Goal: Information Seeking & Learning: Learn about a topic

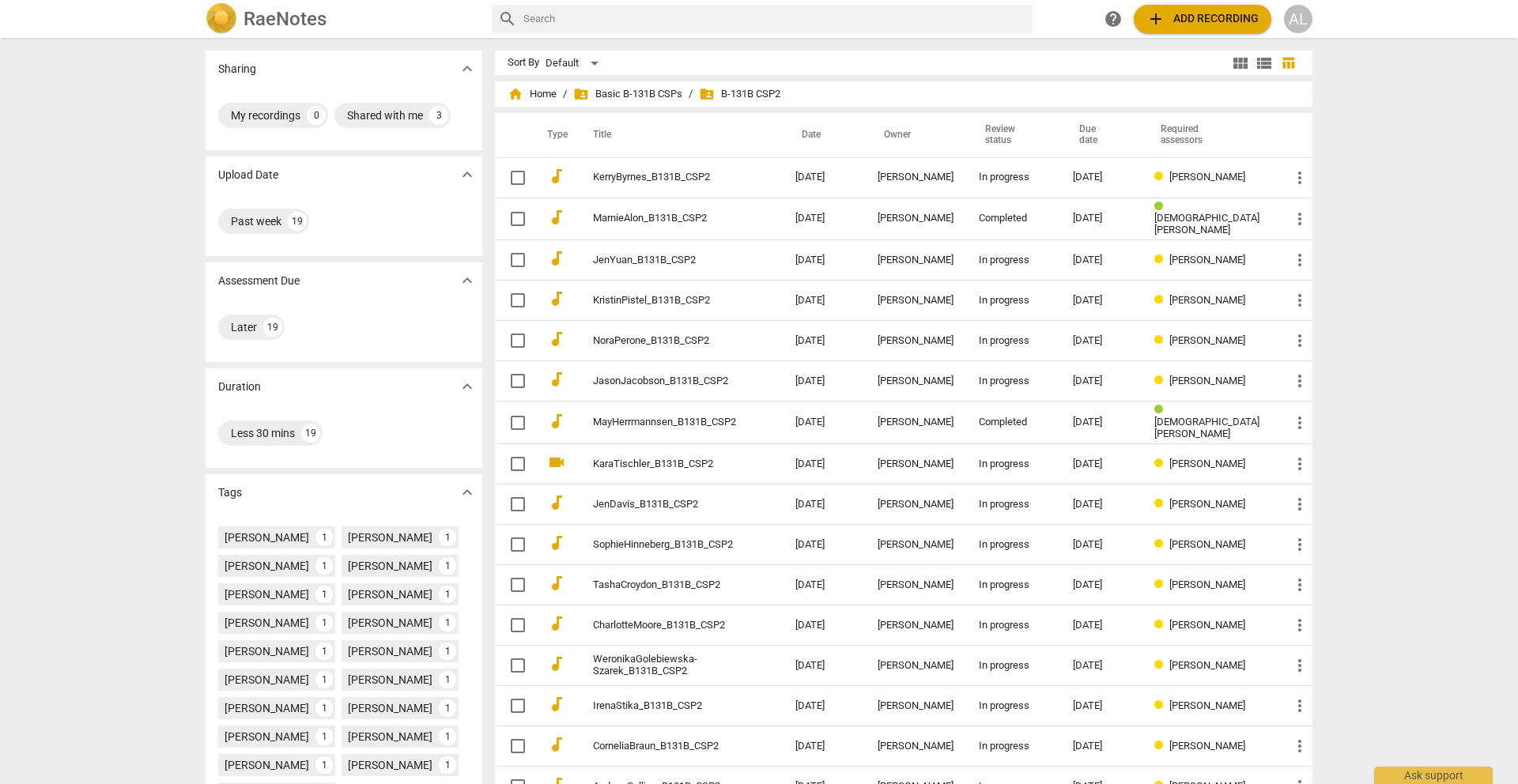
click at [141, 146] on div "Sharing expand_more My recordings 0 Shared with me 3 Upload Date expand_more Pa…" at bounding box center [759, 412] width 1518 height 745
click at [661, 91] on span "folder_shared Basic B-131B CSPs" at bounding box center [628, 94] width 109 height 16
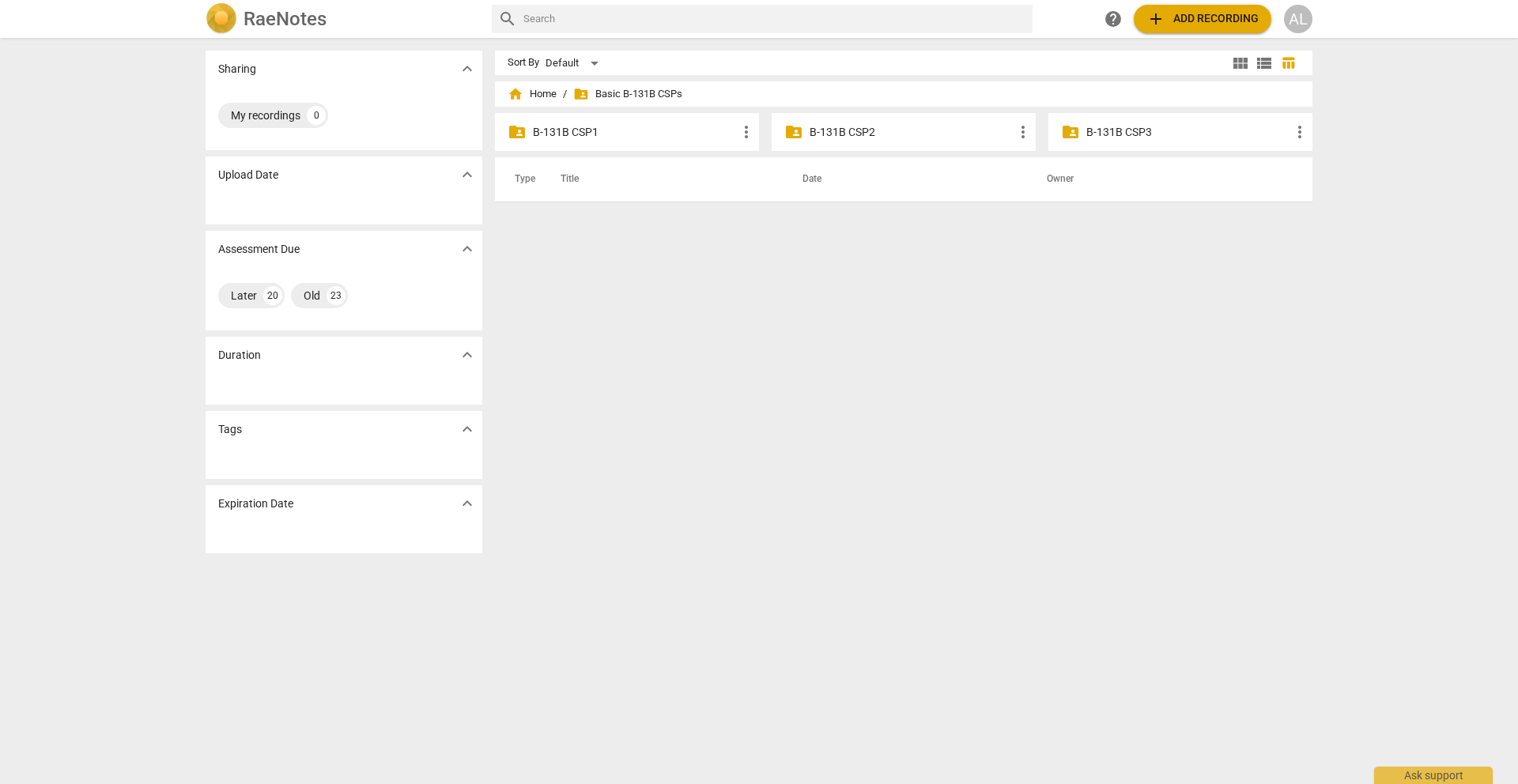
click at [571, 140] on p "B-131B CSP1" at bounding box center [635, 132] width 204 height 16
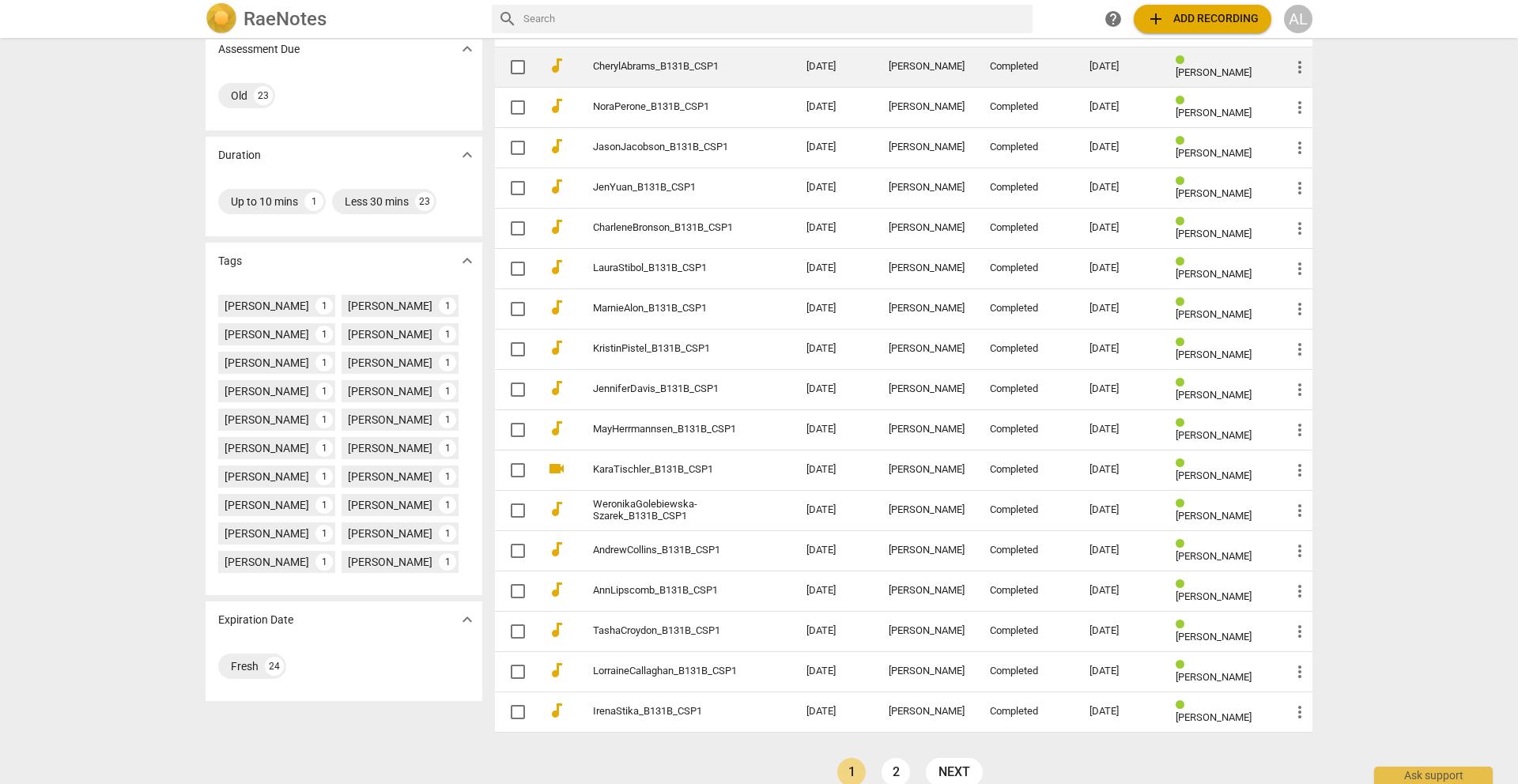
scroll to position [256, 0]
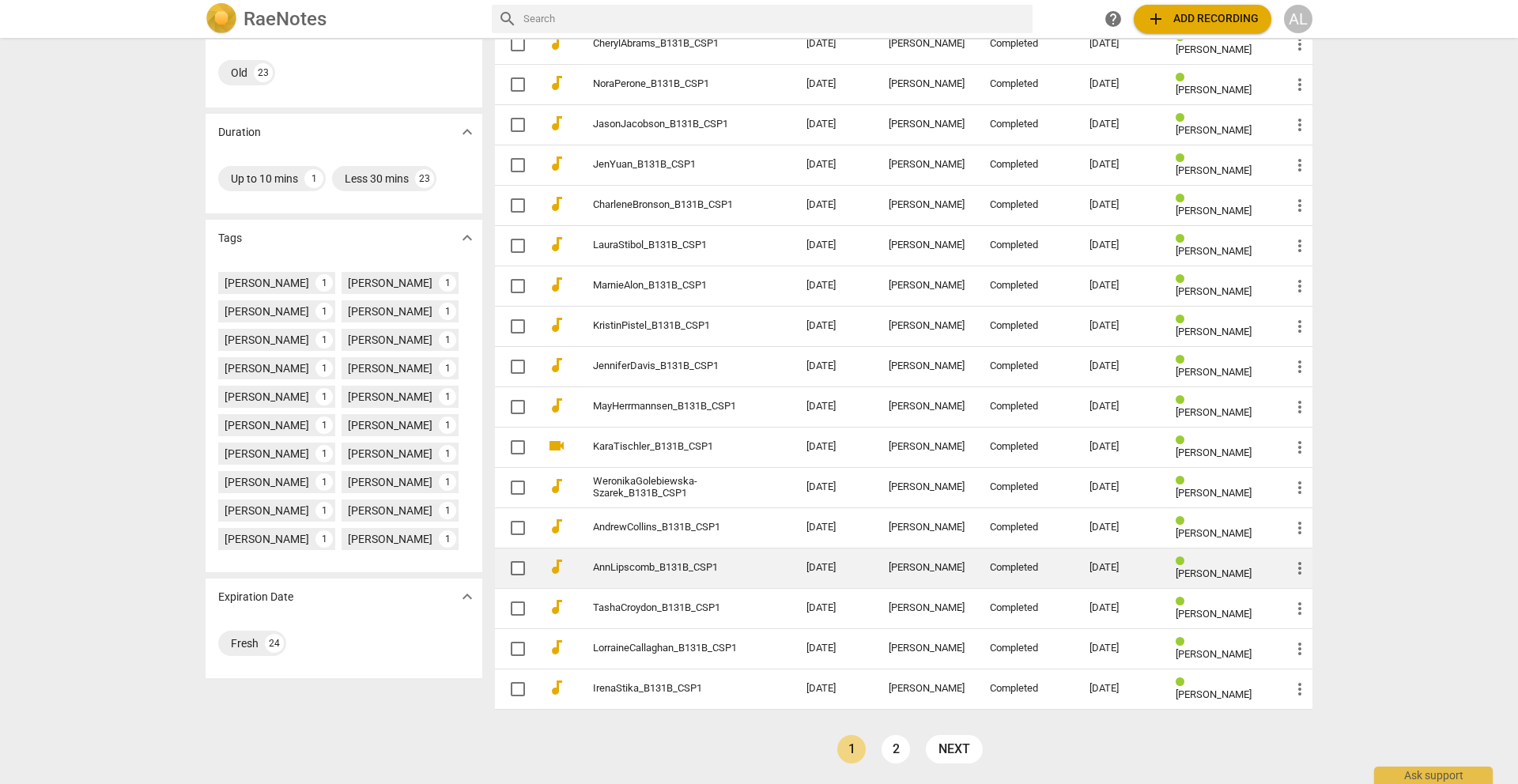
click at [724, 566] on link "AnnLipscomb_B131B_CSP1" at bounding box center [671, 568] width 156 height 12
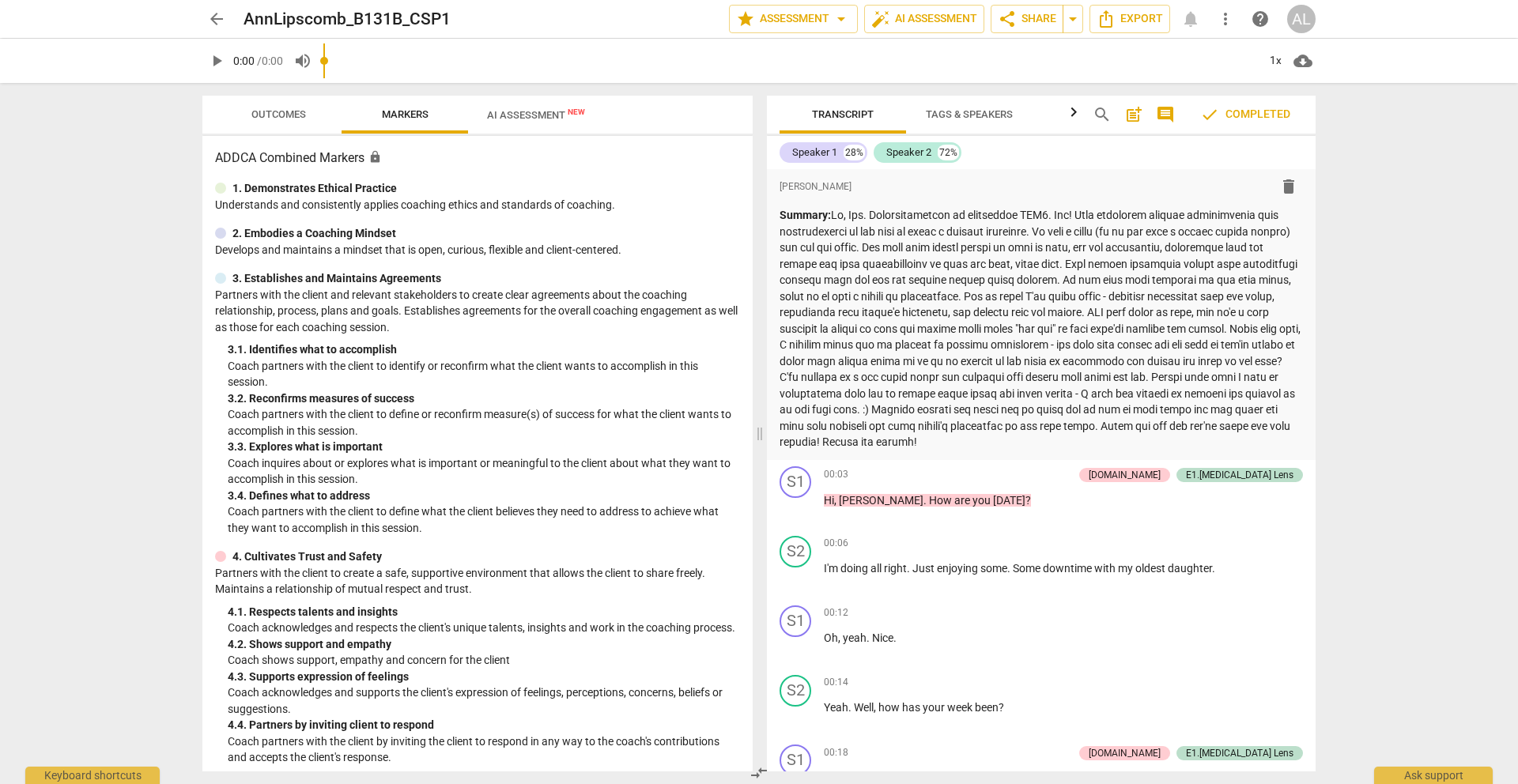
click at [218, 23] on span "arrow_back" at bounding box center [217, 19] width 19 height 19
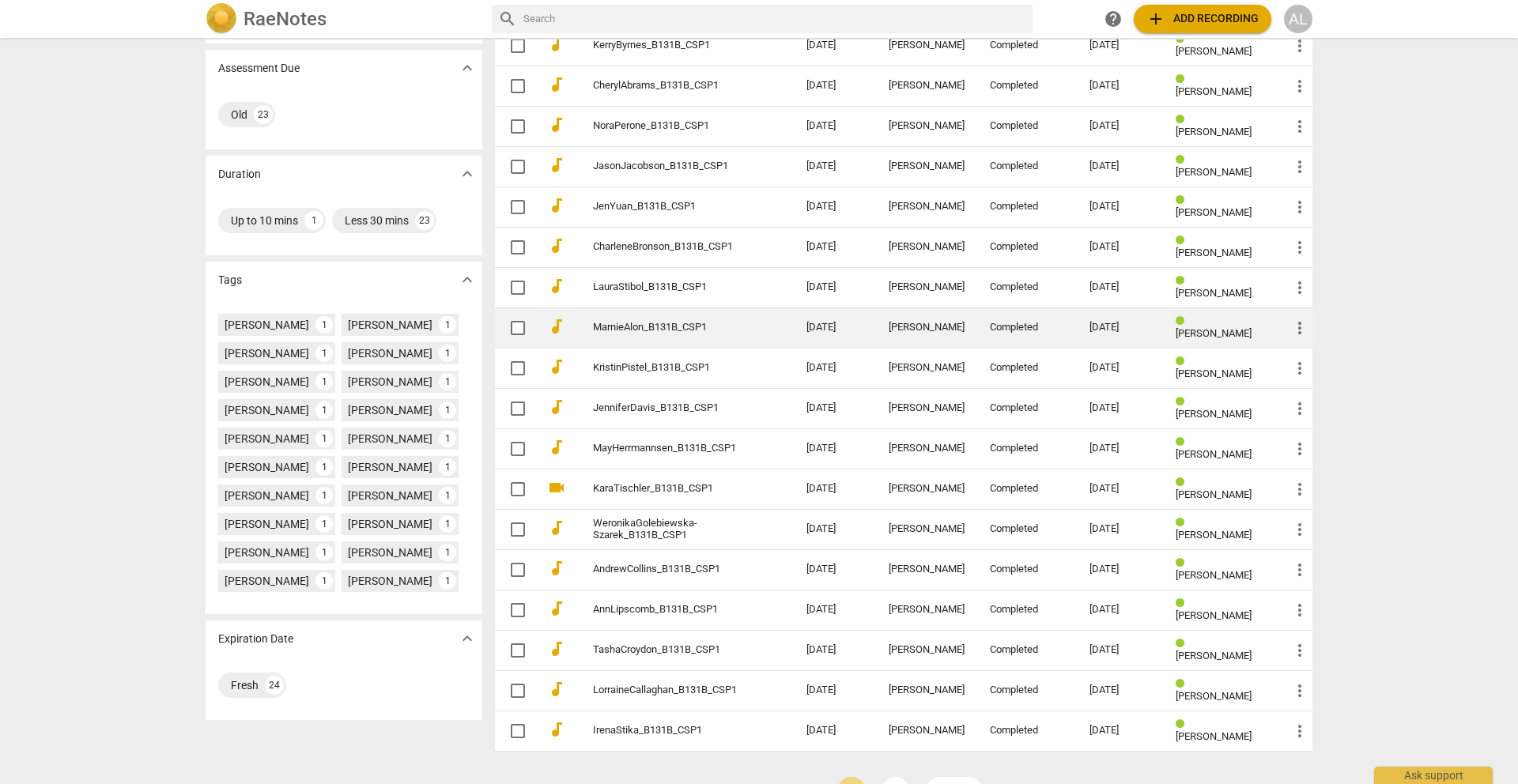
scroll to position [256, 0]
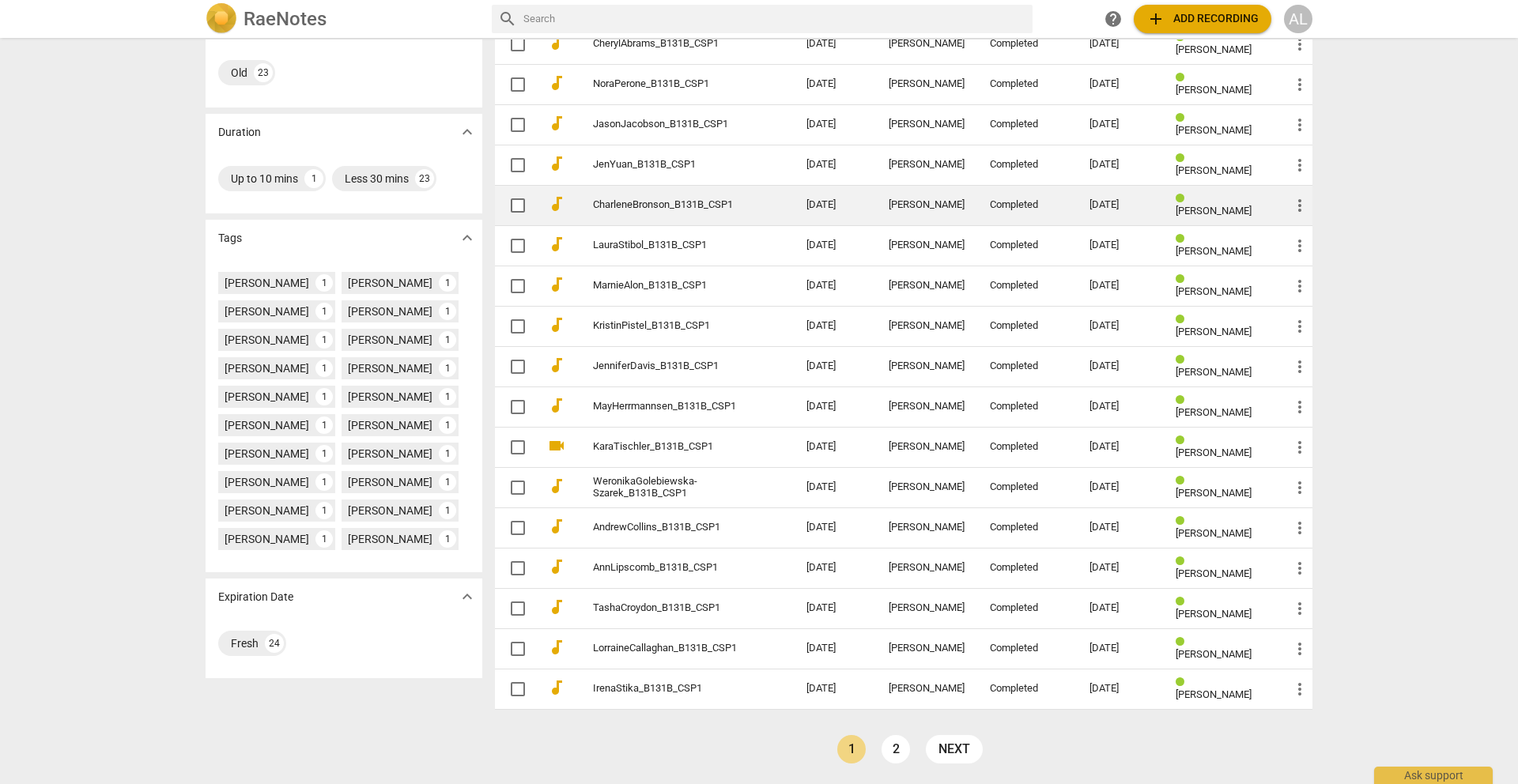
click at [707, 202] on link "CharleneBronson_B131B_CSP1" at bounding box center [671, 205] width 156 height 12
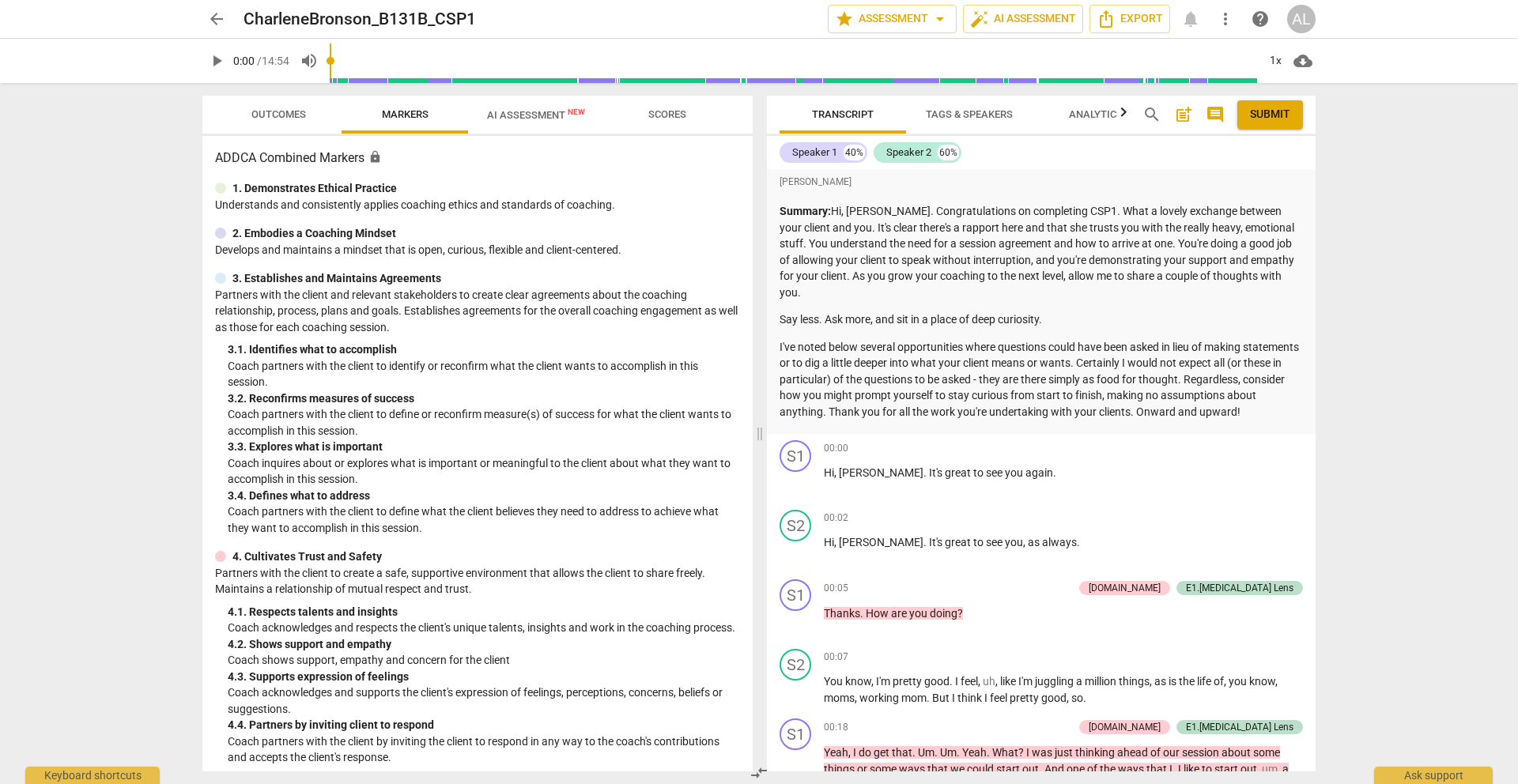
click at [284, 111] on span "Outcomes" at bounding box center [278, 114] width 54 height 12
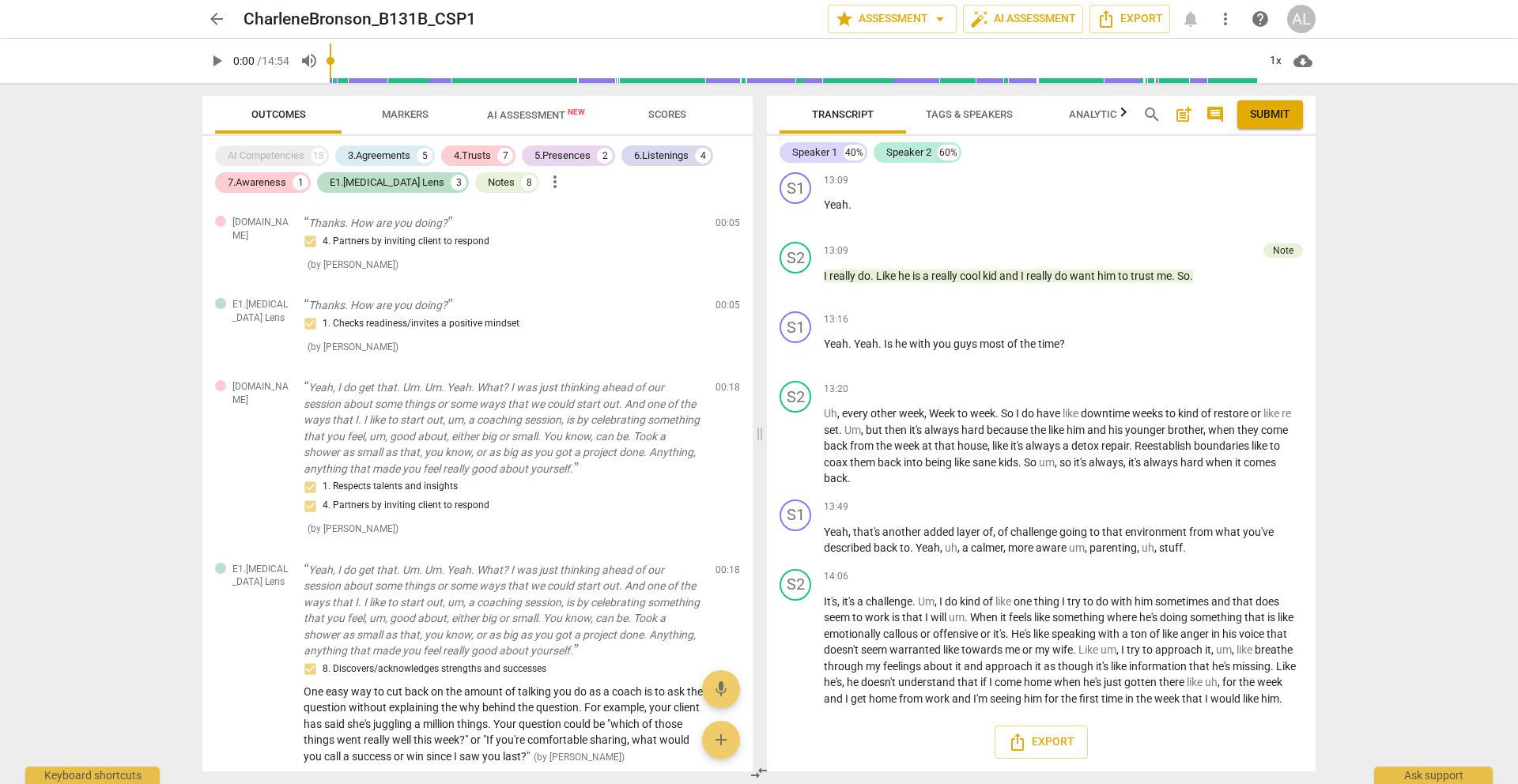
scroll to position [3795, 0]
click at [212, 16] on span "arrow_back" at bounding box center [217, 19] width 19 height 19
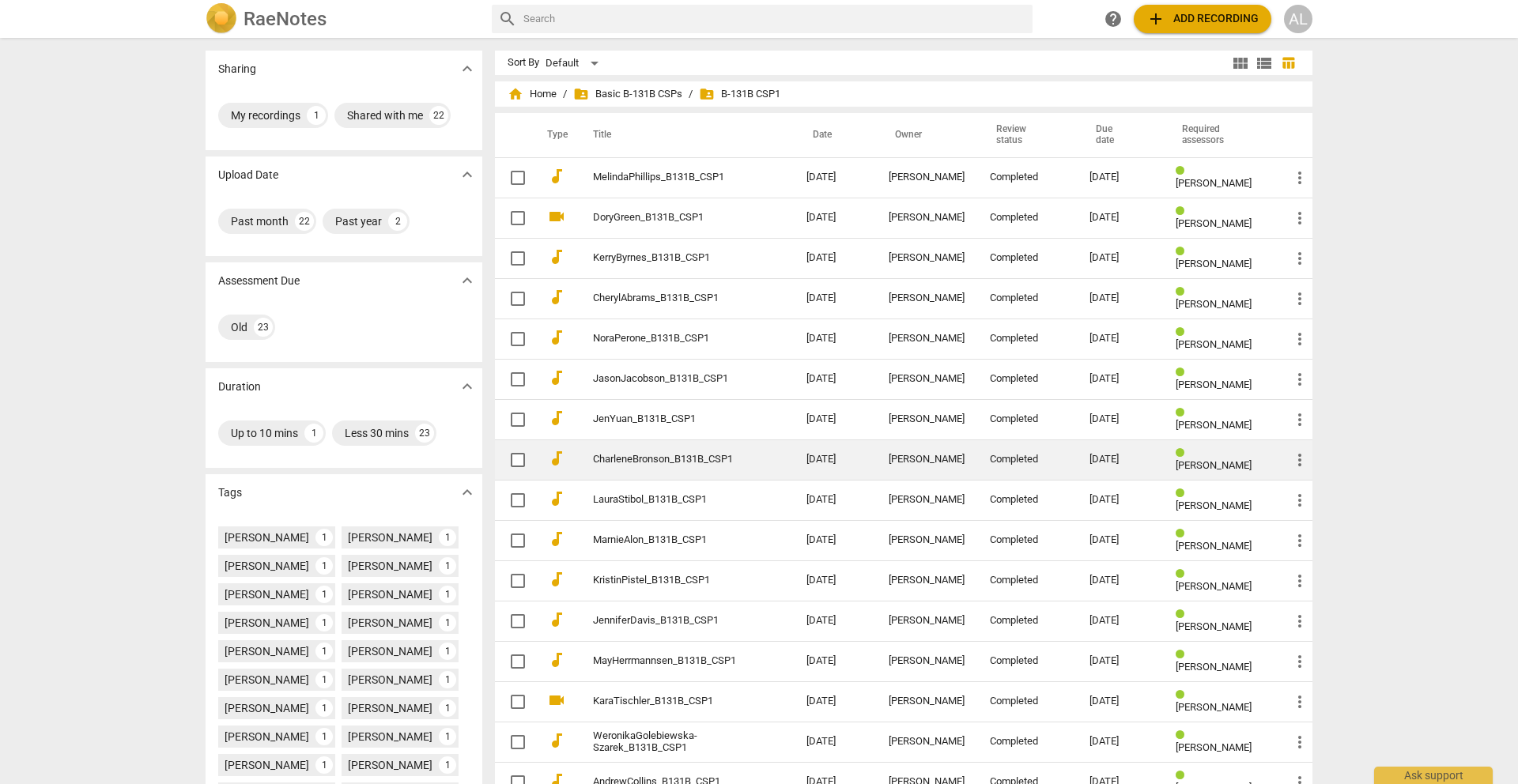
click at [700, 461] on link "CharleneBronson_B131B_CSP1" at bounding box center [671, 460] width 156 height 12
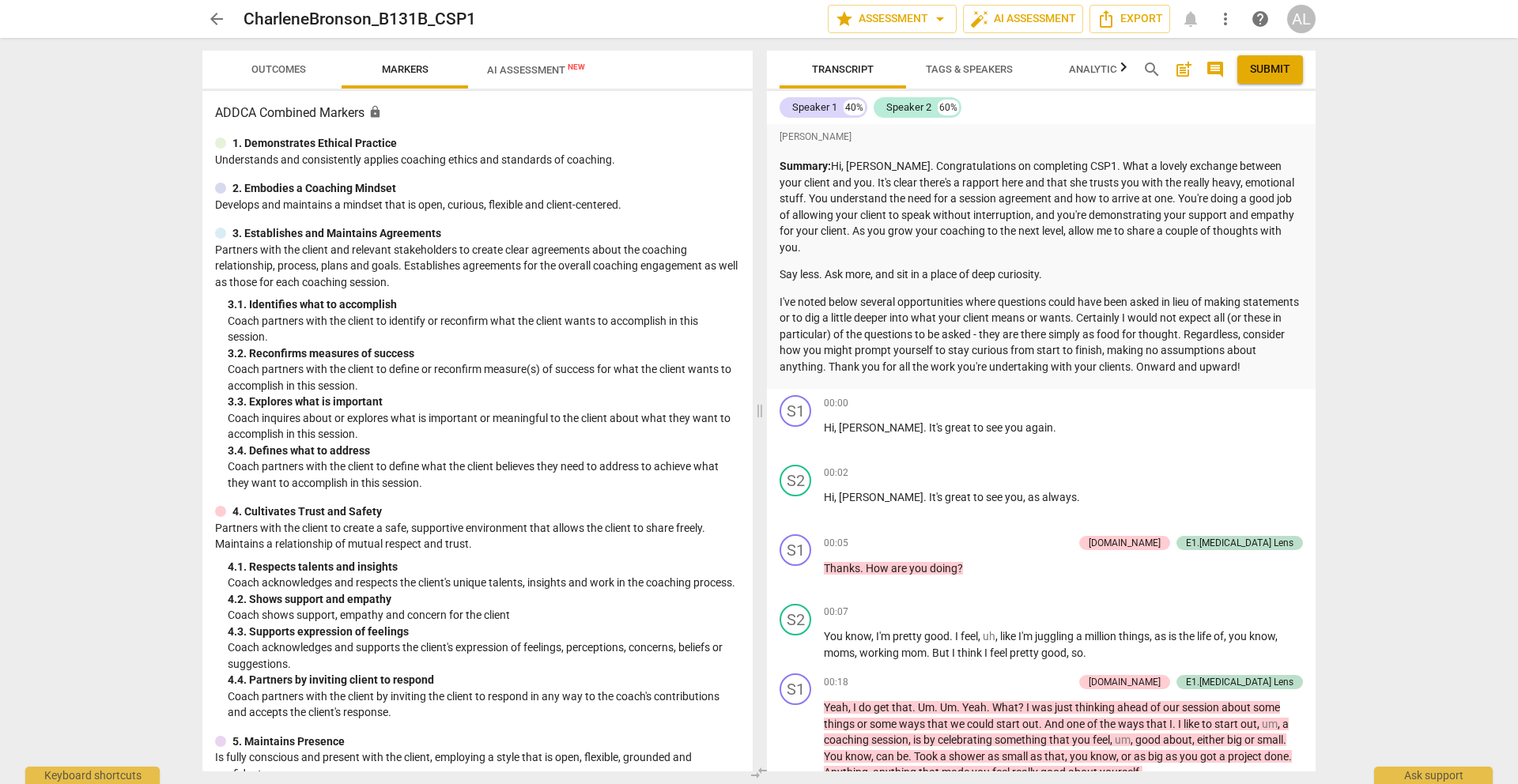
click at [277, 74] on div "arrow_back CharleneBronson_B131B_CSP1 edit star Assessment arrow_drop_down auto…" at bounding box center [759, 392] width 1518 height 784
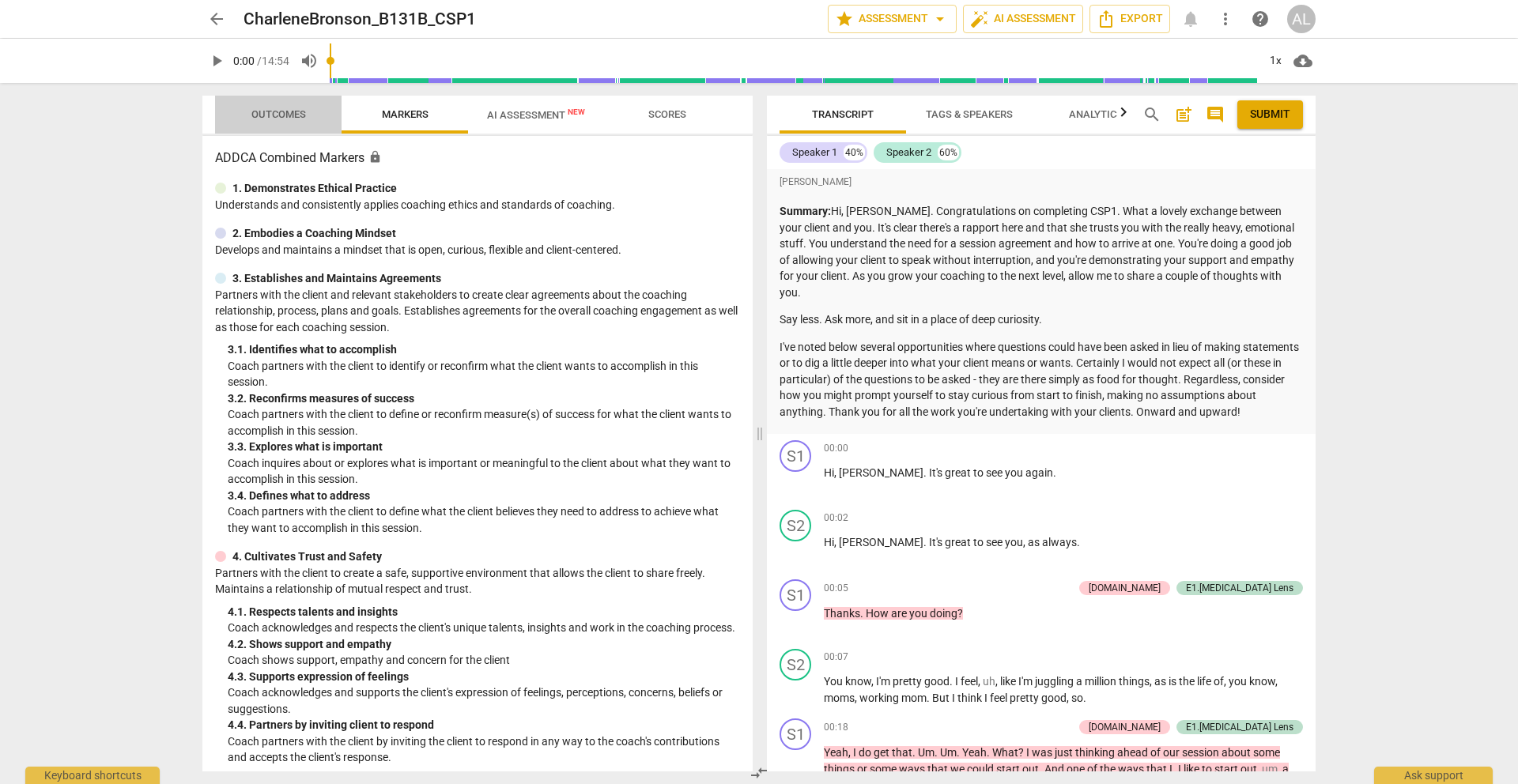
click at [294, 112] on span "Outcomes" at bounding box center [278, 114] width 54 height 12
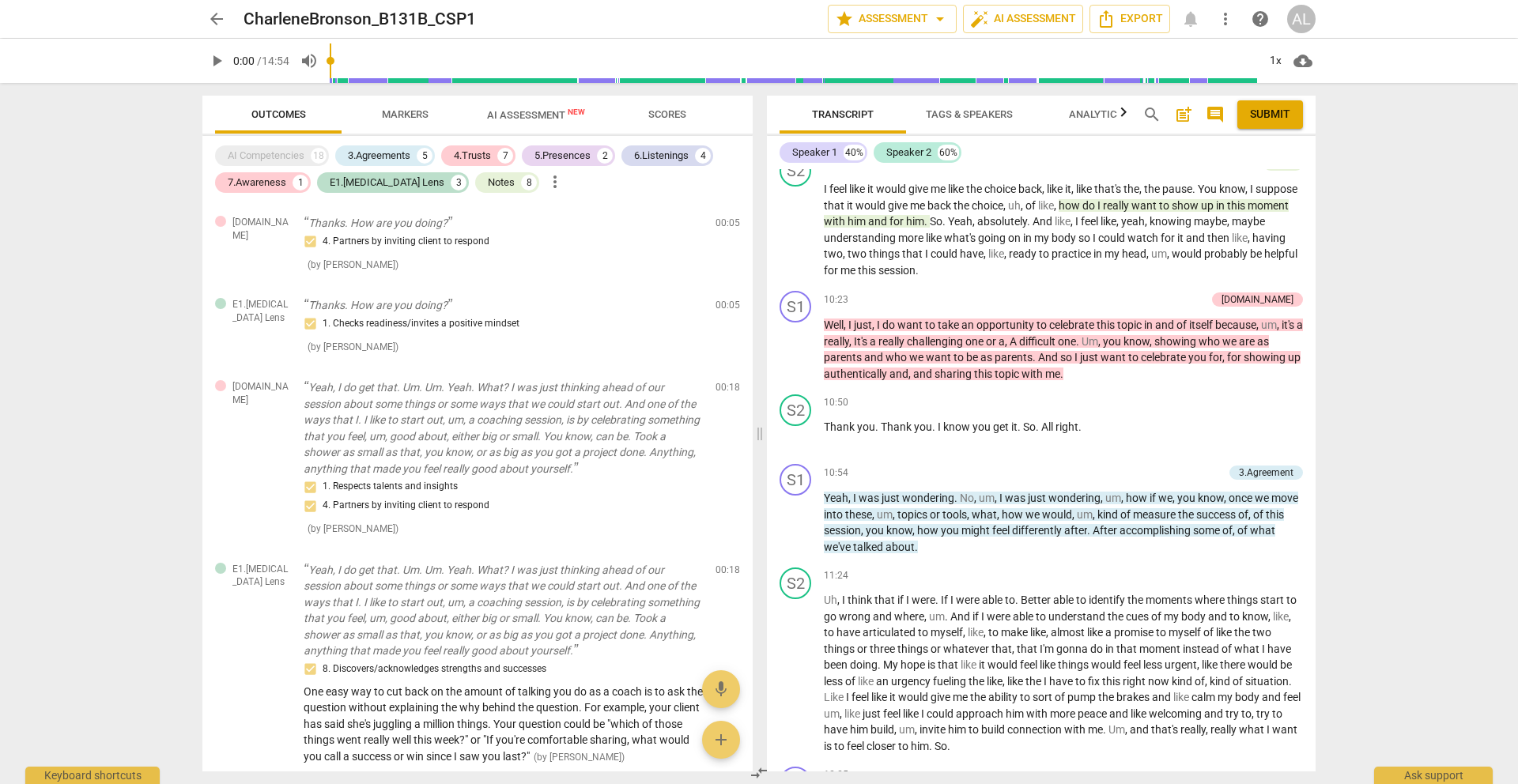
scroll to position [2741, 0]
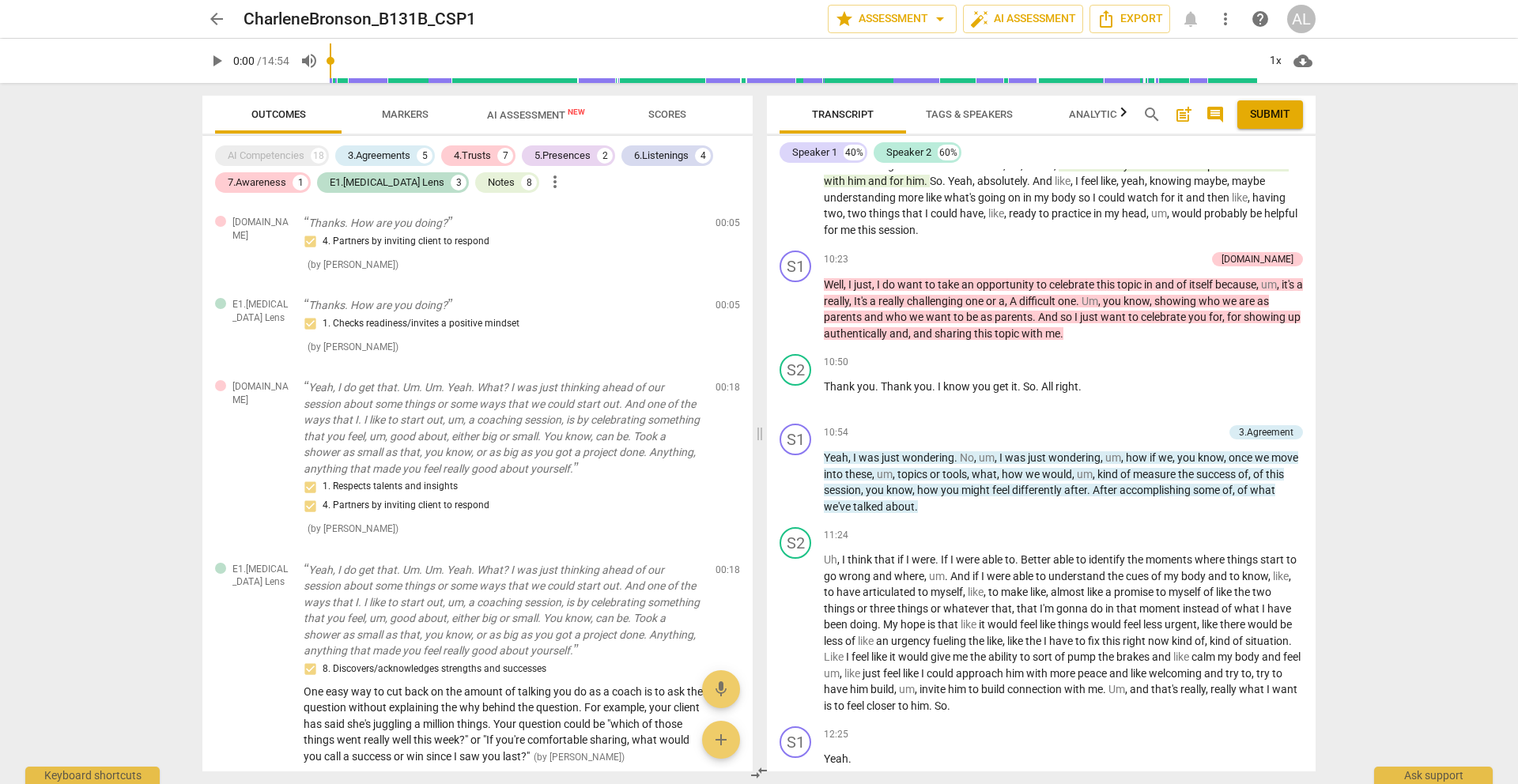
click at [207, 24] on span "arrow_back" at bounding box center [217, 19] width 19 height 19
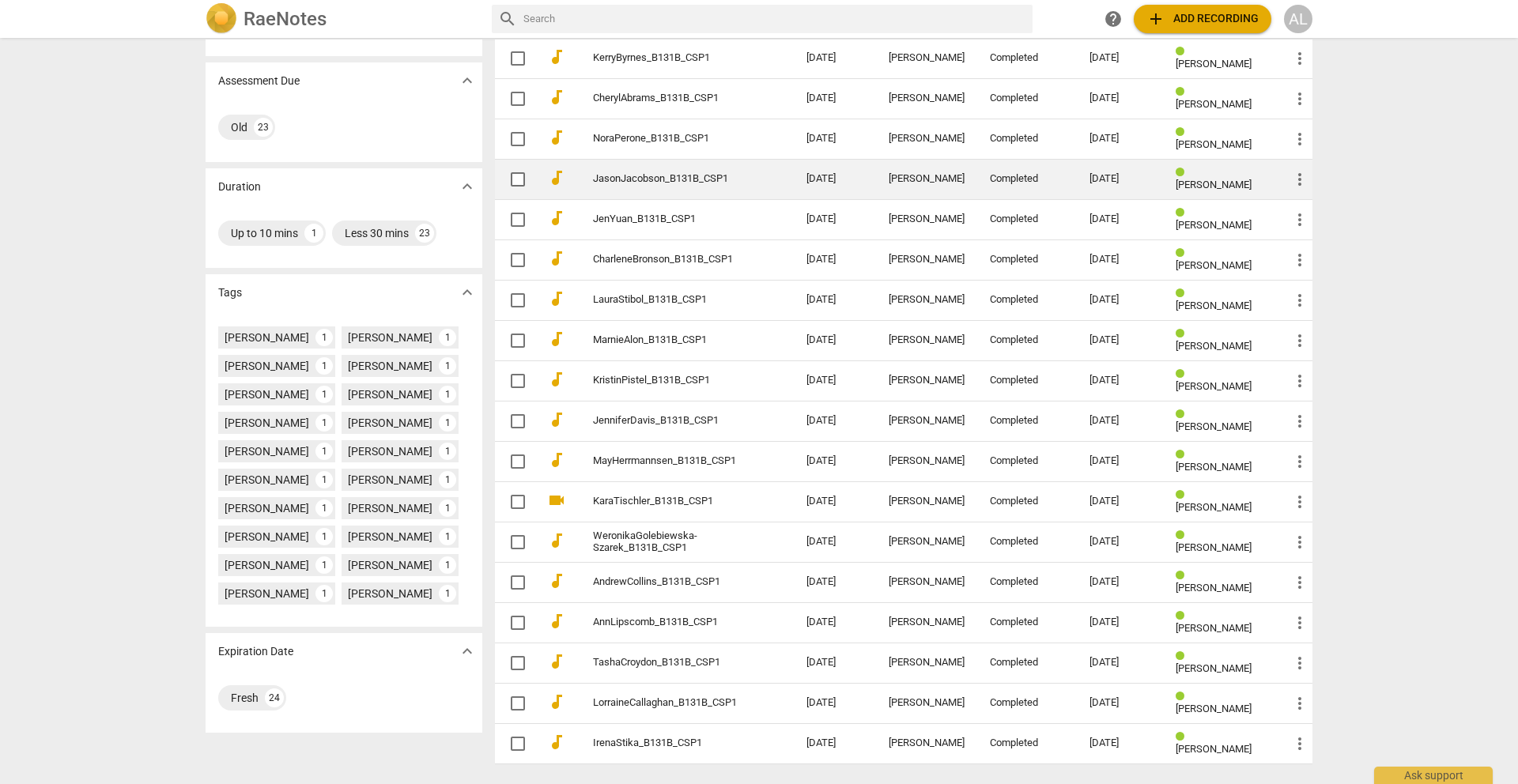
scroll to position [256, 0]
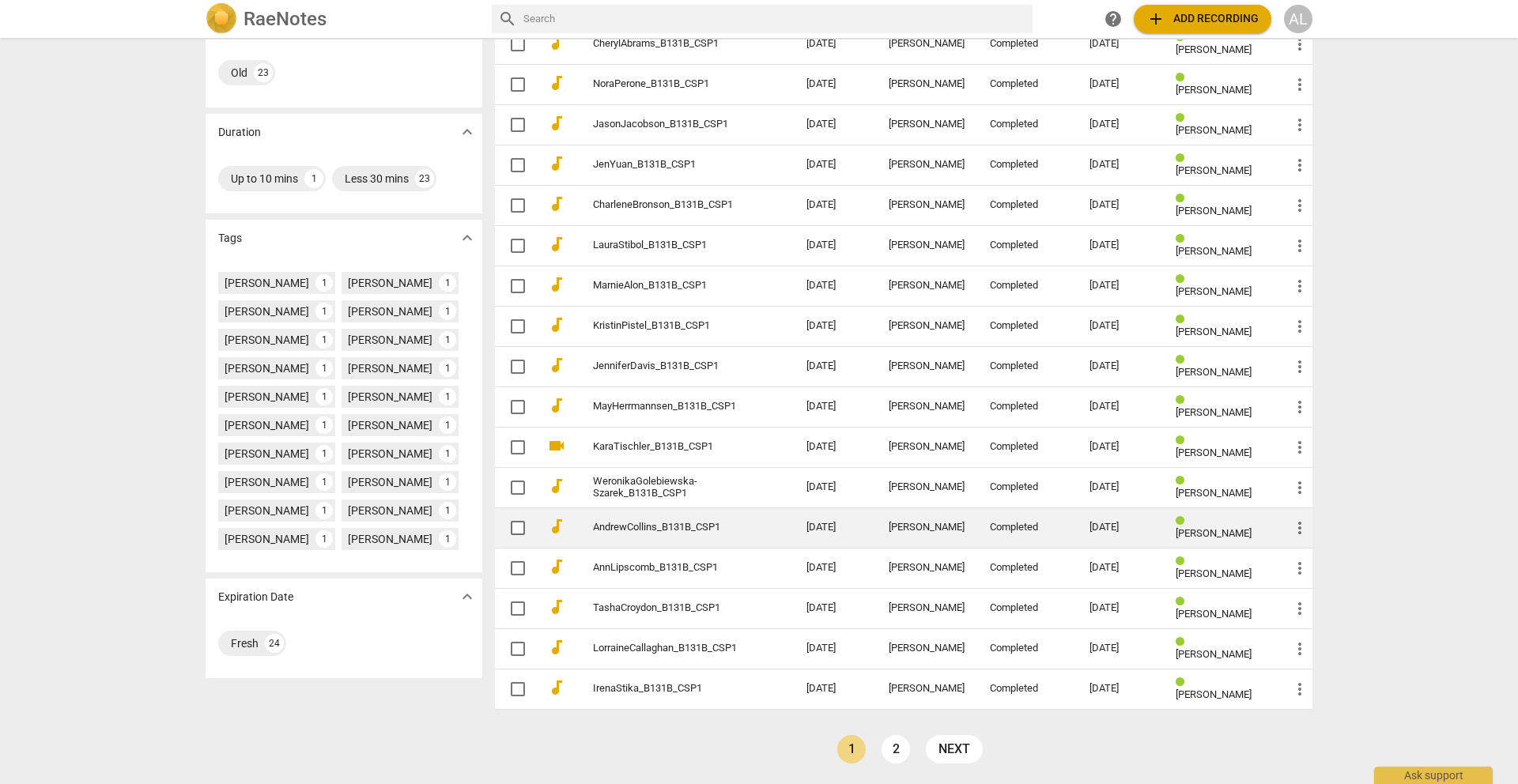
click at [681, 524] on link "AndrewCollins_B131B_CSP1" at bounding box center [671, 528] width 156 height 12
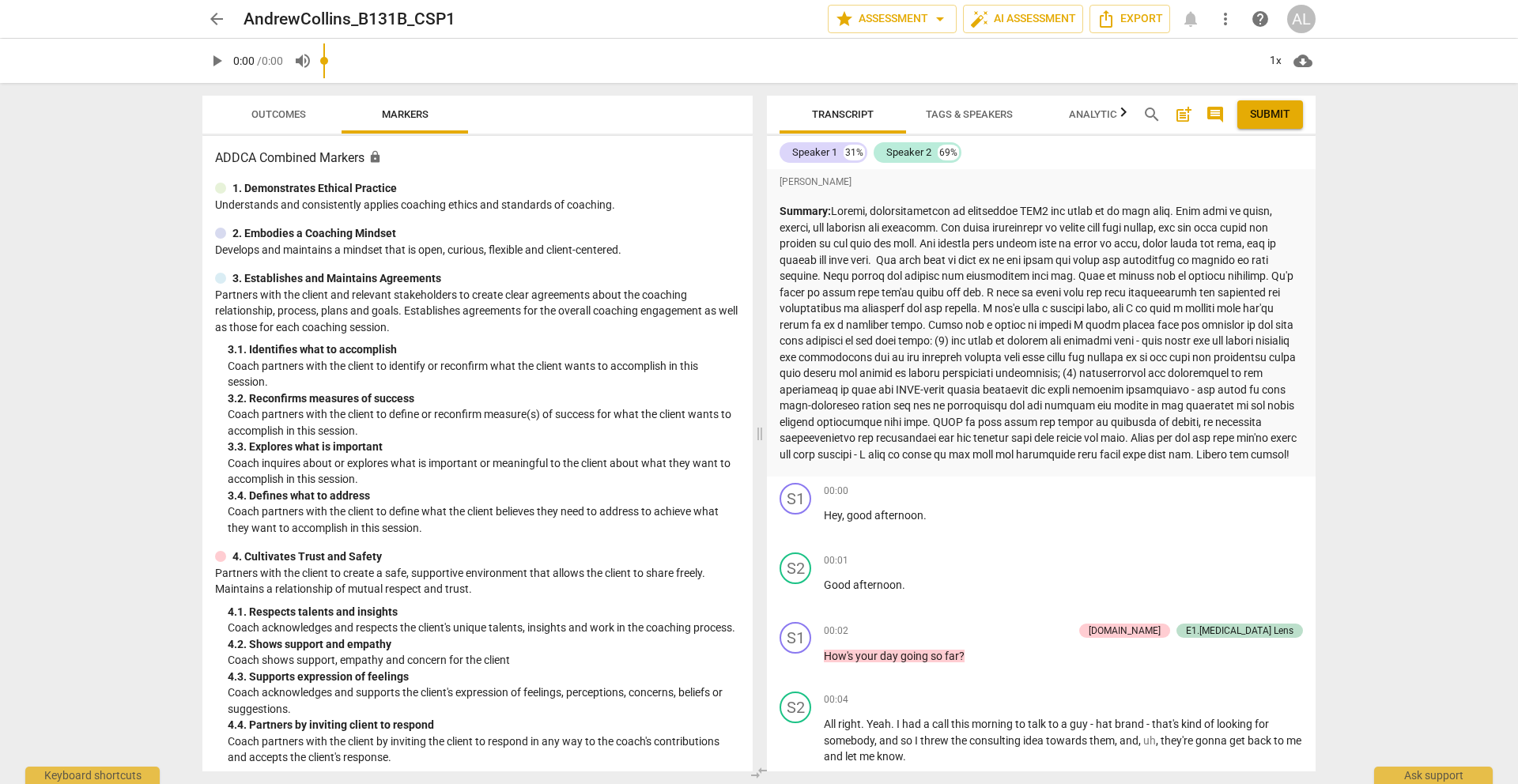
click at [277, 70] on div "play_arrow 0:00 / 0:00 volume_up 1x cloud_download" at bounding box center [759, 61] width 1113 height 44
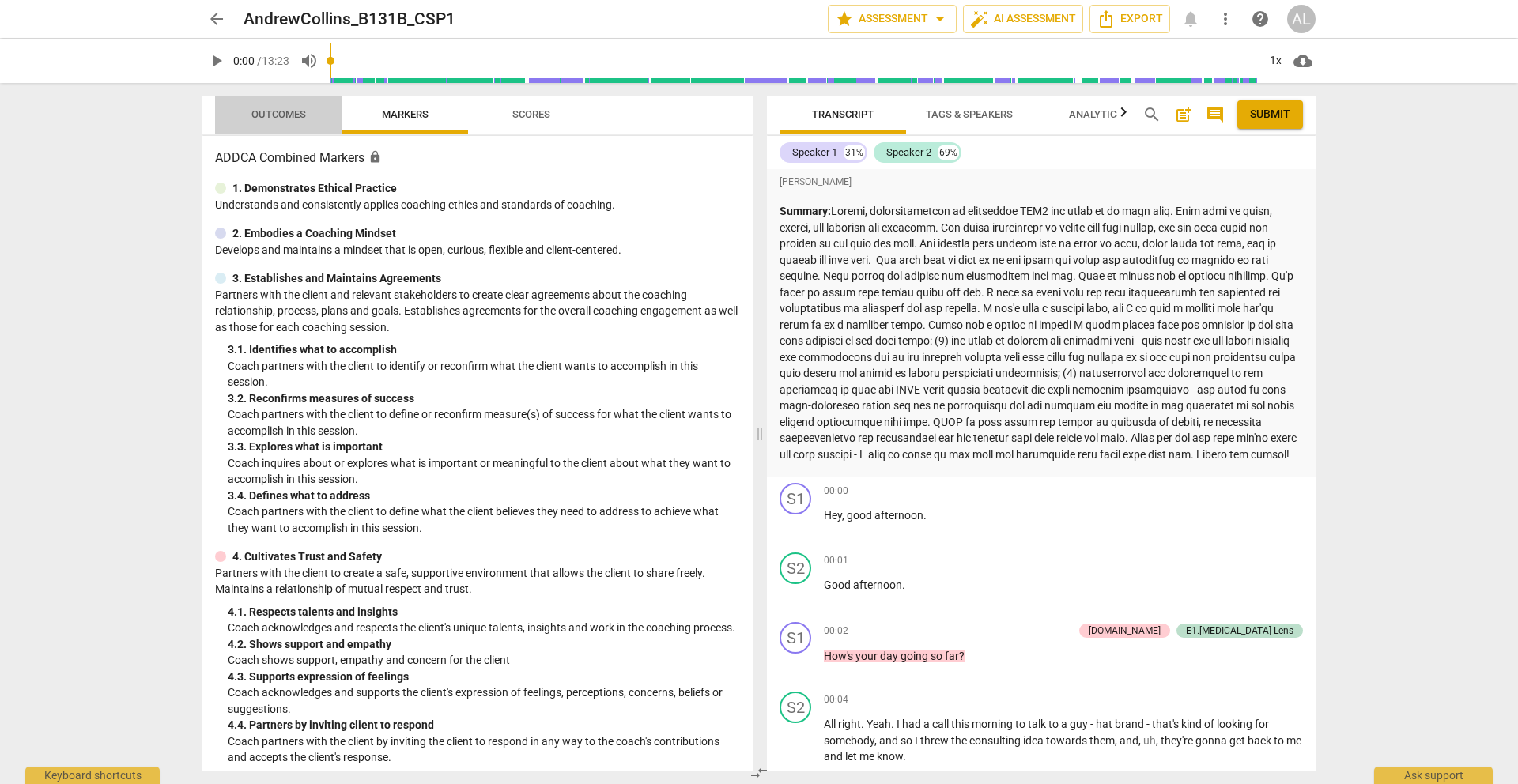
click at [271, 106] on span "Outcomes" at bounding box center [278, 115] width 92 height 22
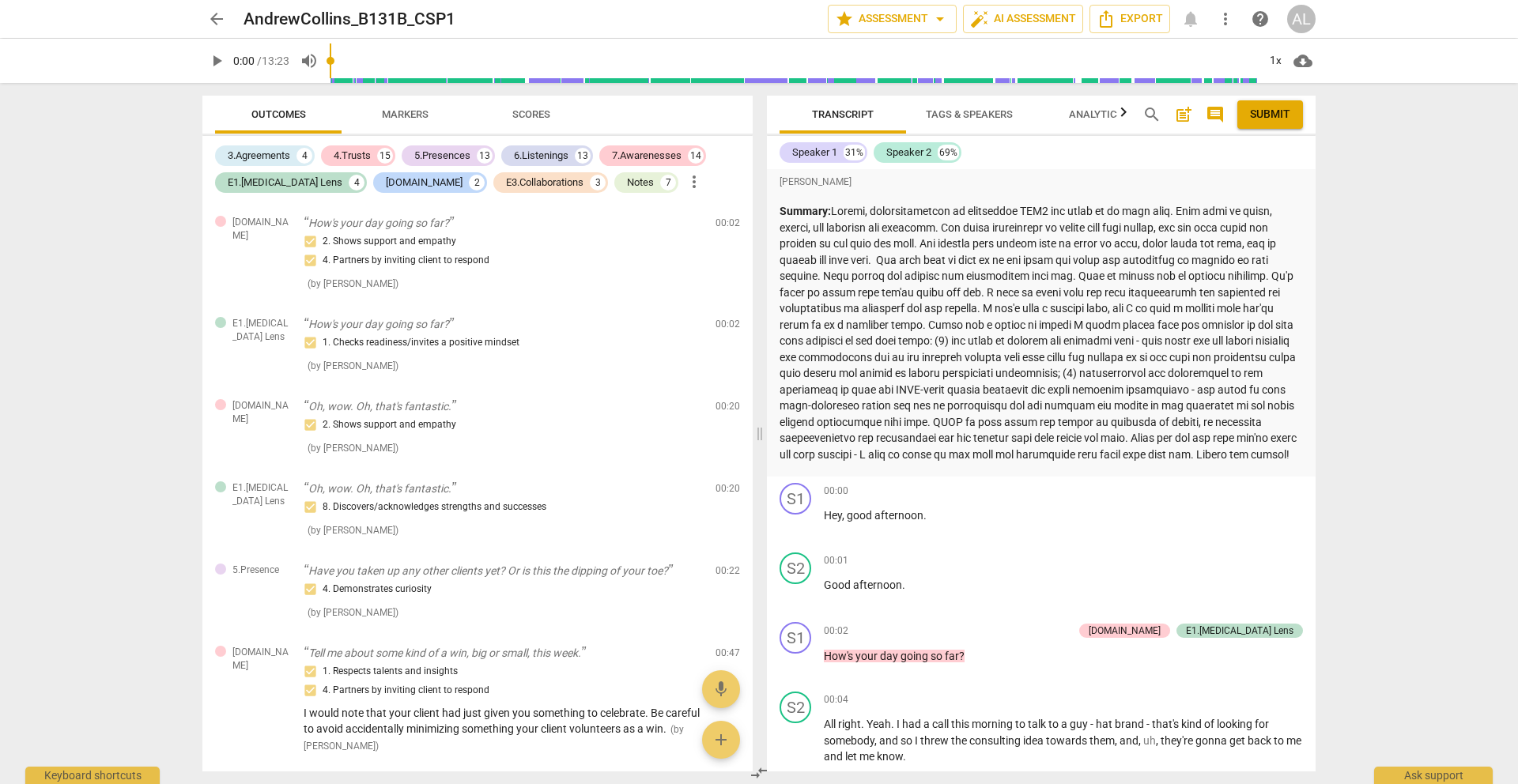
click at [843, 298] on p "Summary:" at bounding box center [1041, 333] width 523 height 259
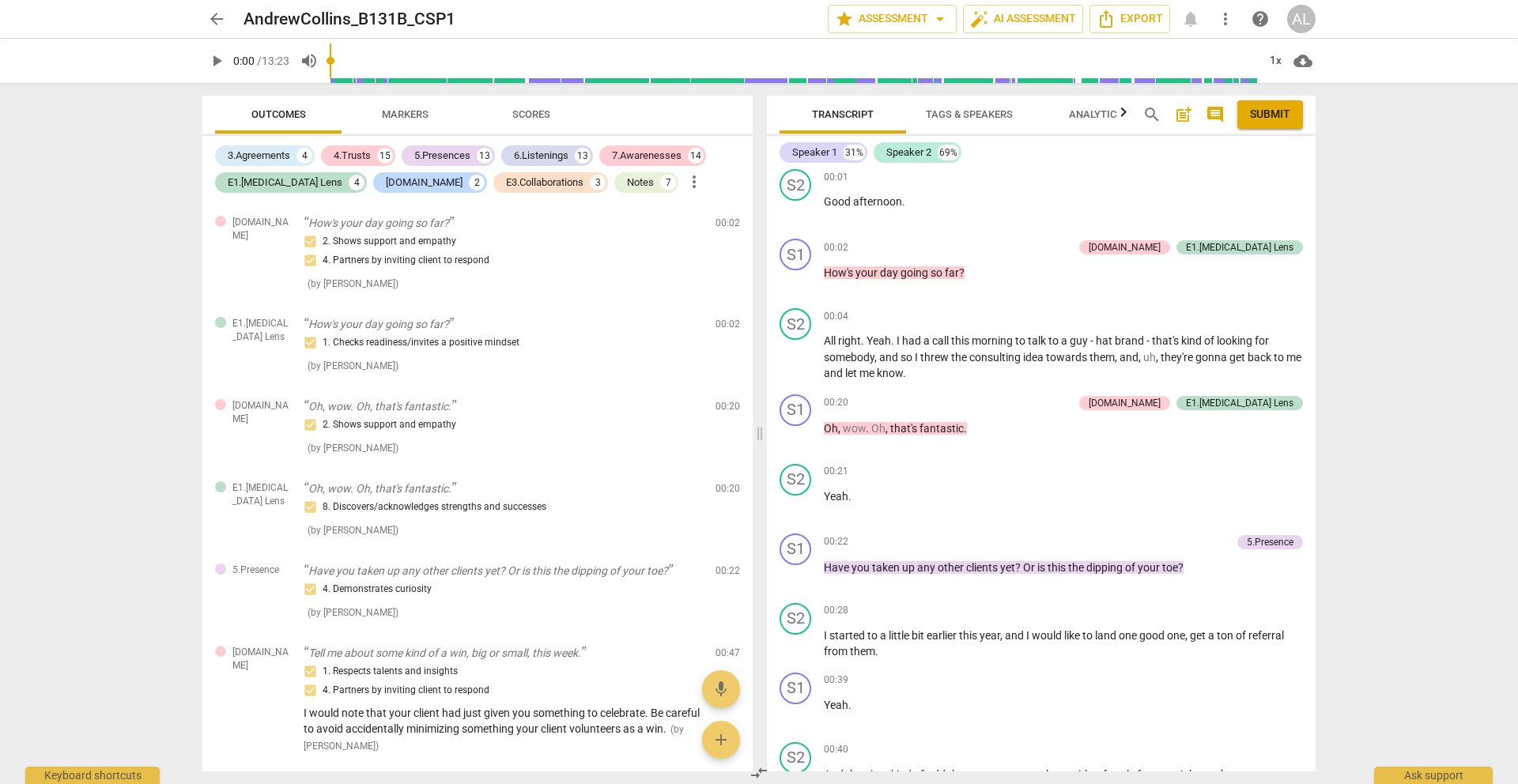
scroll to position [392, 0]
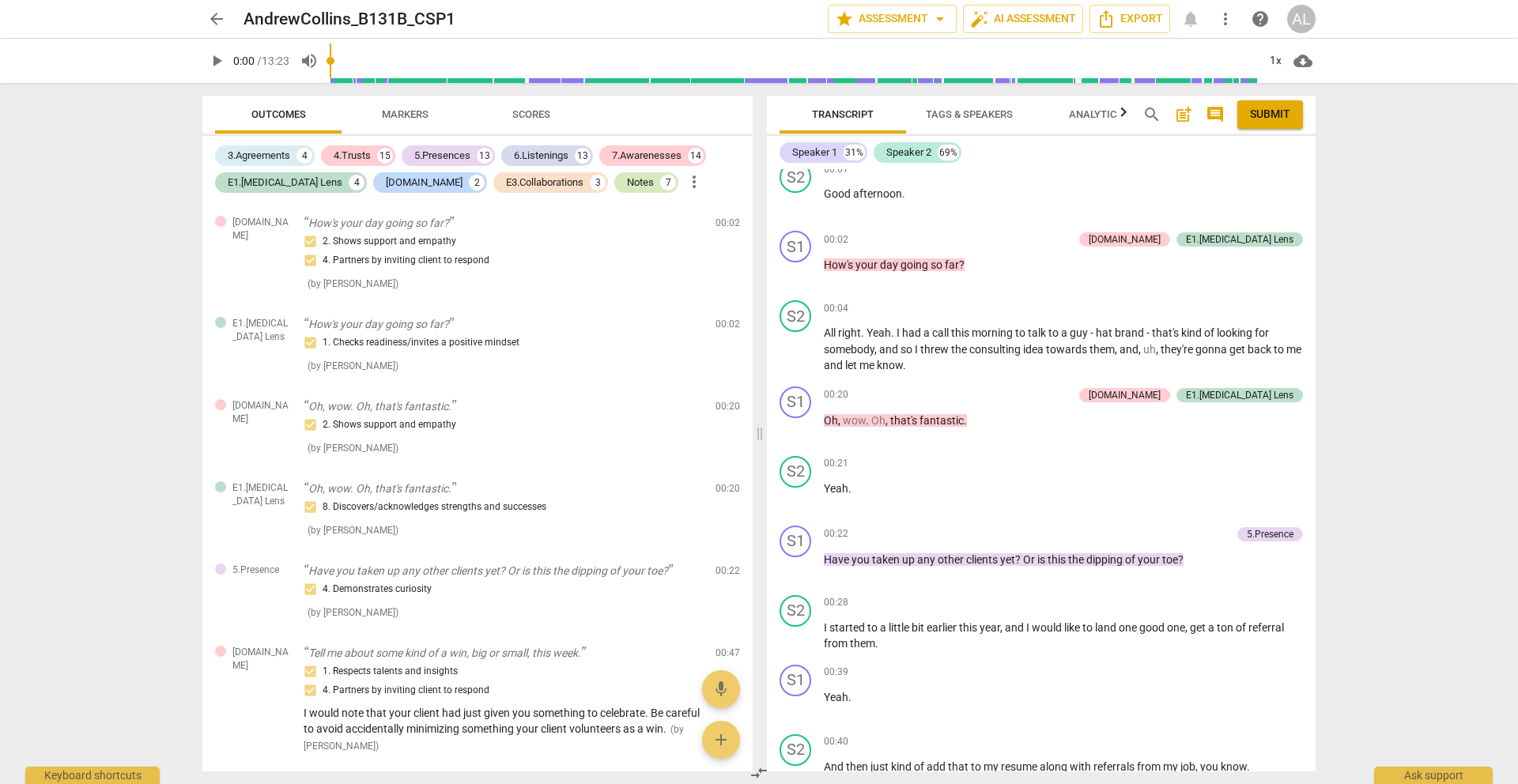
click at [627, 175] on div "Notes" at bounding box center [640, 182] width 27 height 16
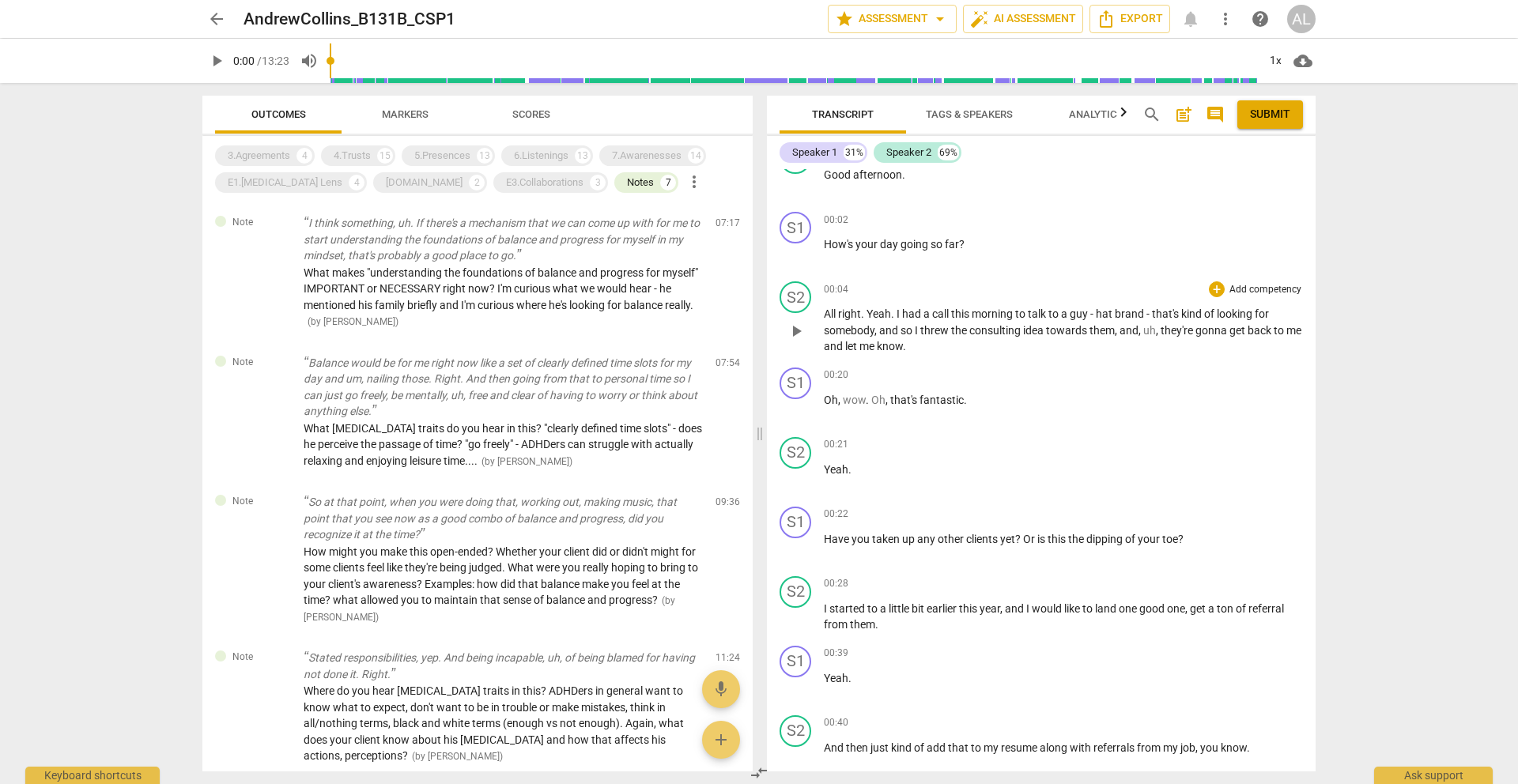
scroll to position [412, 0]
click at [277, 115] on span "Outcomes" at bounding box center [278, 114] width 54 height 12
click at [841, 106] on span "Transcript" at bounding box center [842, 115] width 99 height 22
click at [417, 111] on span "Markers" at bounding box center [405, 114] width 47 height 12
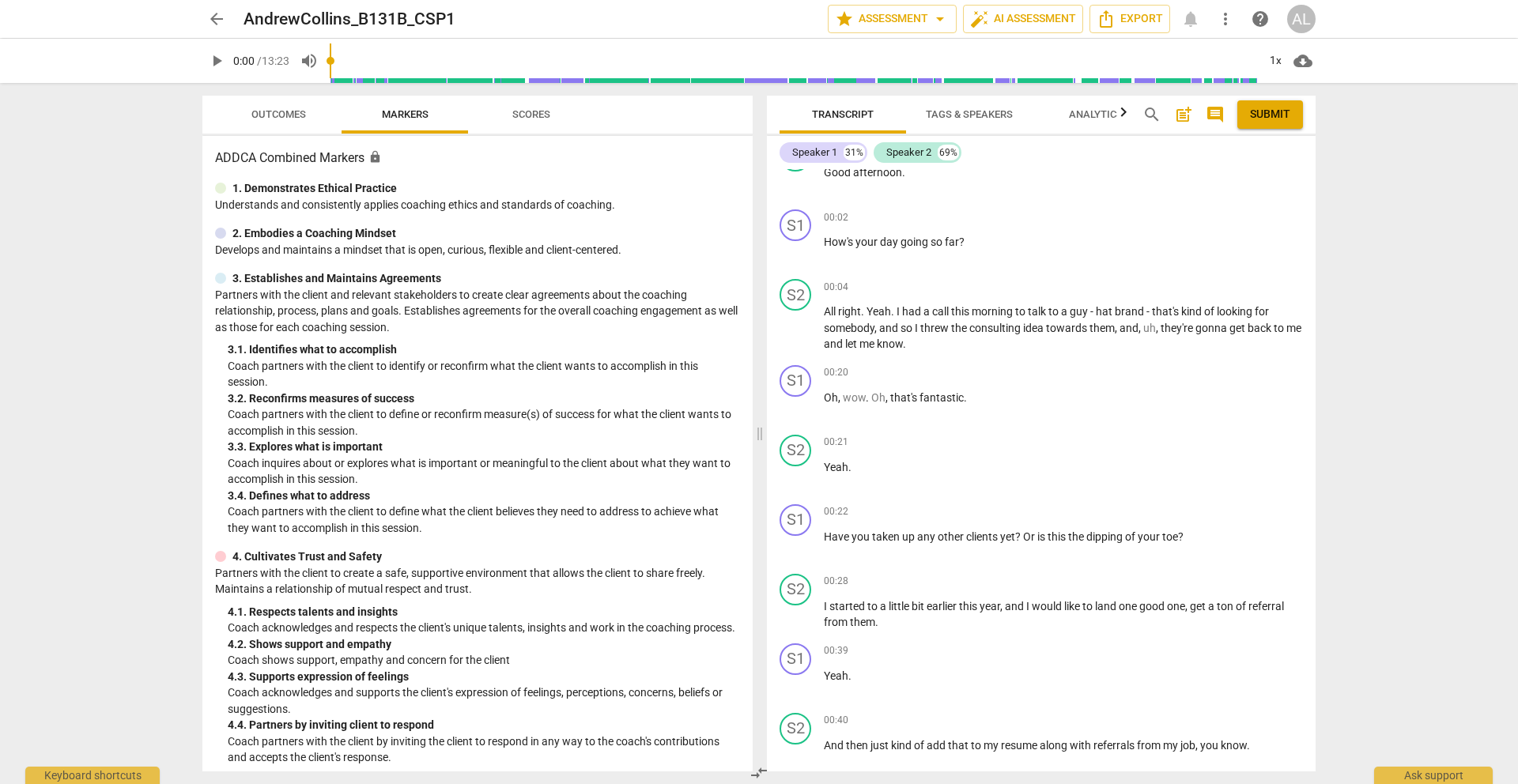
click at [290, 111] on span "Outcomes" at bounding box center [278, 114] width 54 height 12
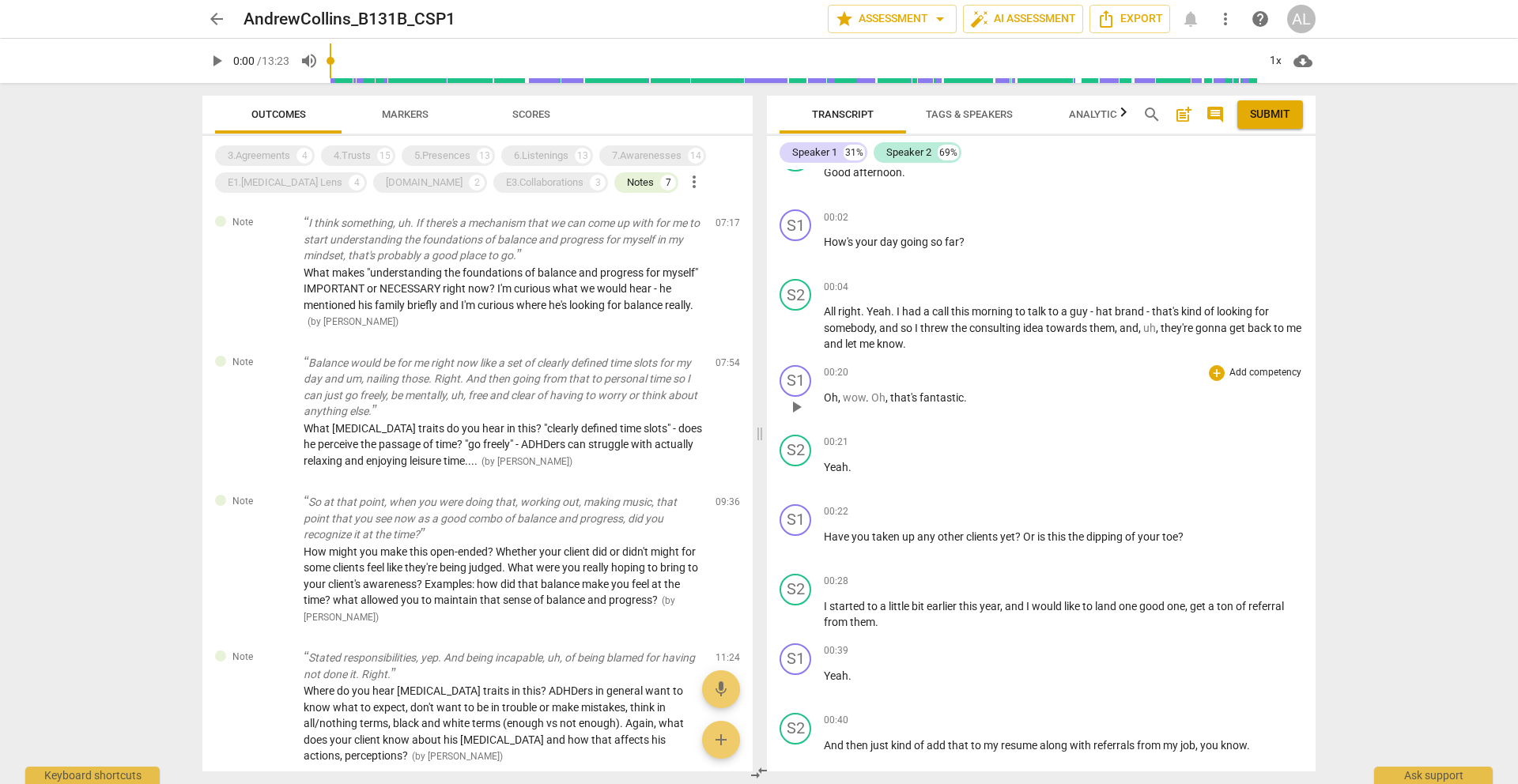
scroll to position [0, 0]
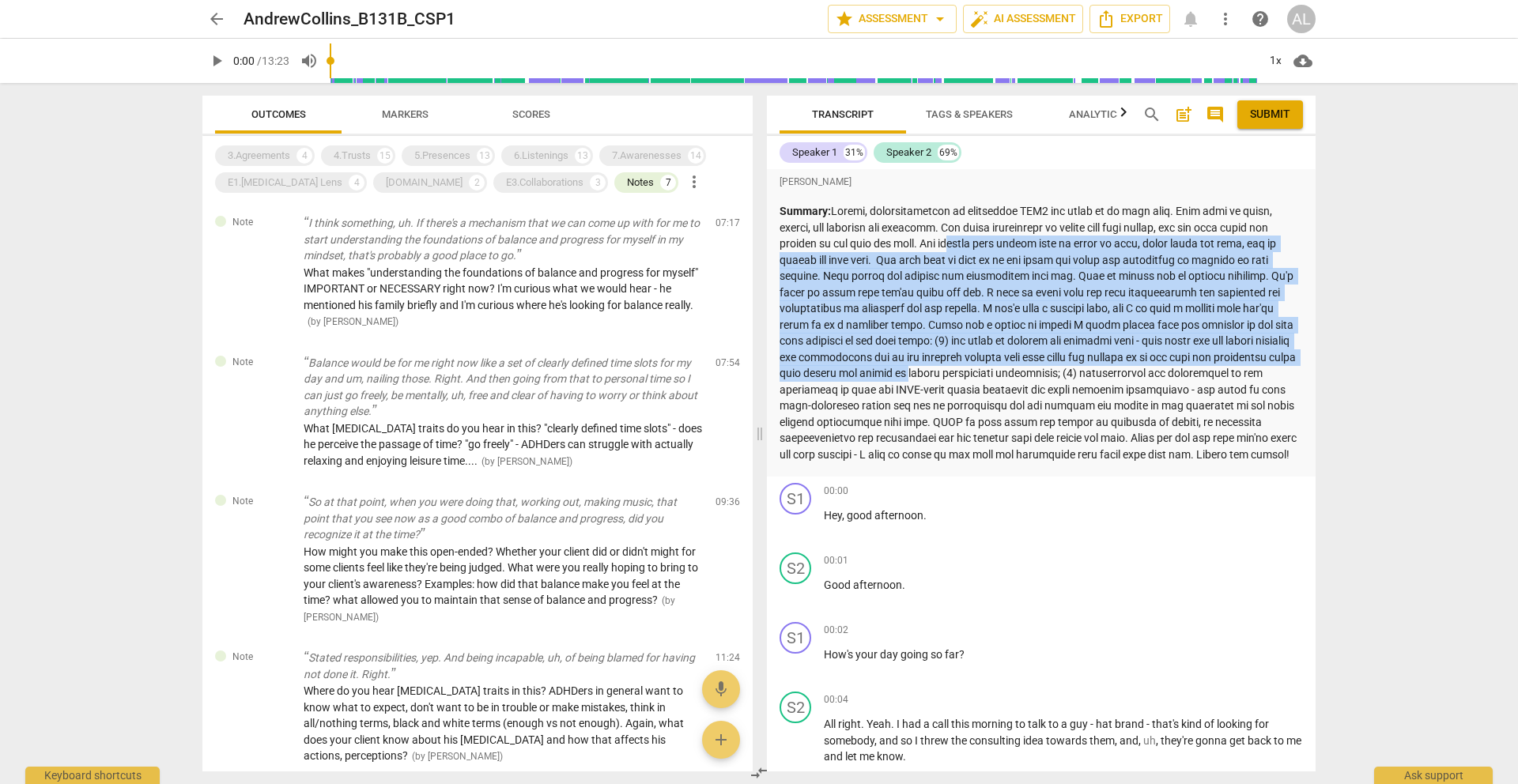
drag, startPoint x: 957, startPoint y: 243, endPoint x: 988, endPoint y: 367, distance: 127.8
click at [988, 367] on p "Summary:" at bounding box center [1041, 333] width 523 height 259
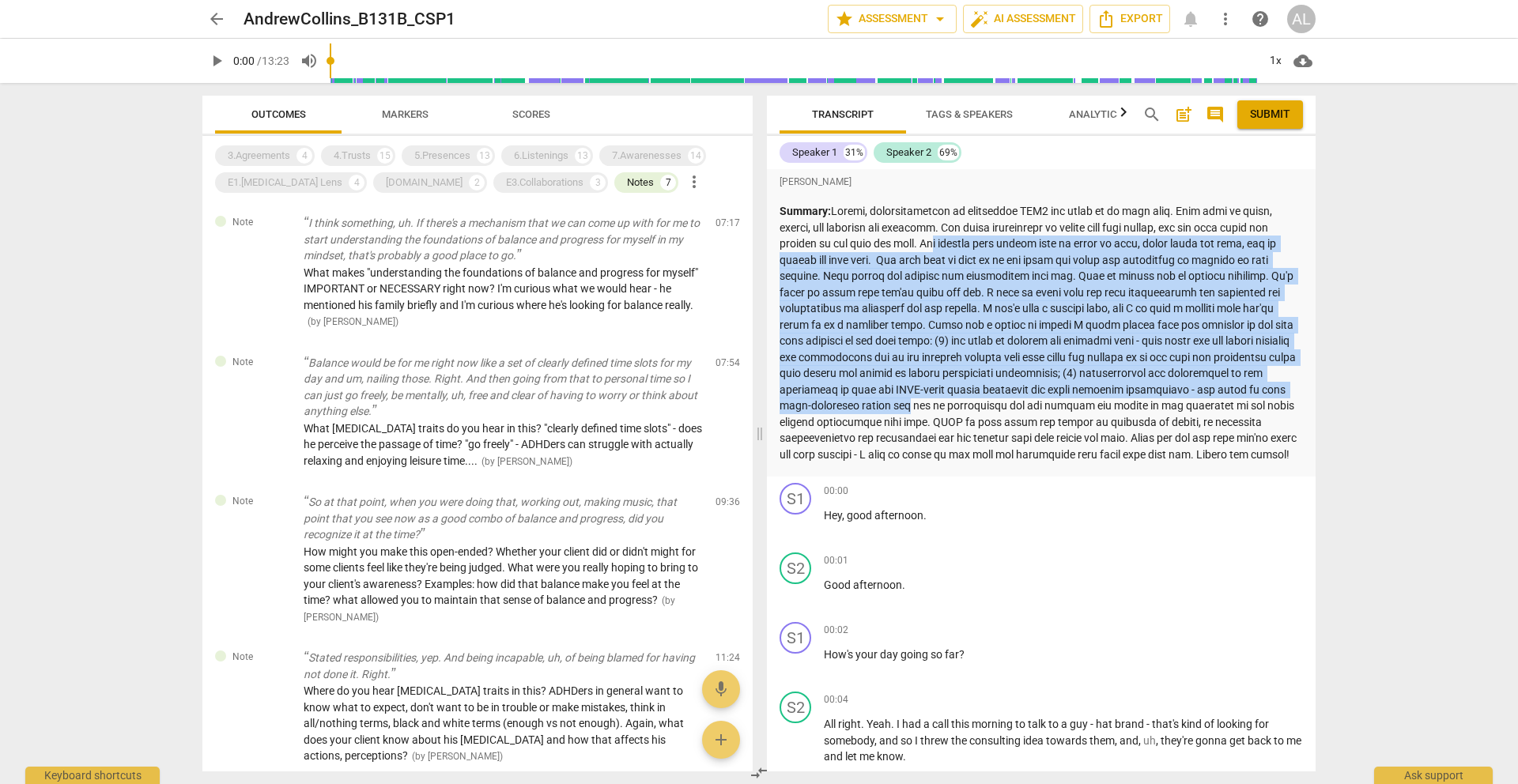
drag, startPoint x: 935, startPoint y: 242, endPoint x: 966, endPoint y: 407, distance: 167.9
click at [966, 407] on p "Summary:" at bounding box center [1041, 333] width 523 height 259
drag, startPoint x: 940, startPoint y: 472, endPoint x: 954, endPoint y: 230, distance: 242.4
click at [954, 230] on p "Summary:" at bounding box center [1041, 333] width 523 height 259
click at [217, 23] on span "arrow_back" at bounding box center [217, 19] width 19 height 19
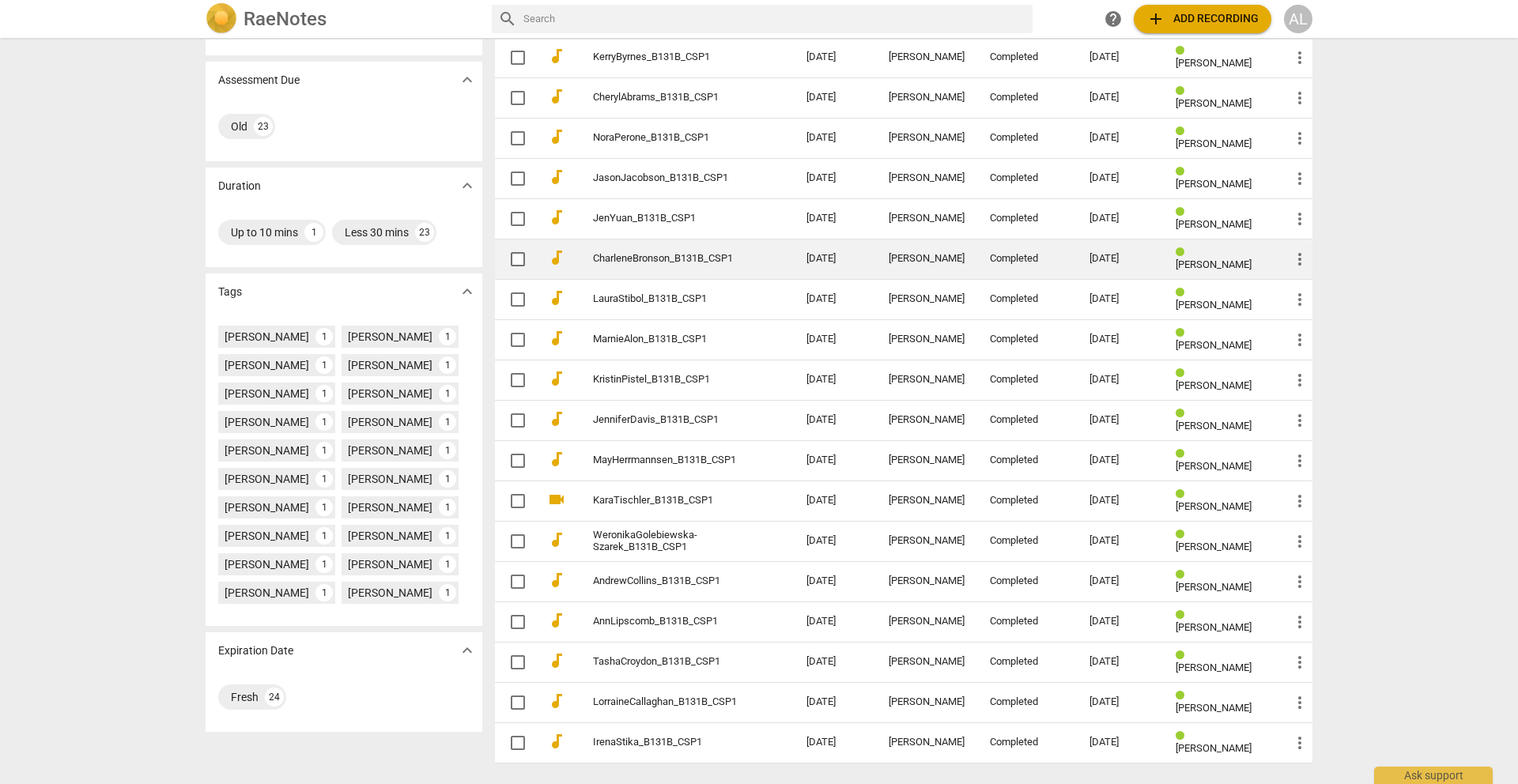
scroll to position [256, 0]
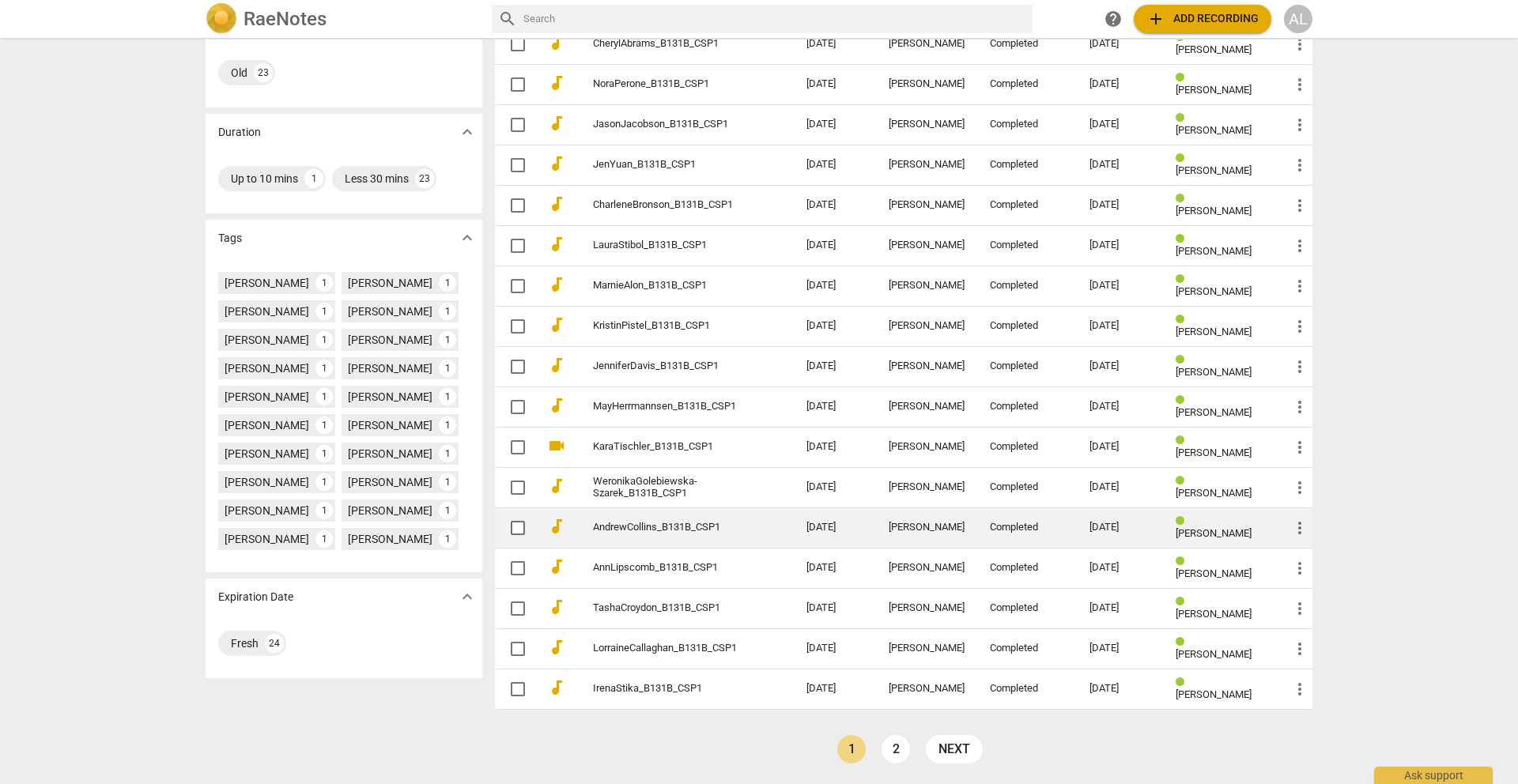
click at [712, 523] on link "AndrewCollins_B131B_CSP1" at bounding box center [671, 528] width 156 height 12
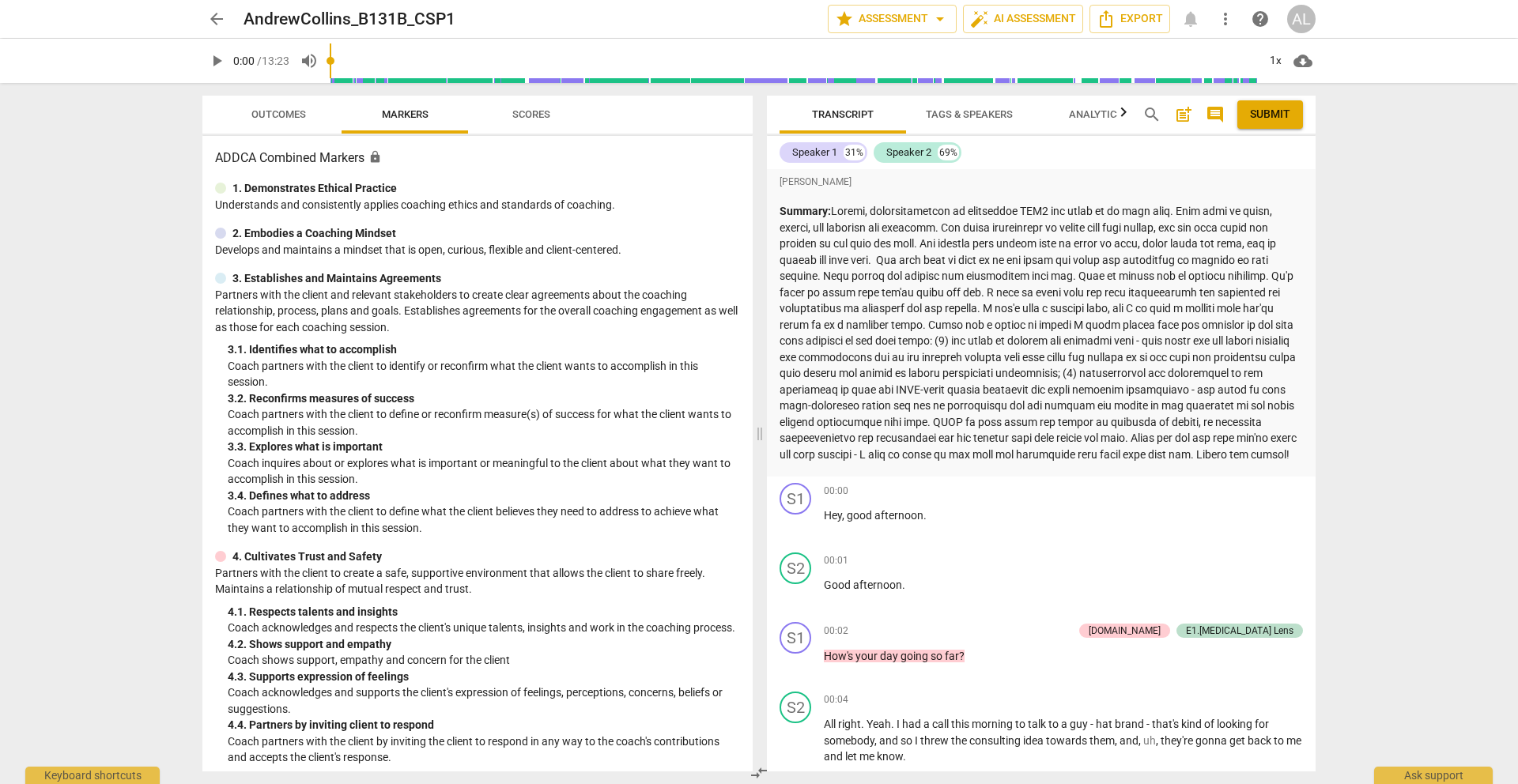
click at [925, 325] on p "Summary:" at bounding box center [1041, 333] width 523 height 259
click at [220, 14] on span "arrow_back" at bounding box center [217, 19] width 19 height 19
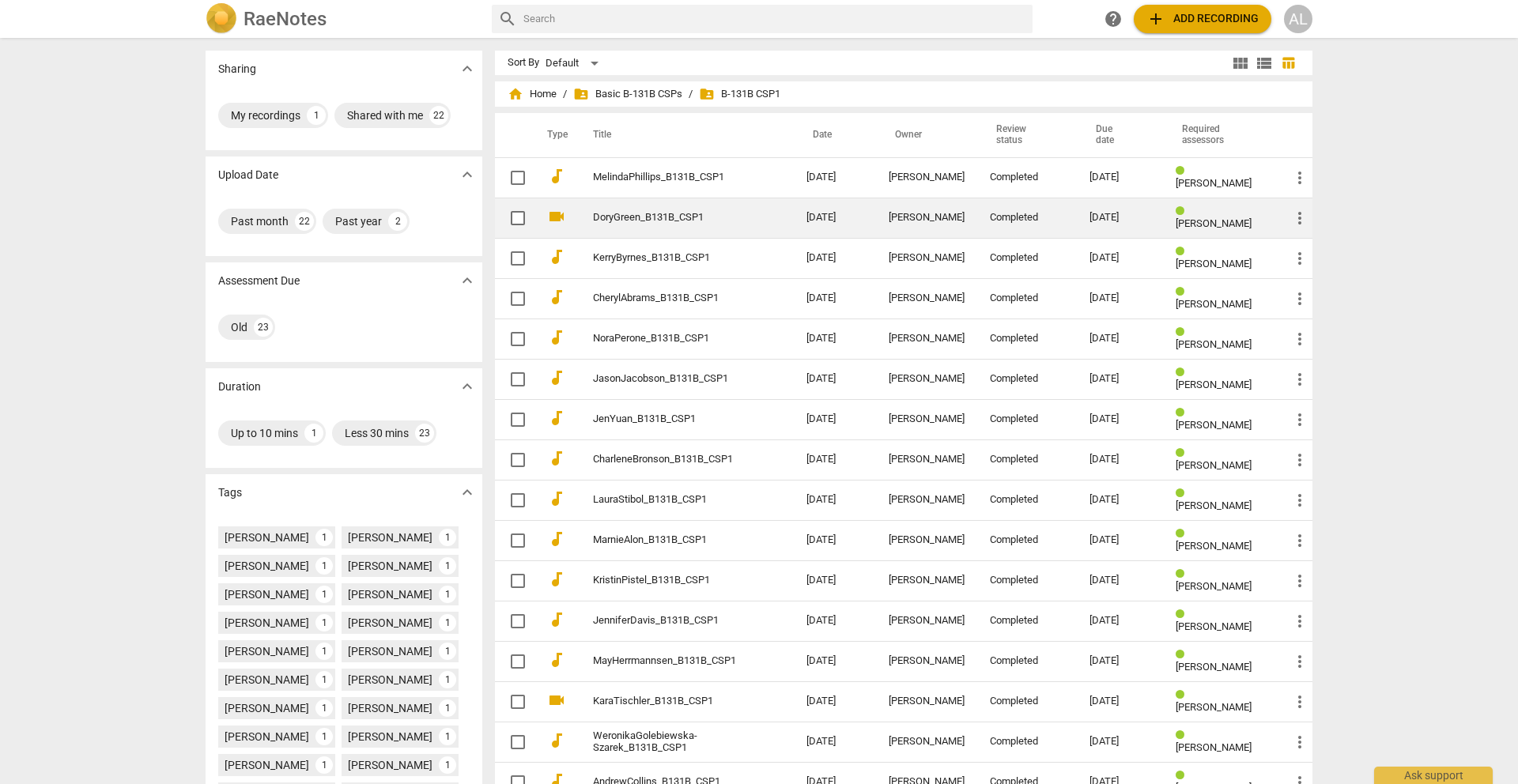
click at [622, 222] on link "DoryGreen_B131B_CSP1" at bounding box center [671, 218] width 156 height 12
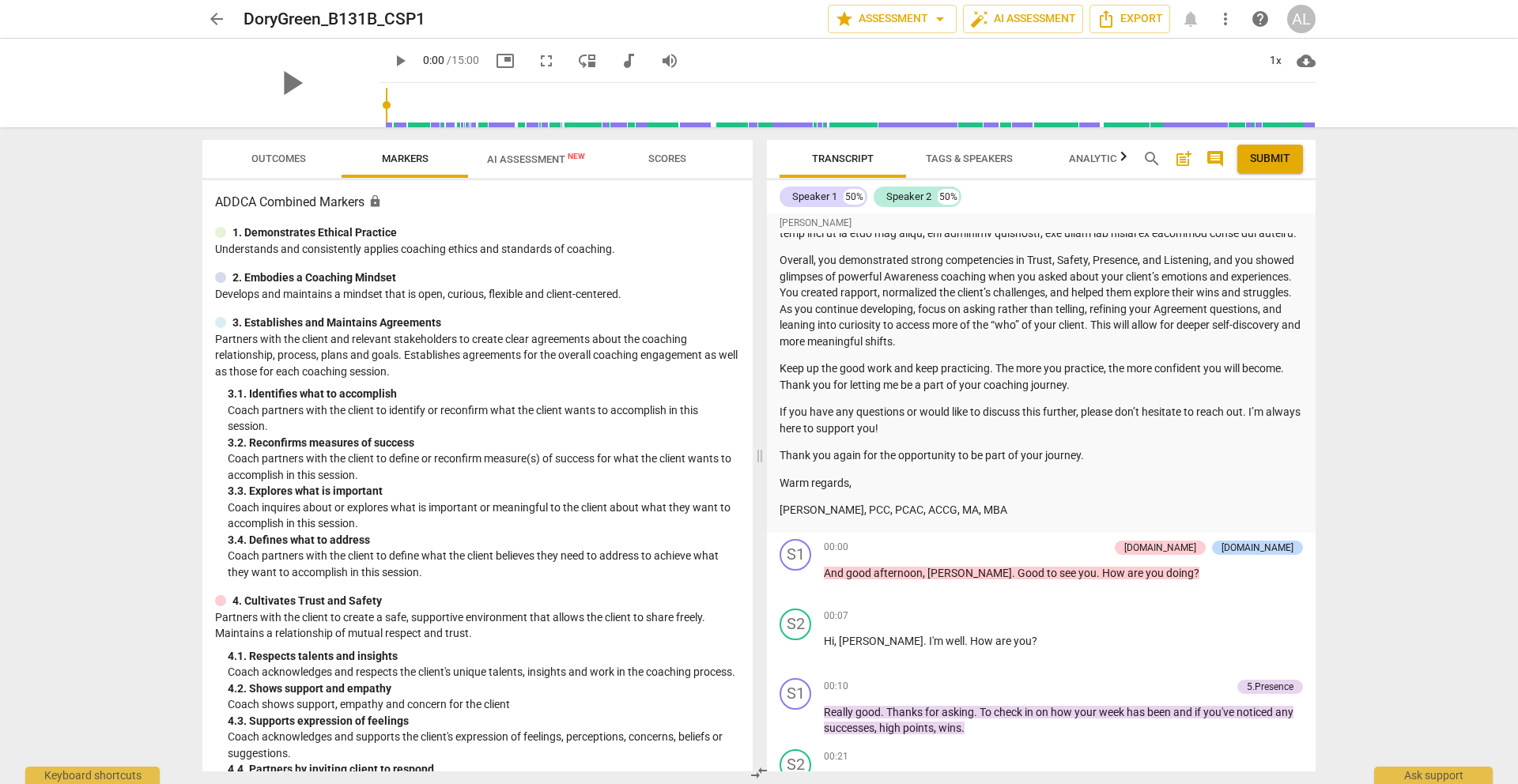
scroll to position [498, 0]
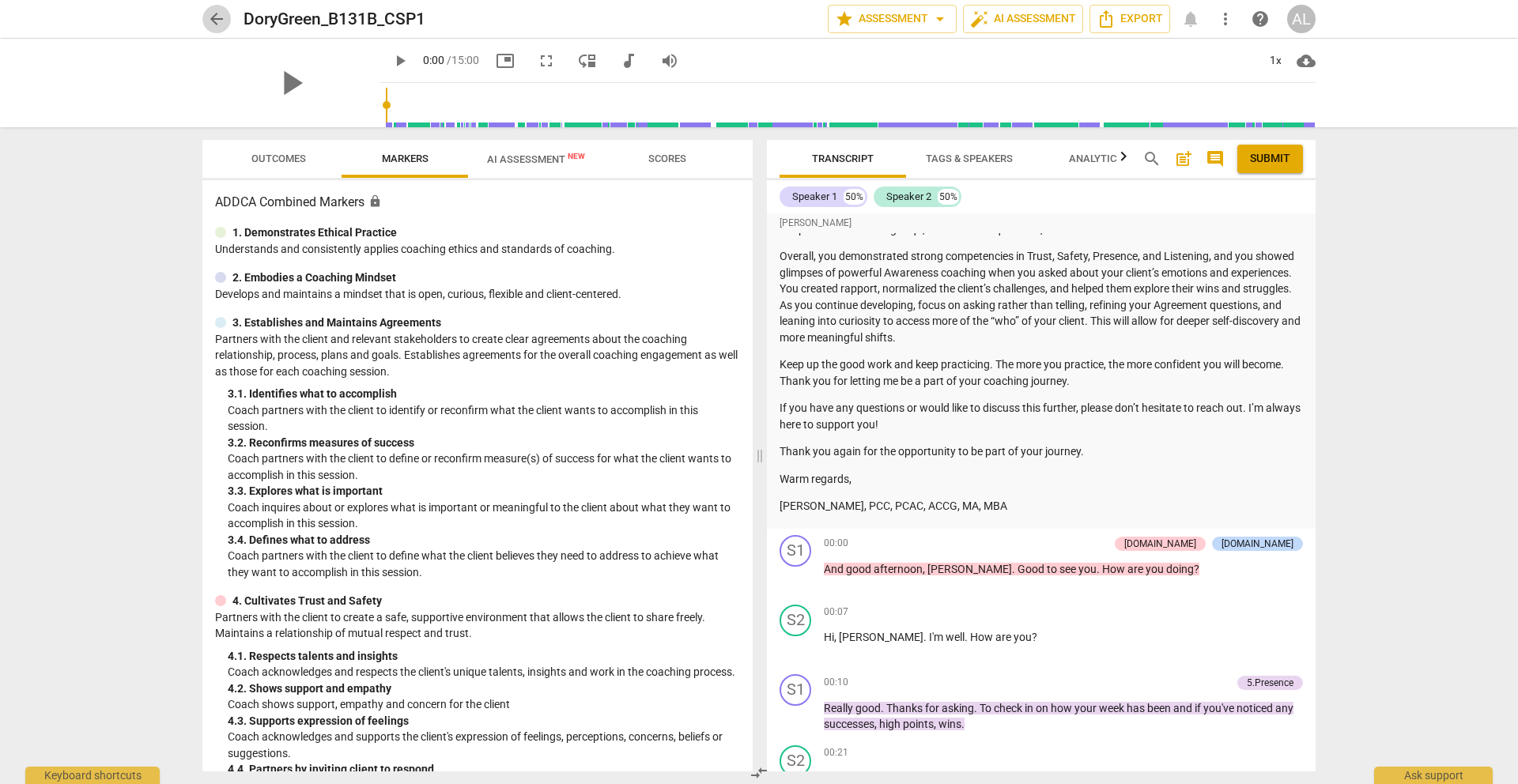
click at [218, 13] on span "arrow_back" at bounding box center [217, 19] width 19 height 19
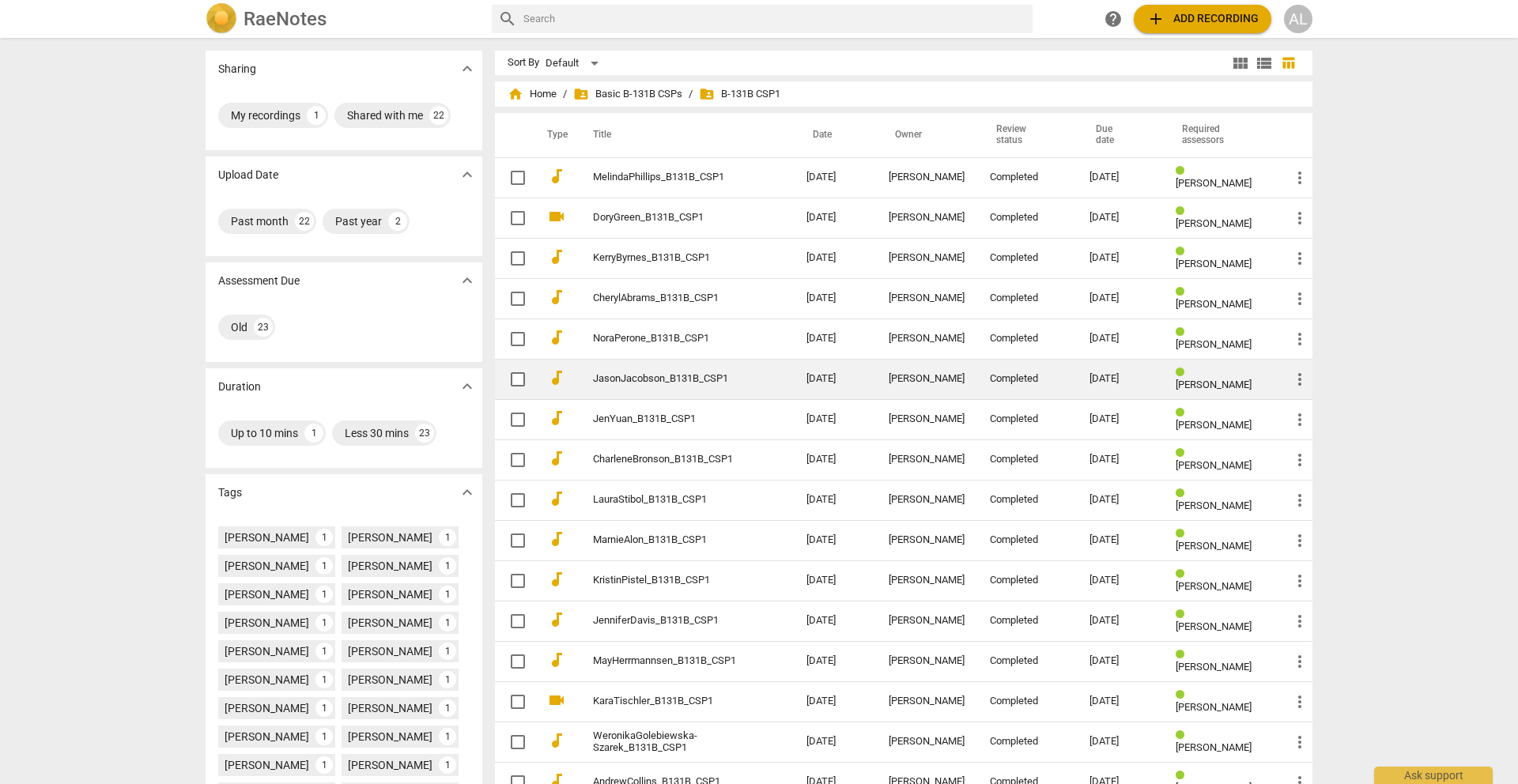
click at [691, 379] on link "JasonJacobson_B131B_CSP1" at bounding box center [671, 379] width 156 height 12
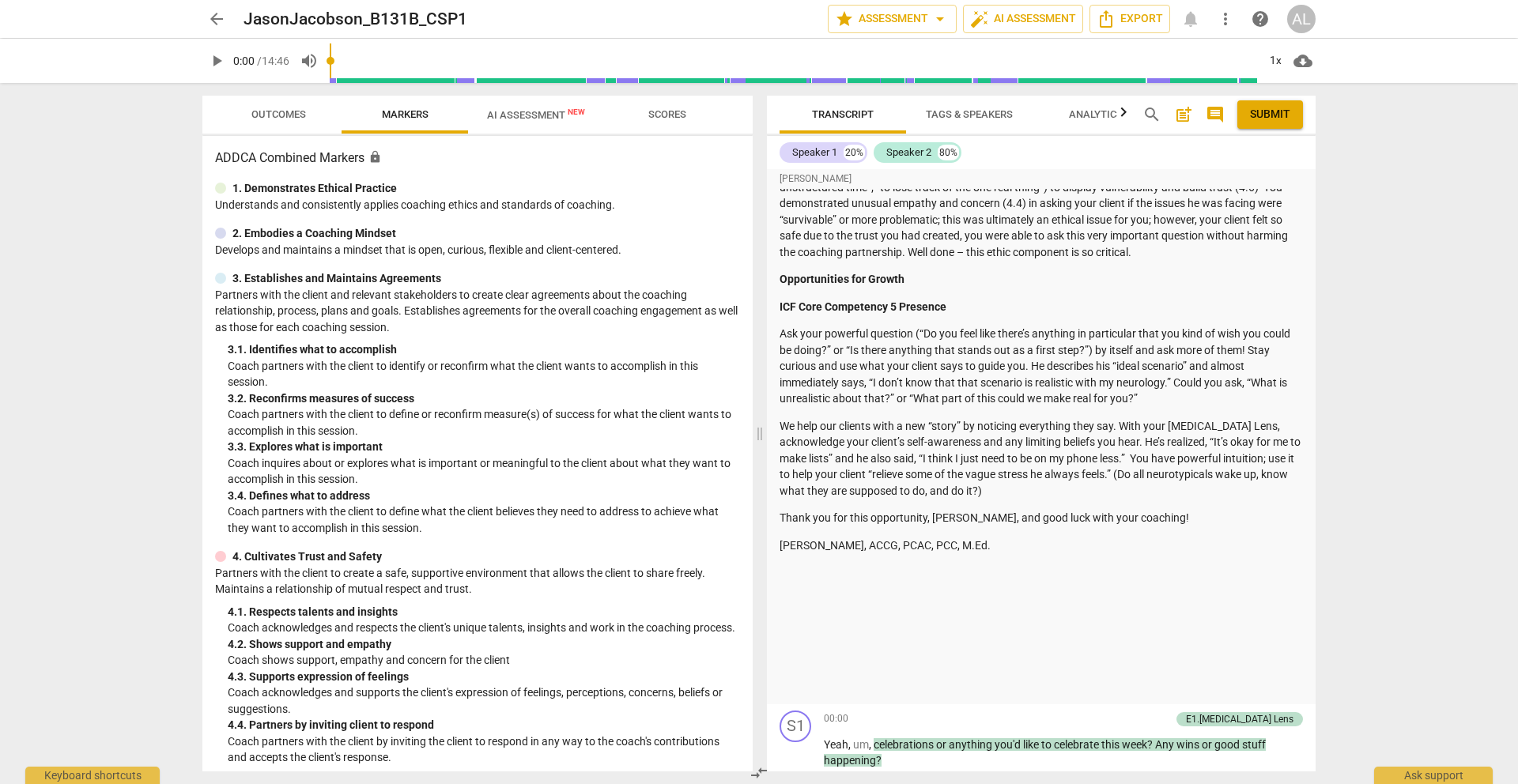
scroll to position [584, 0]
click at [271, 101] on button "Outcomes" at bounding box center [278, 115] width 126 height 38
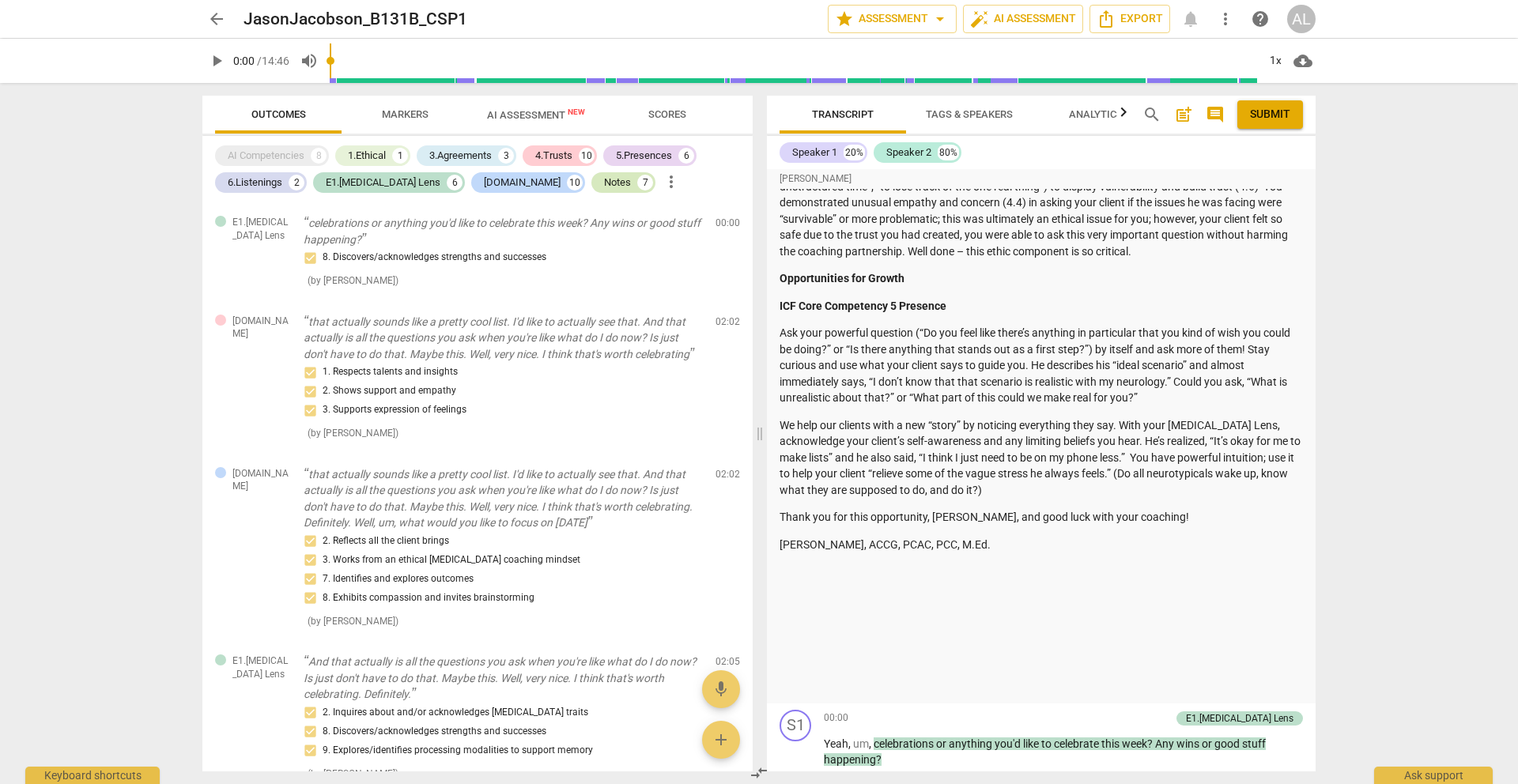
click at [604, 180] on div "Notes" at bounding box center [617, 182] width 27 height 16
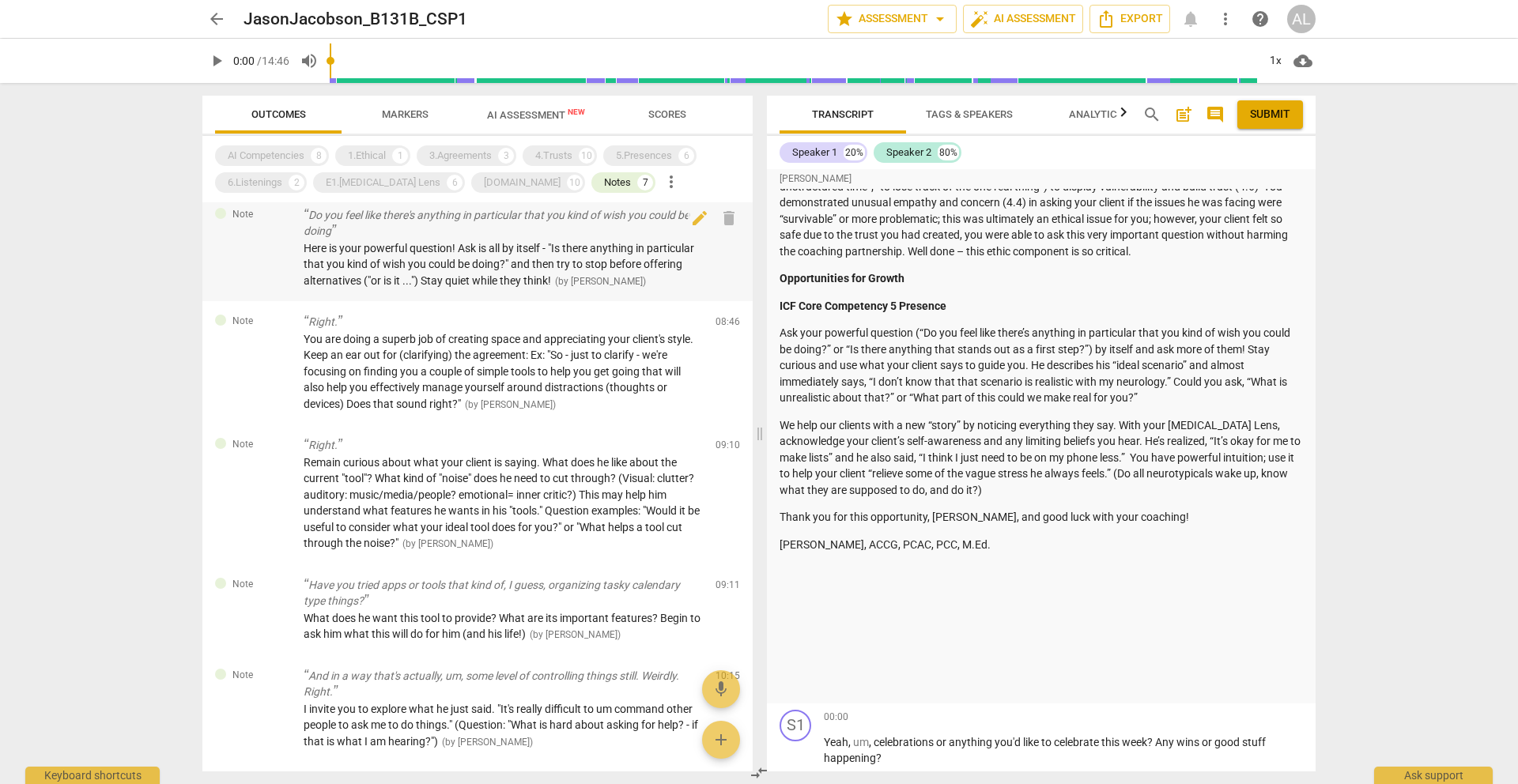
scroll to position [154, 0]
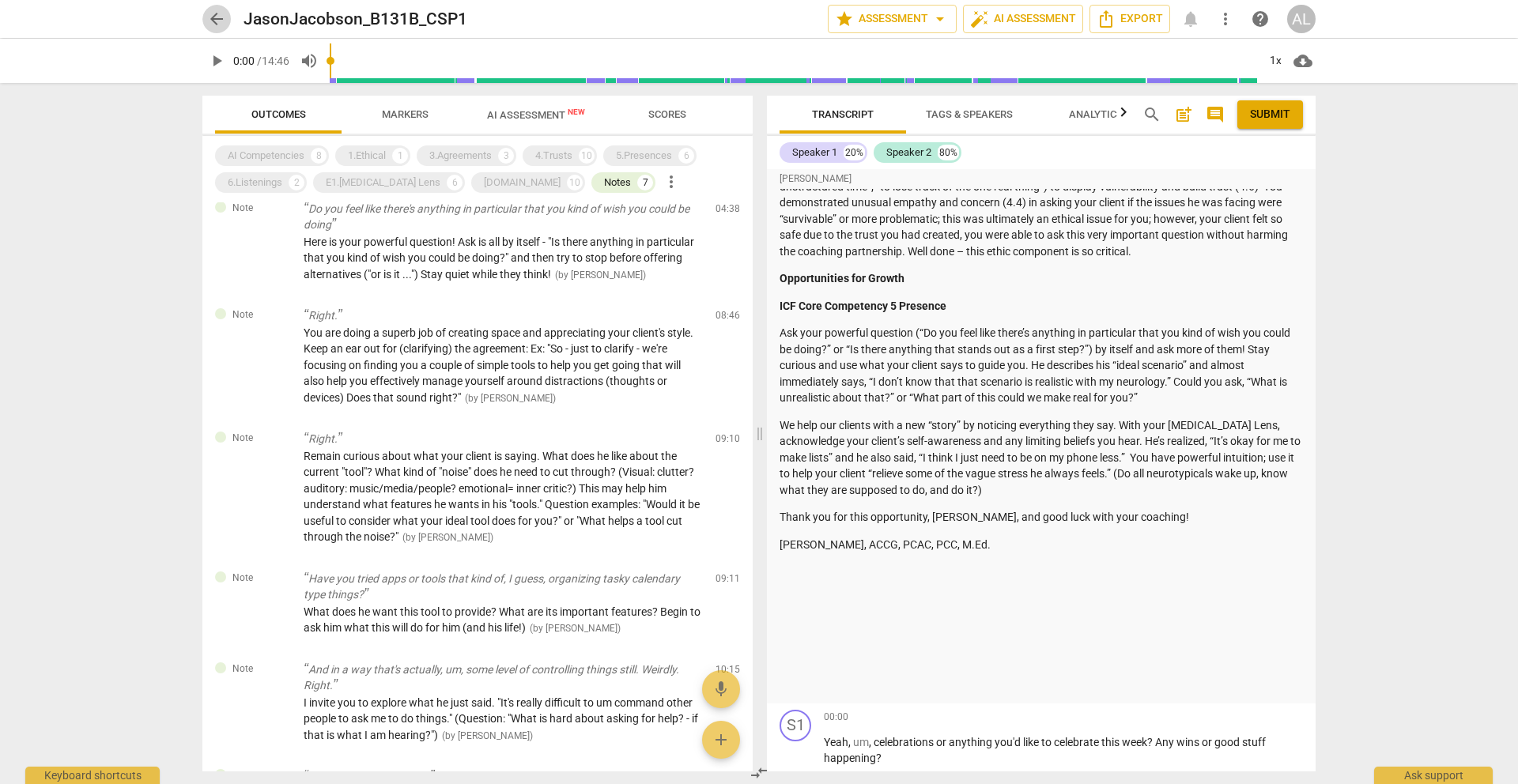
click at [227, 14] on span "arrow_back" at bounding box center [216, 19] width 29 height 19
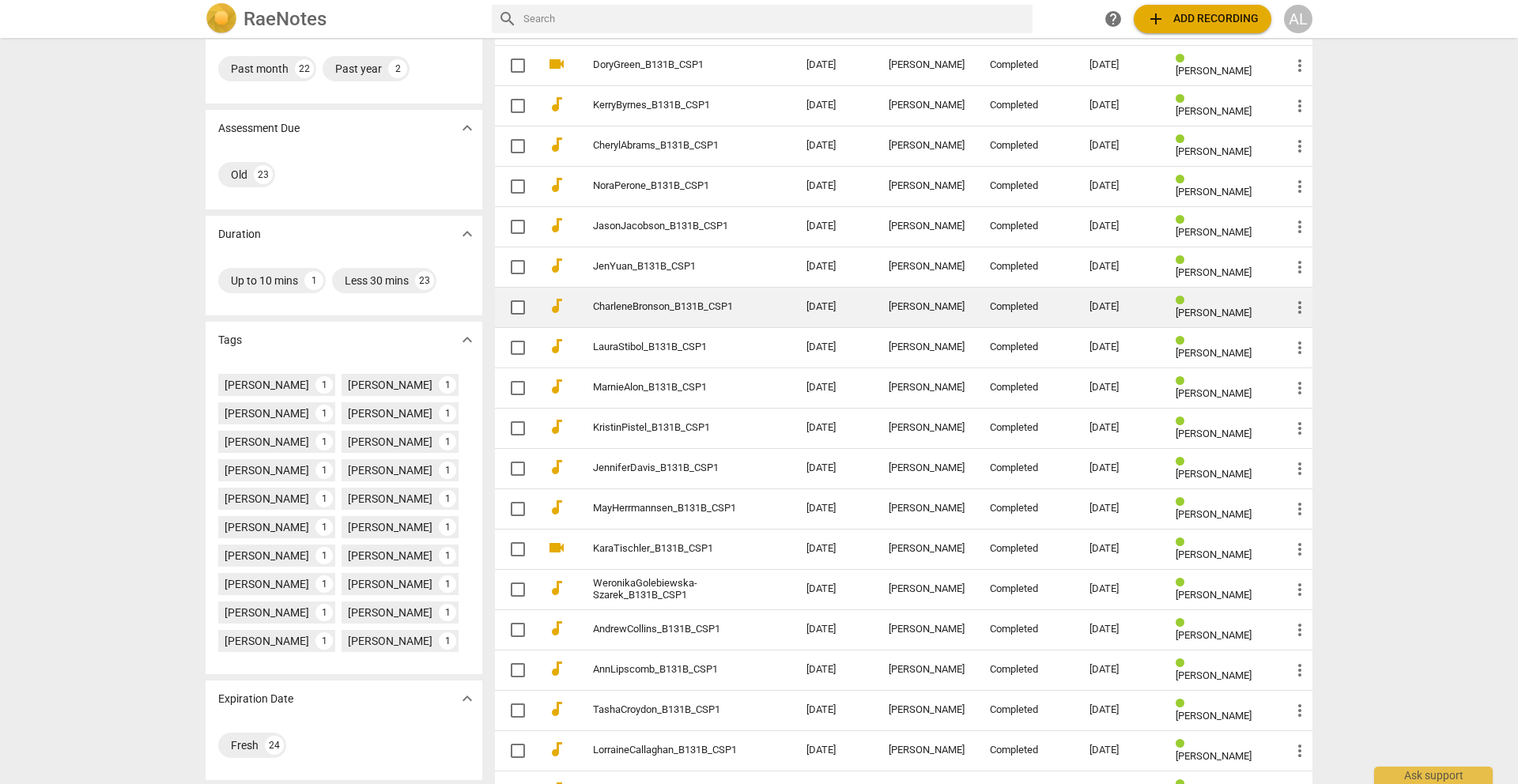
scroll to position [256, 0]
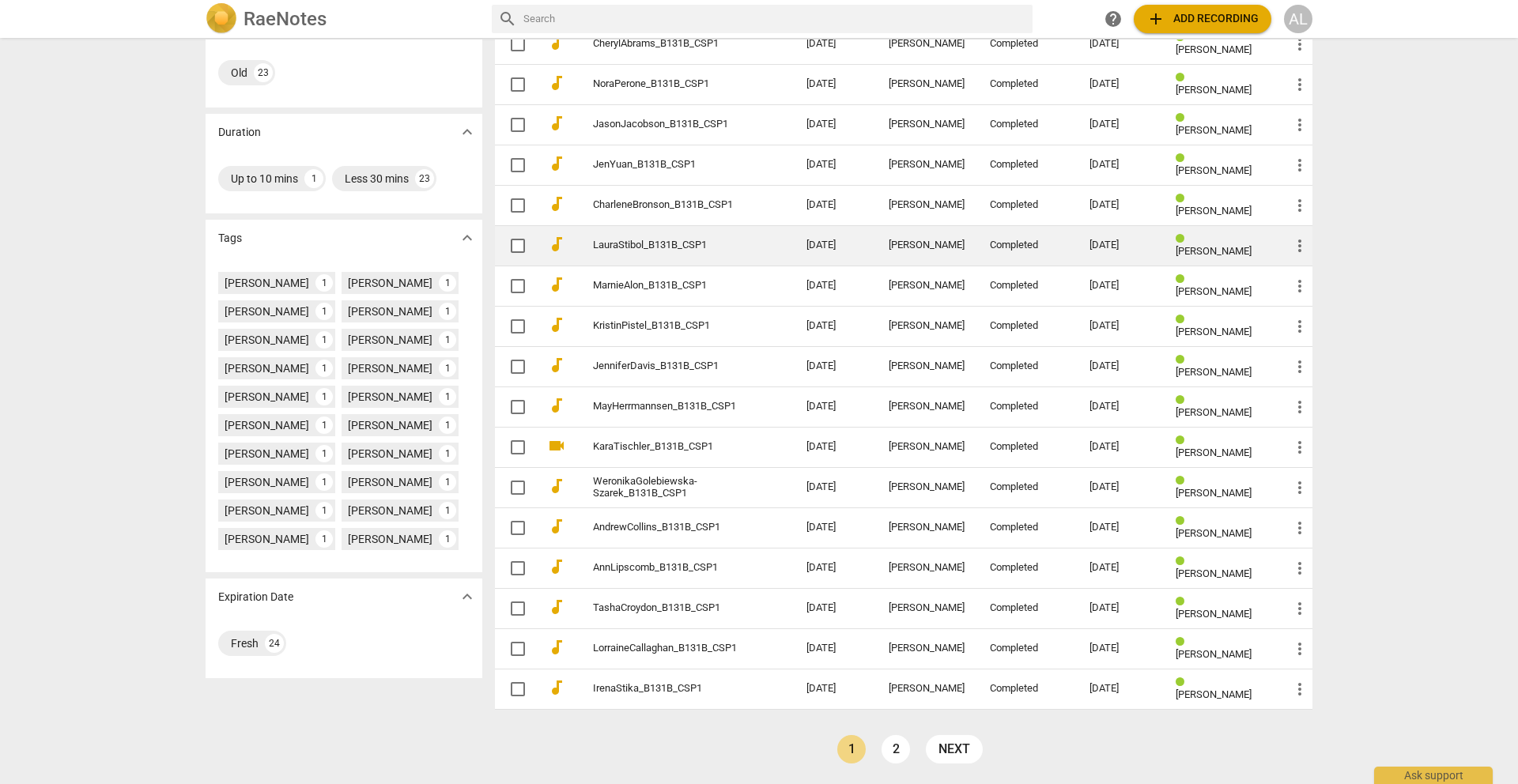
click at [666, 246] on link "LauraStibol_B131B_CSP1" at bounding box center [671, 245] width 156 height 12
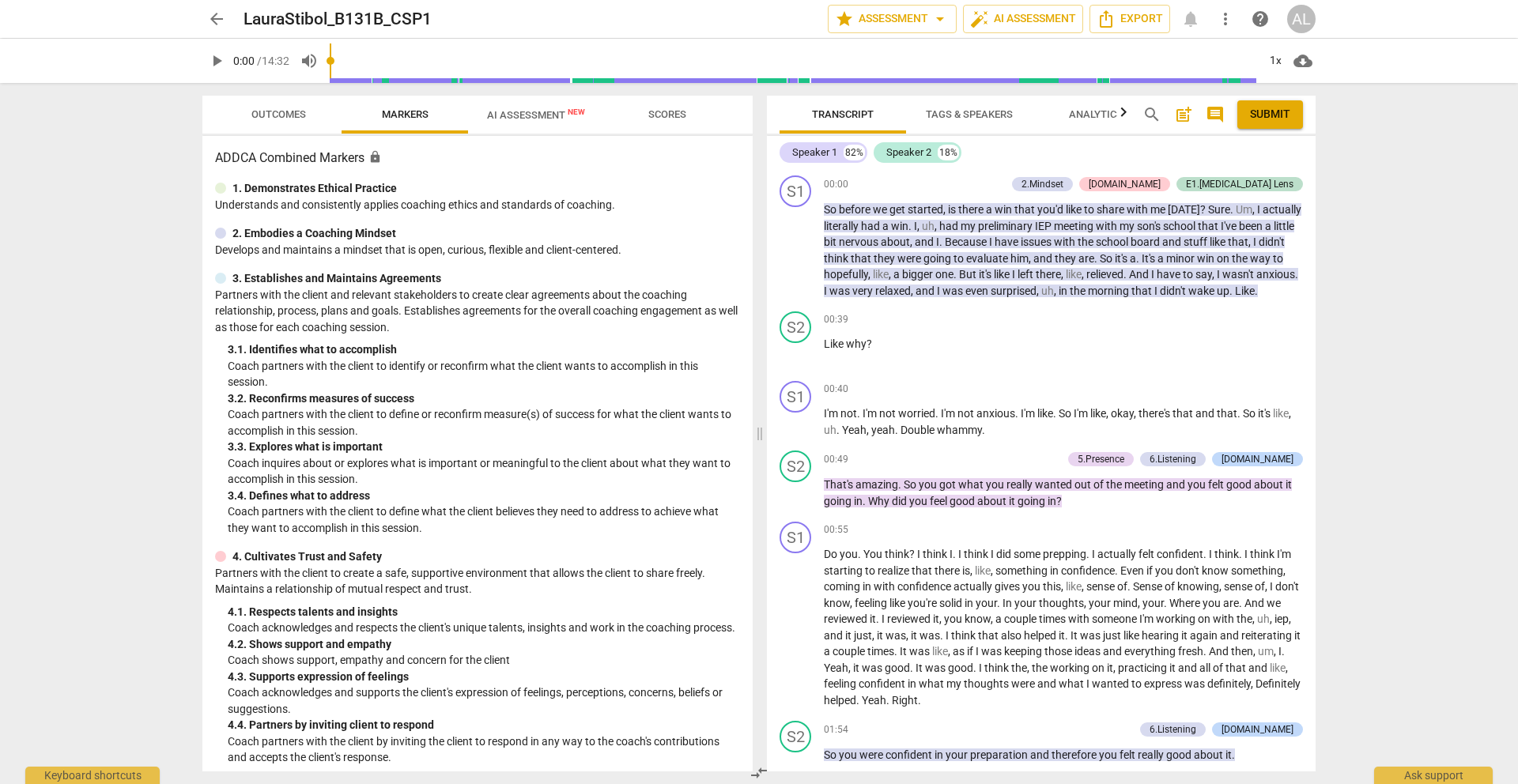
scroll to position [1, 0]
click at [288, 115] on span "Outcomes" at bounding box center [278, 114] width 54 height 12
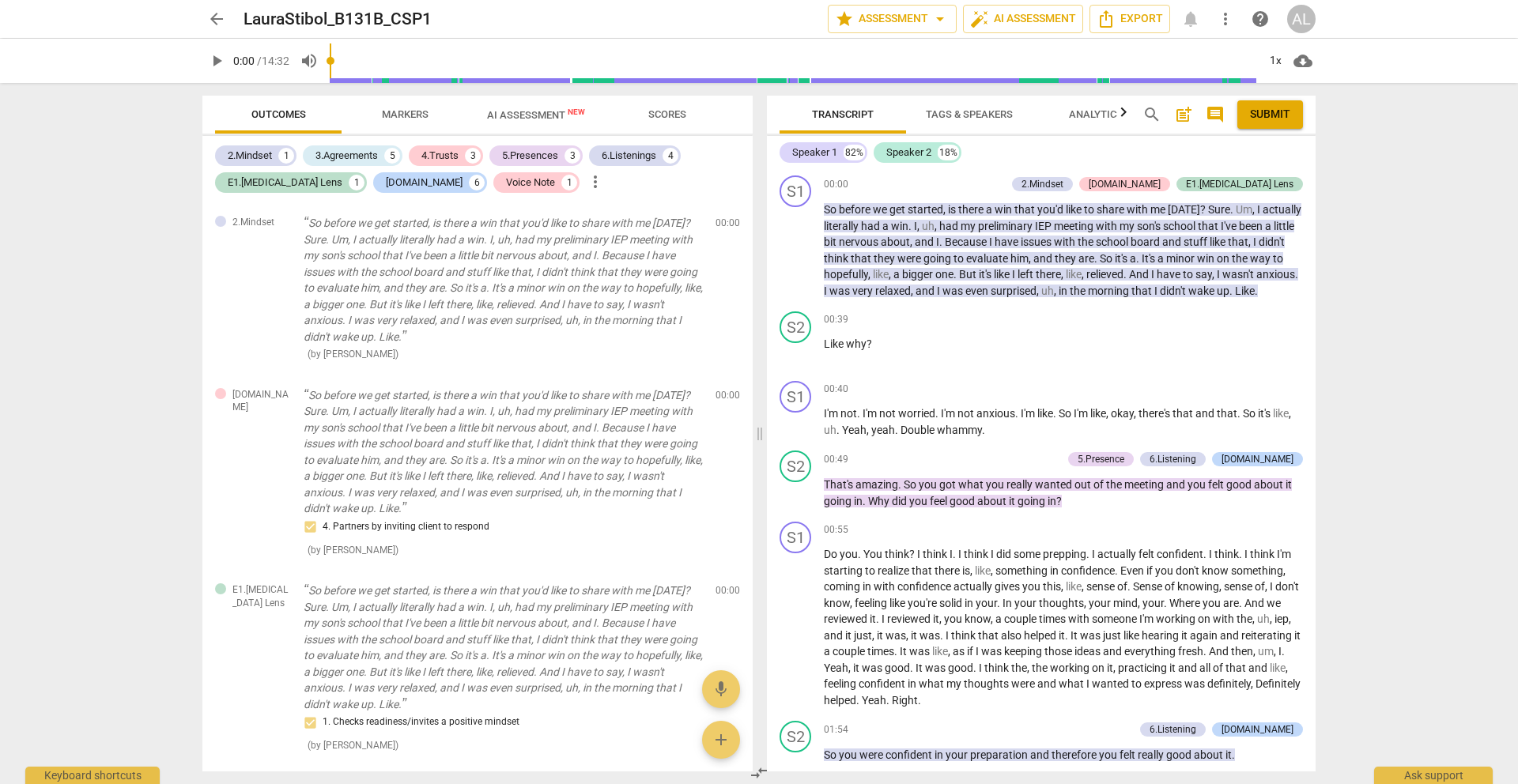
click at [209, 11] on span "arrow_back" at bounding box center [217, 19] width 19 height 19
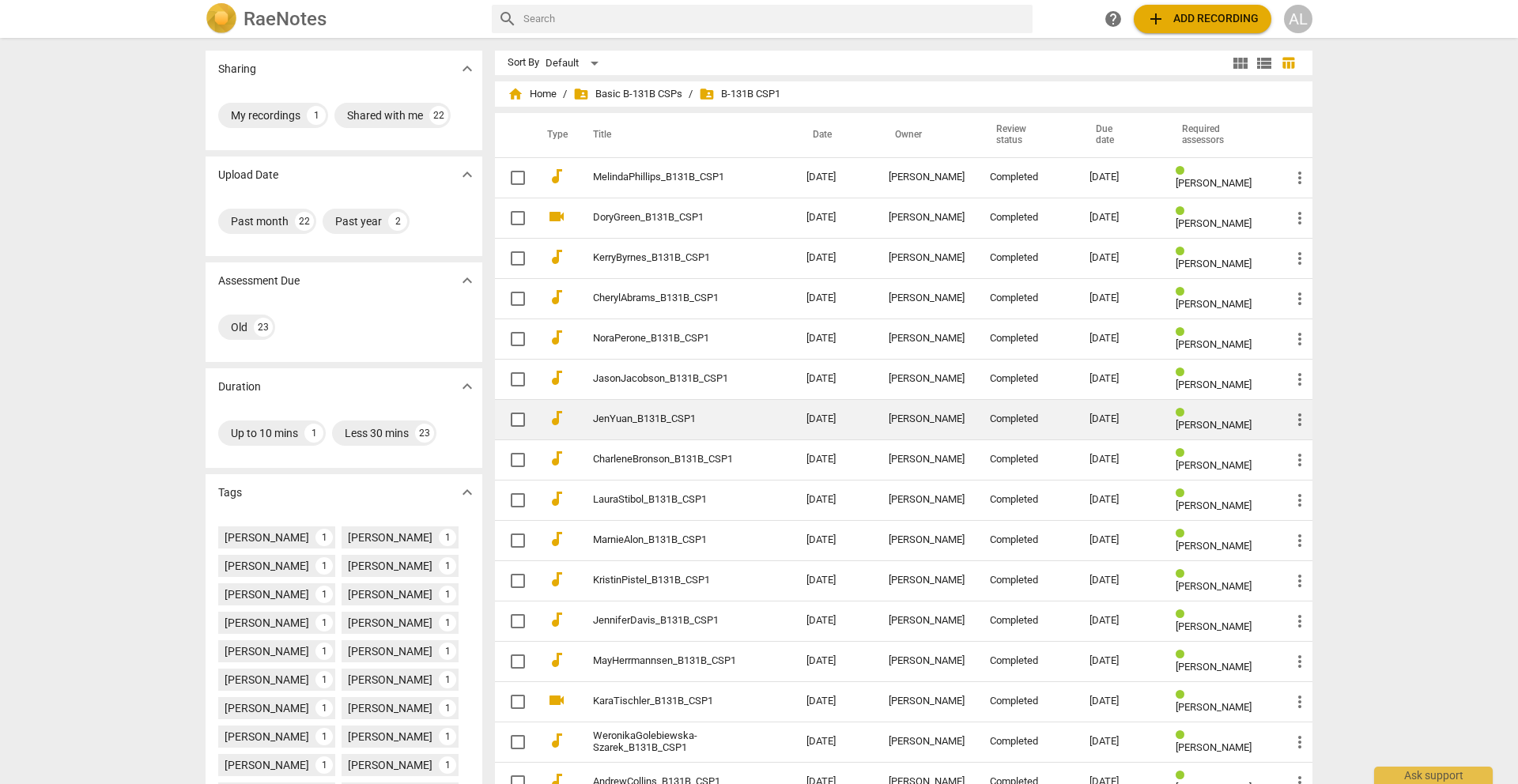
click at [609, 420] on link "JenYuan_B131B_CSP1" at bounding box center [671, 419] width 156 height 12
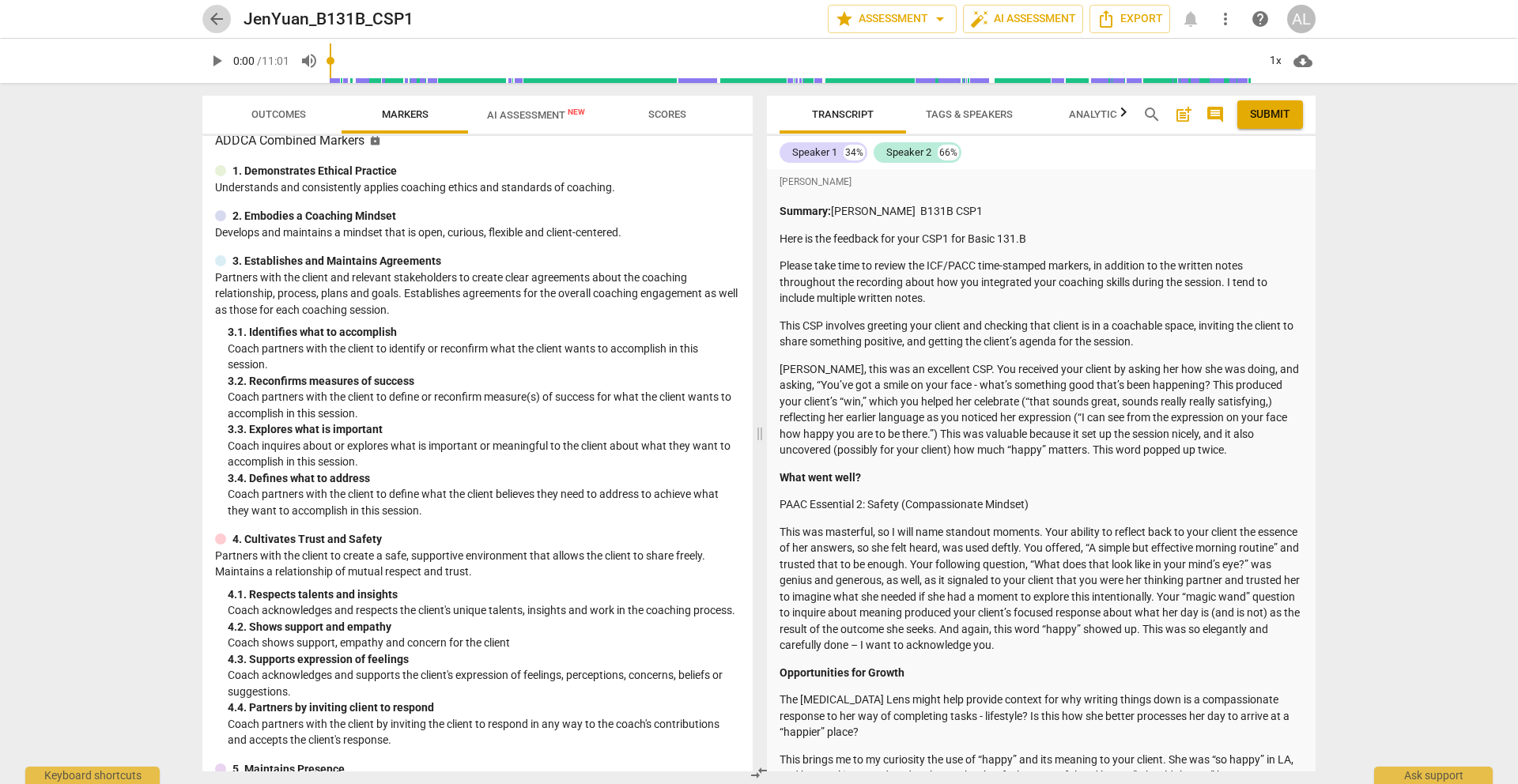
click at [222, 14] on span "arrow_back" at bounding box center [217, 19] width 19 height 19
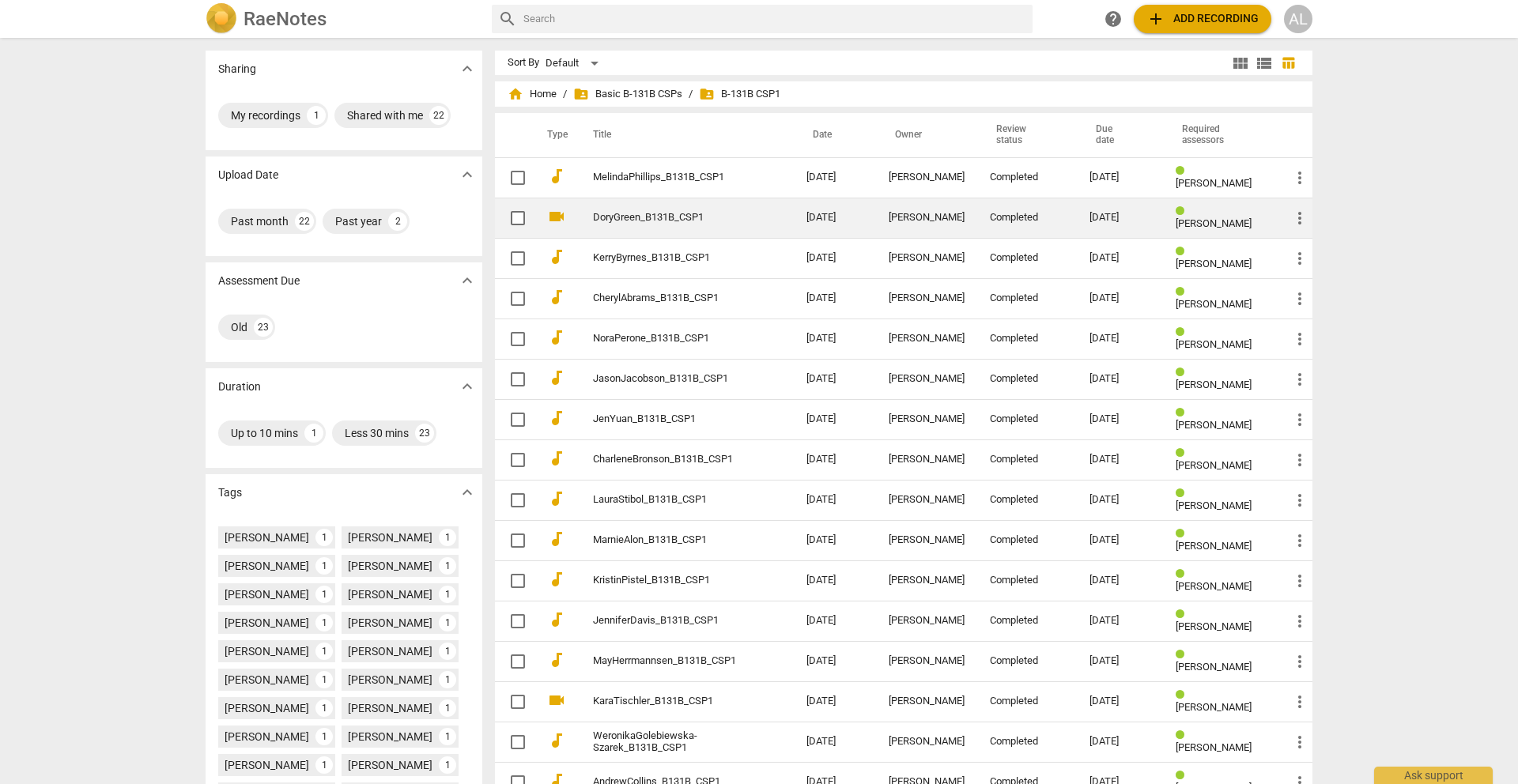
click at [644, 220] on link "DoryGreen_B131B_CSP1" at bounding box center [671, 218] width 156 height 12
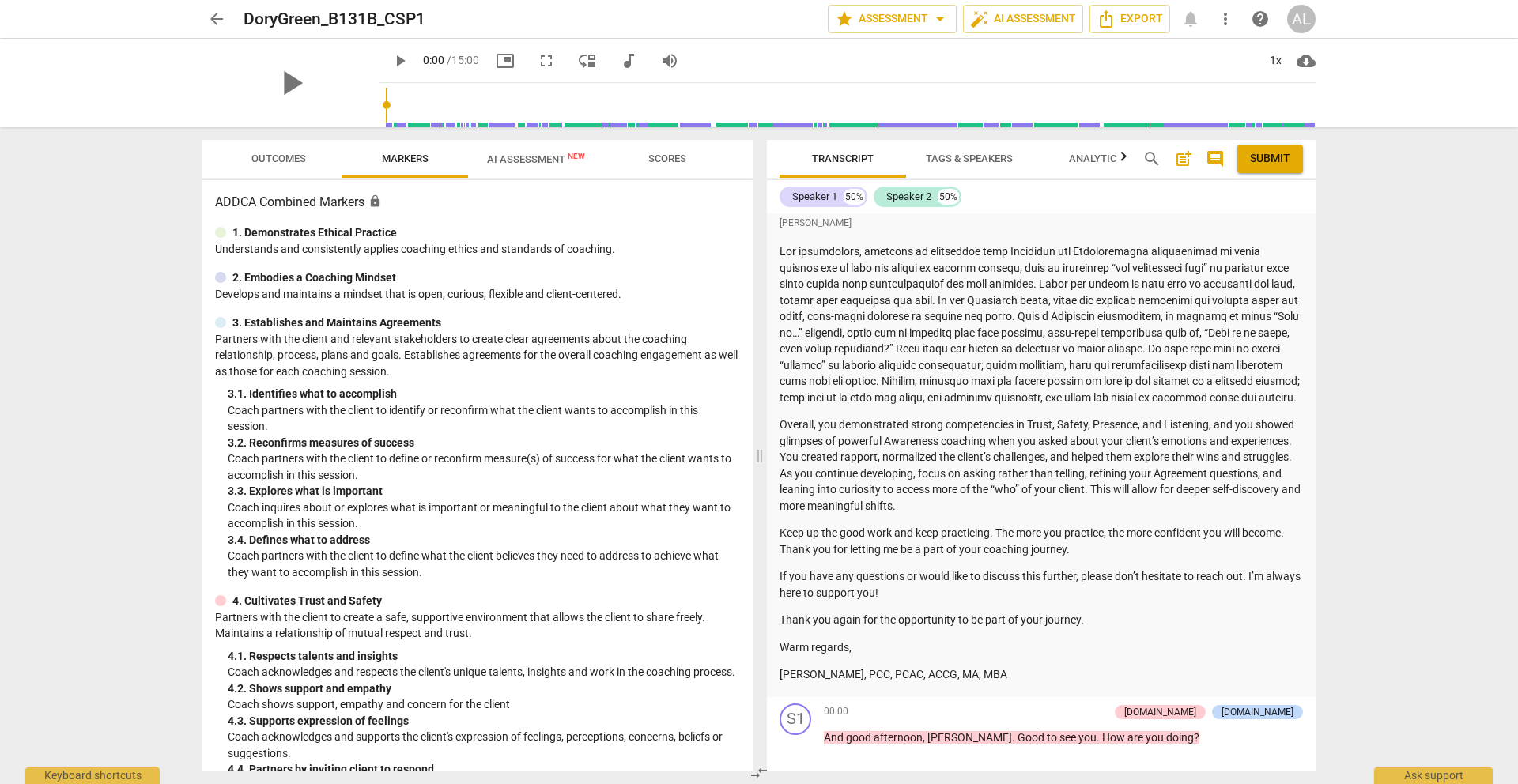
scroll to position [328, 0]
click at [227, 18] on span "arrow_back" at bounding box center [216, 19] width 29 height 19
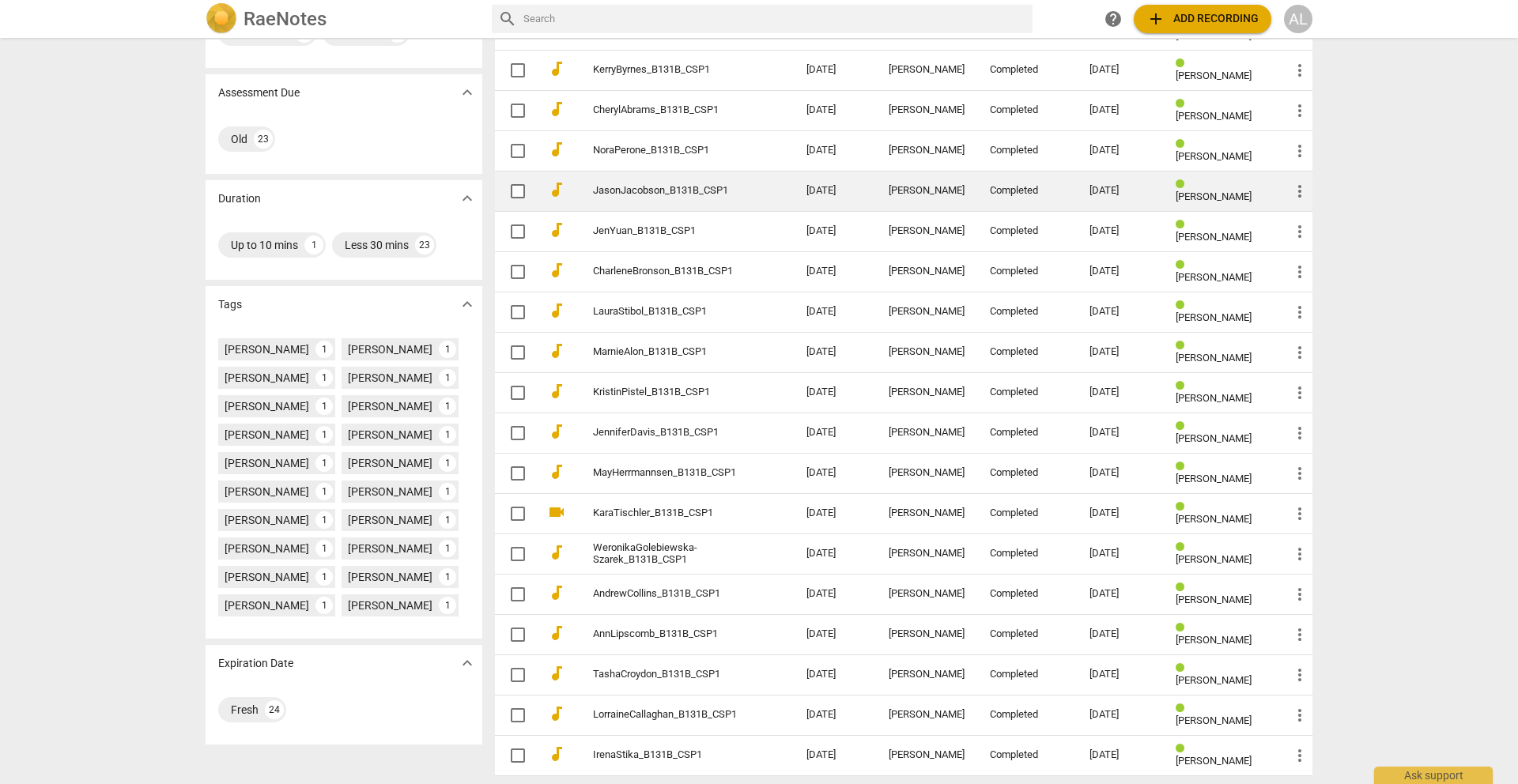
scroll to position [256, 0]
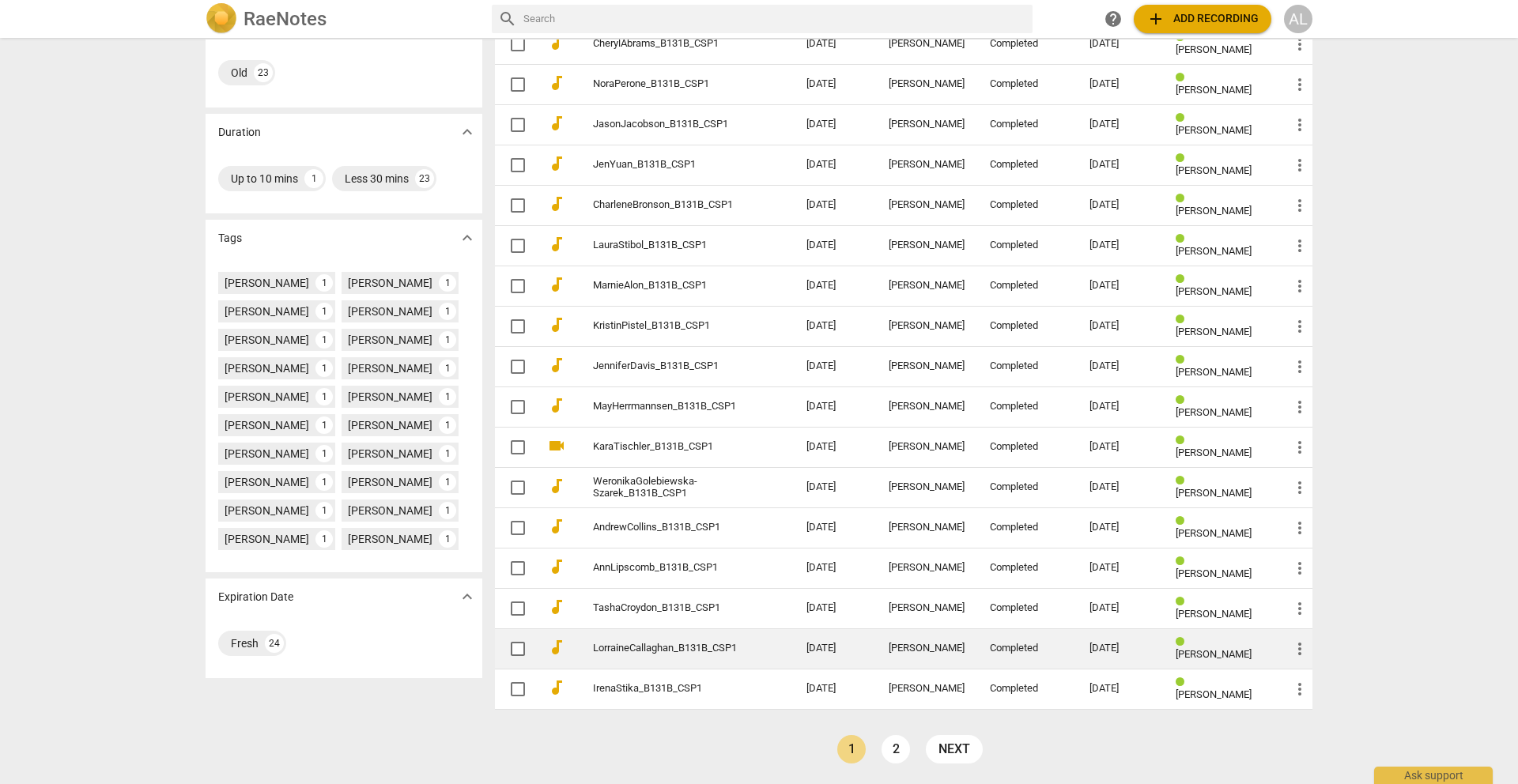
click at [650, 650] on link "LorraineCallaghan_B131B_CSP1" at bounding box center [671, 649] width 156 height 12
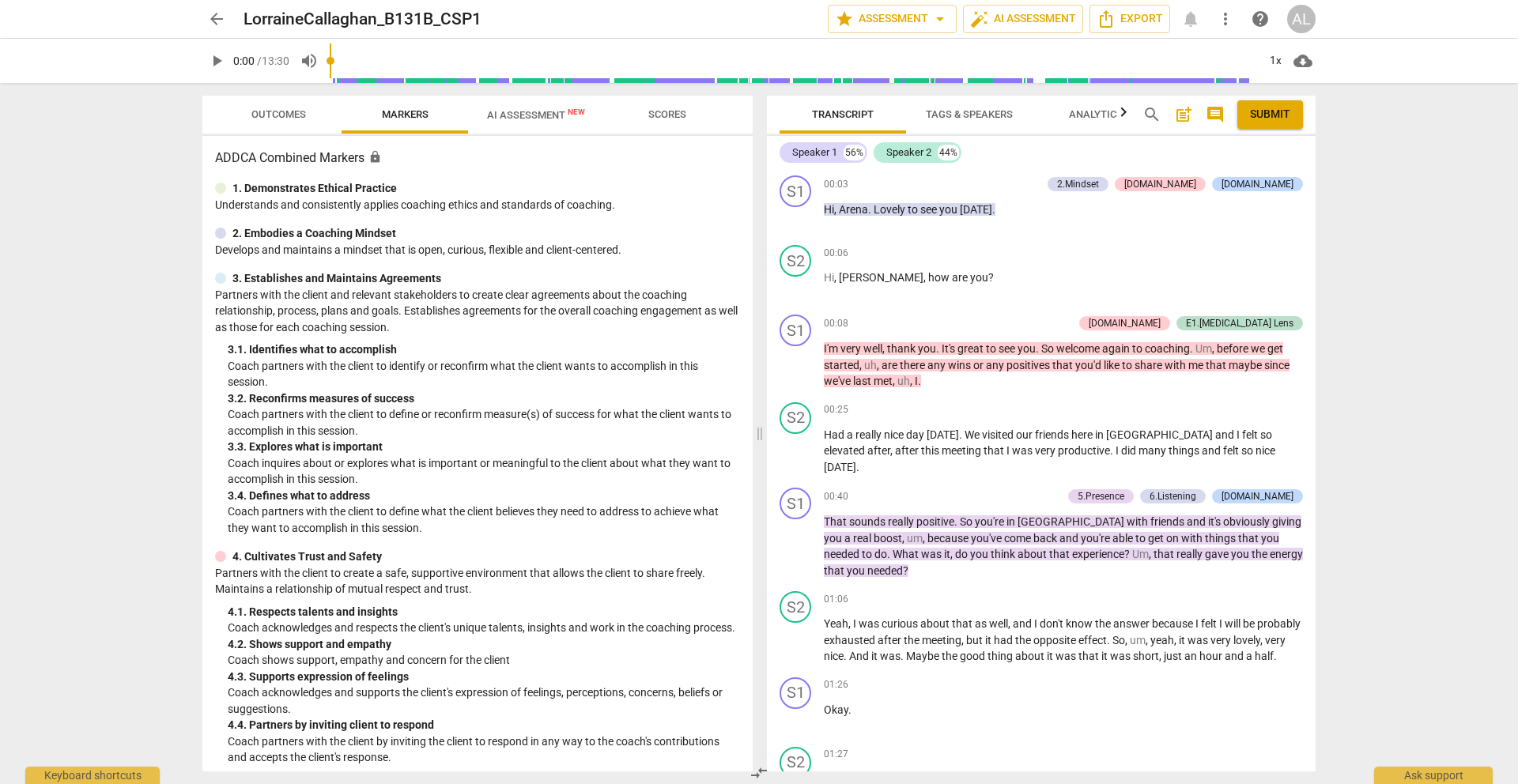
click at [300, 107] on span "Outcomes" at bounding box center [278, 115] width 92 height 22
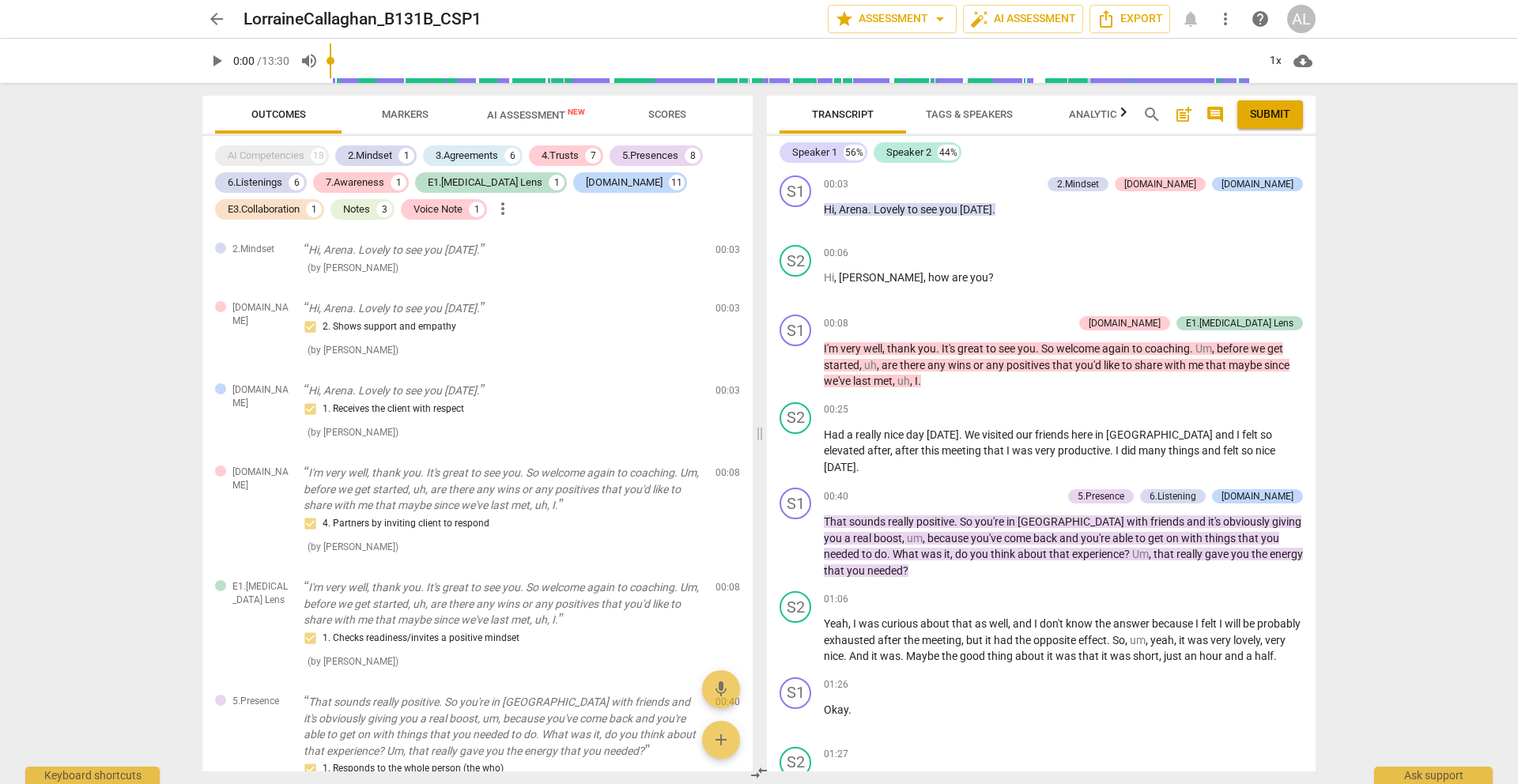
click at [400, 117] on span "Markers" at bounding box center [405, 114] width 47 height 12
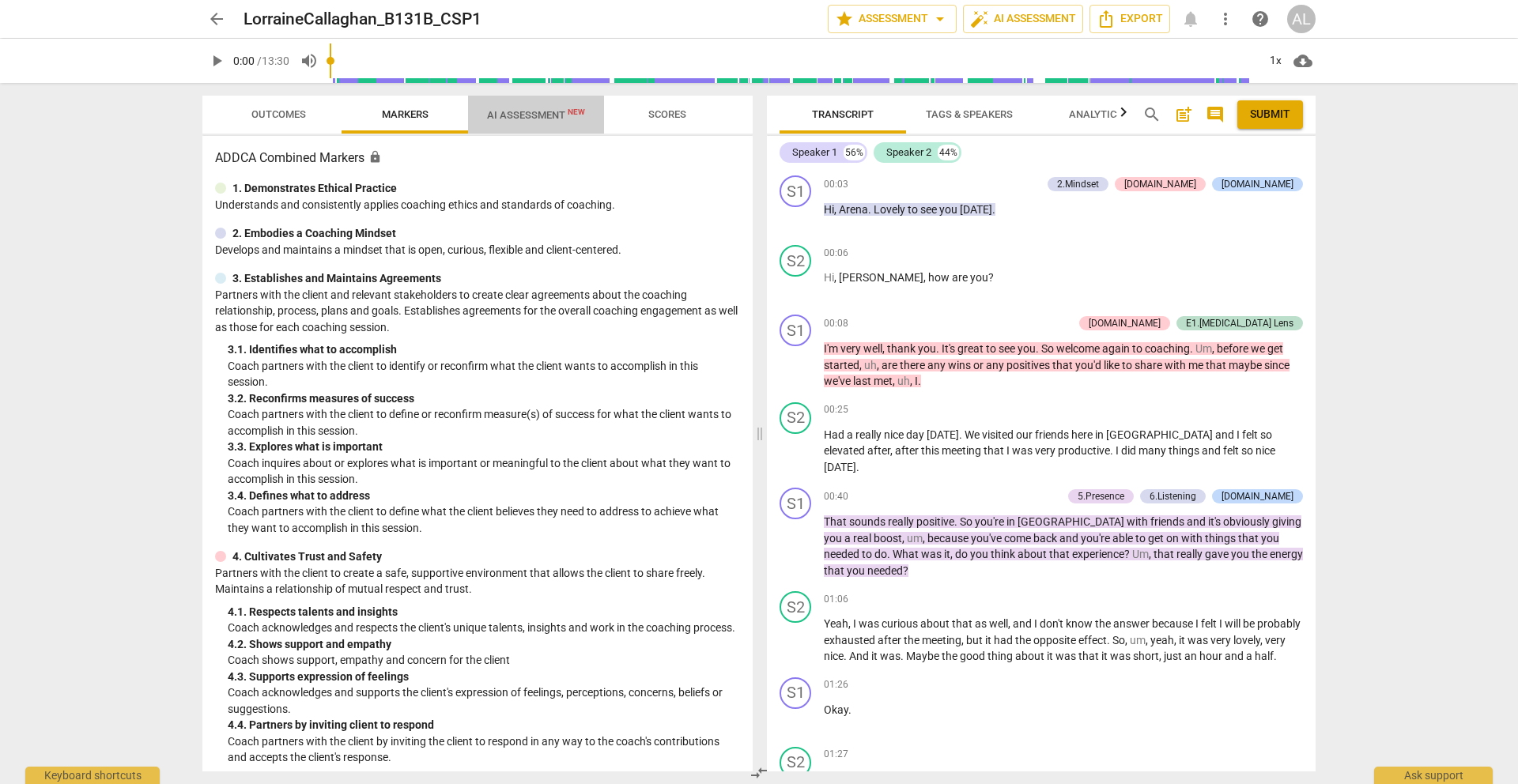
click at [512, 116] on span "AI Assessment New" at bounding box center [535, 115] width 98 height 12
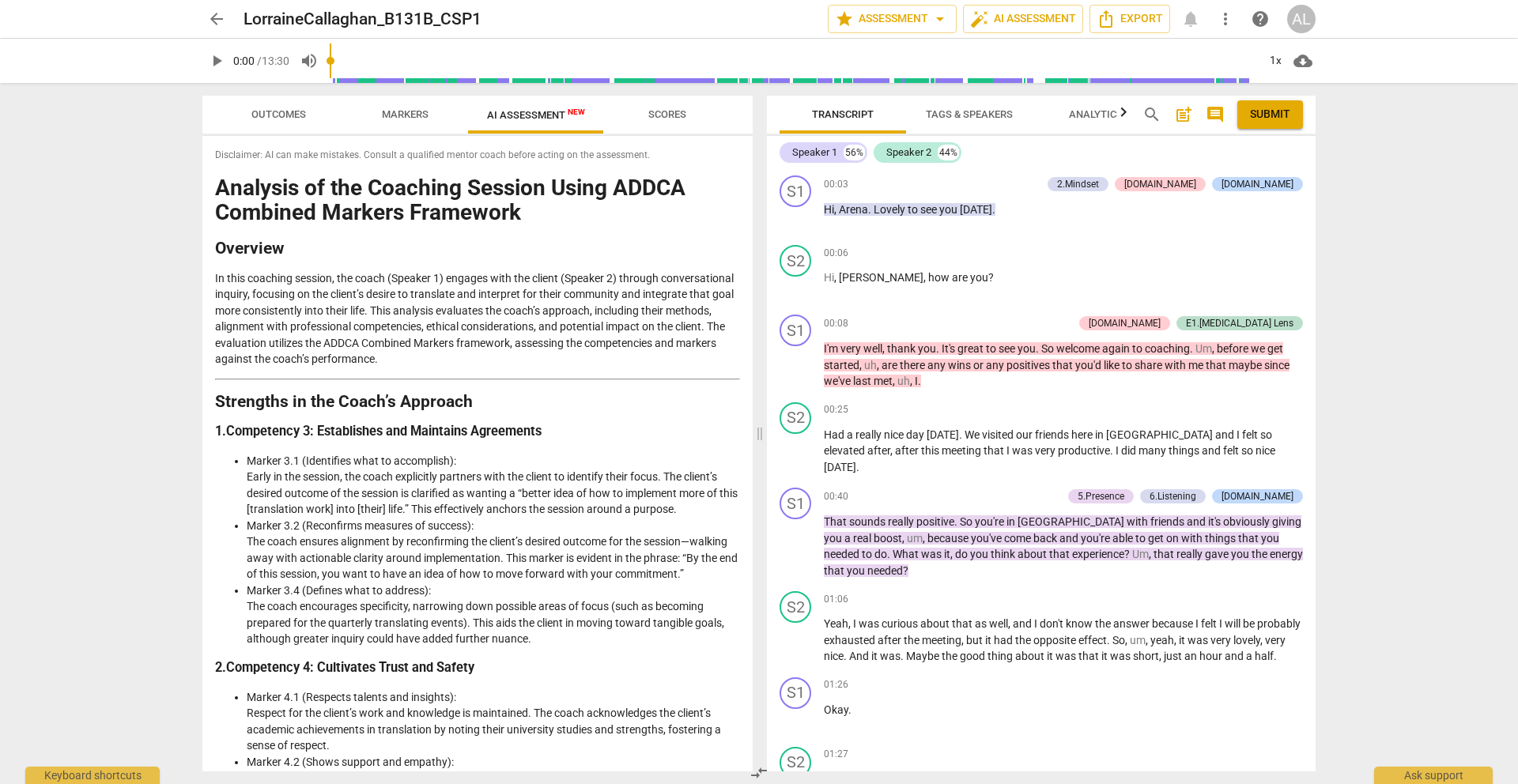
click at [654, 106] on span "Scores" at bounding box center [667, 115] width 76 height 22
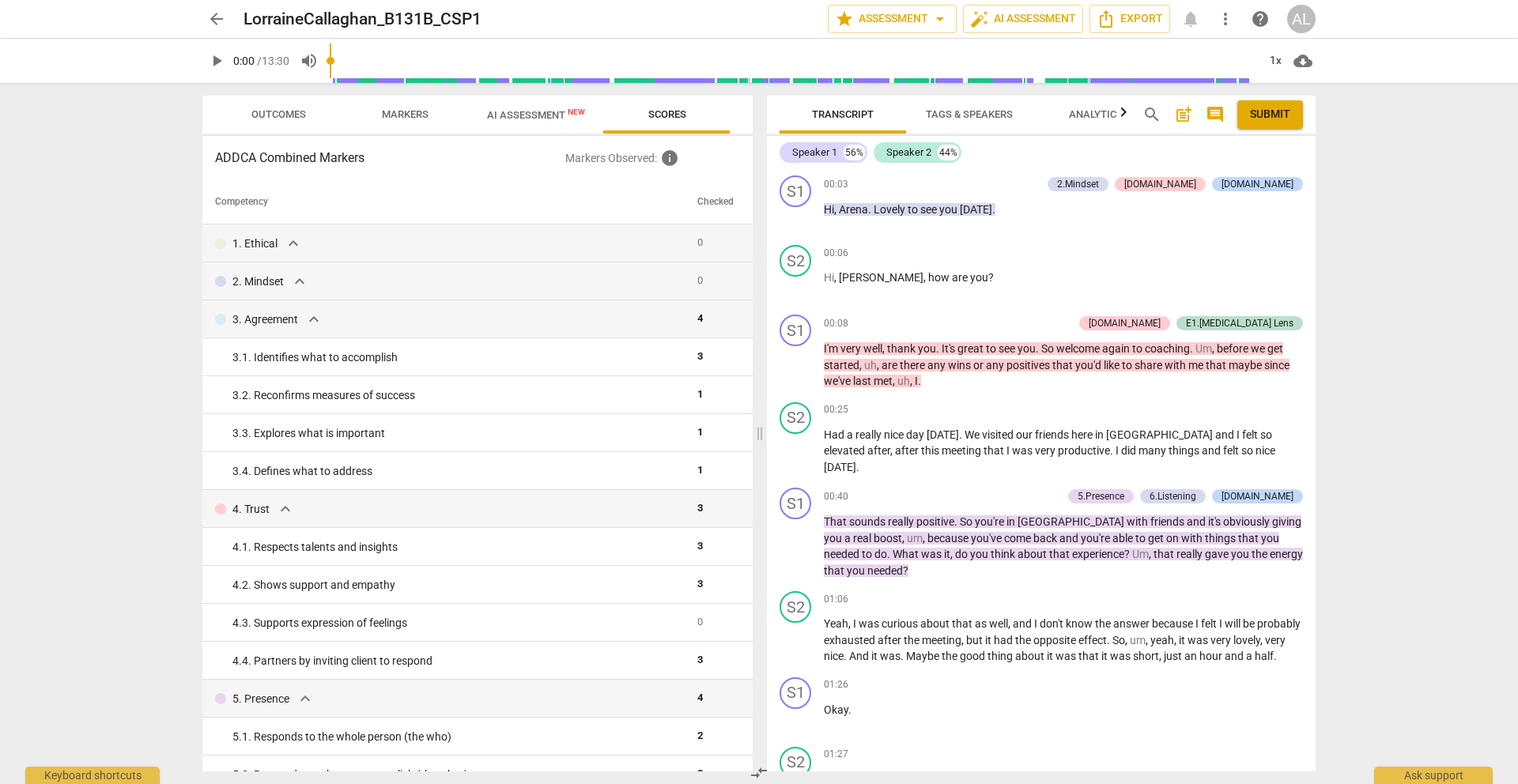
click at [395, 118] on span "Markers" at bounding box center [405, 114] width 47 height 12
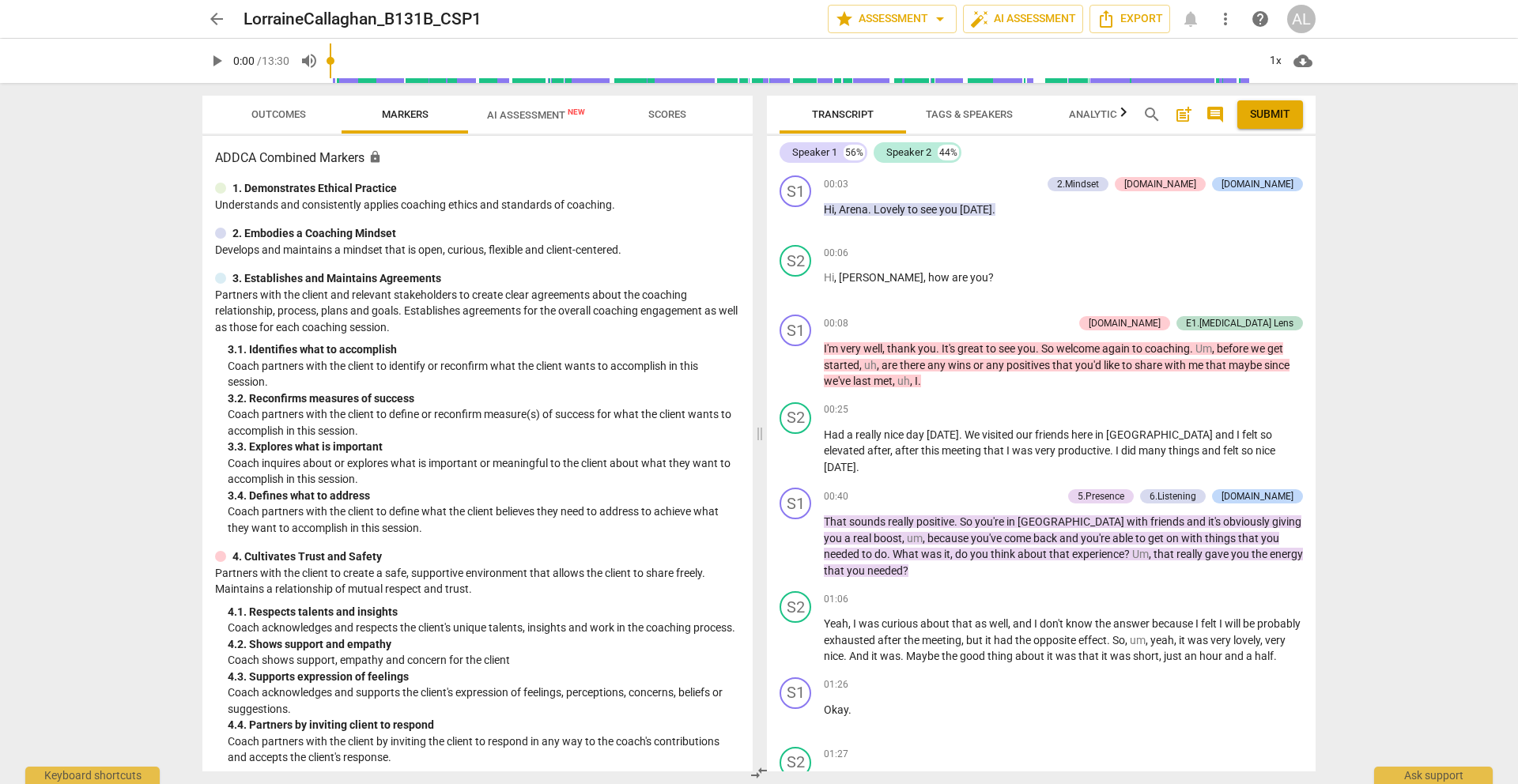
click at [219, 17] on span "arrow_back" at bounding box center [217, 19] width 19 height 19
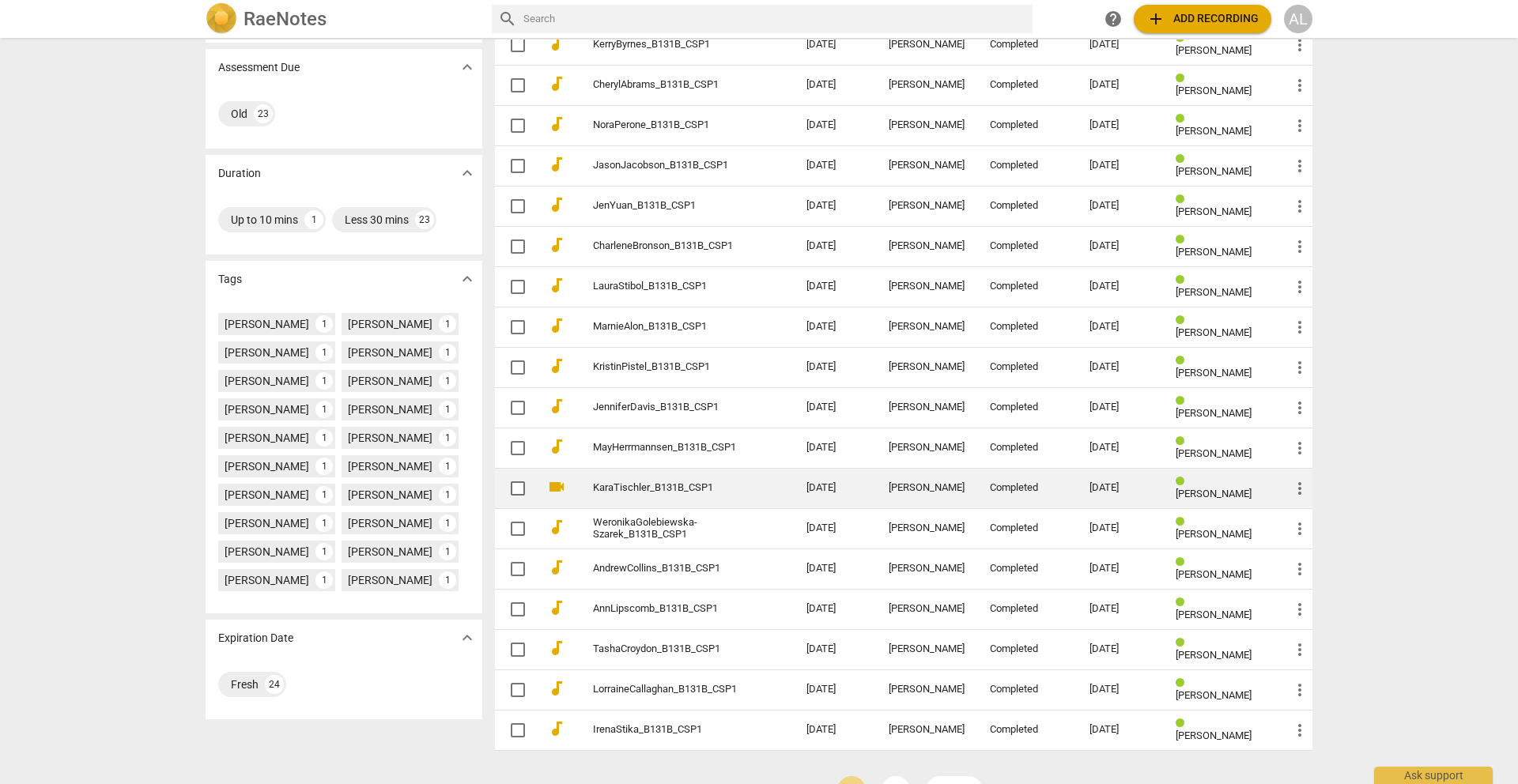
scroll to position [256, 0]
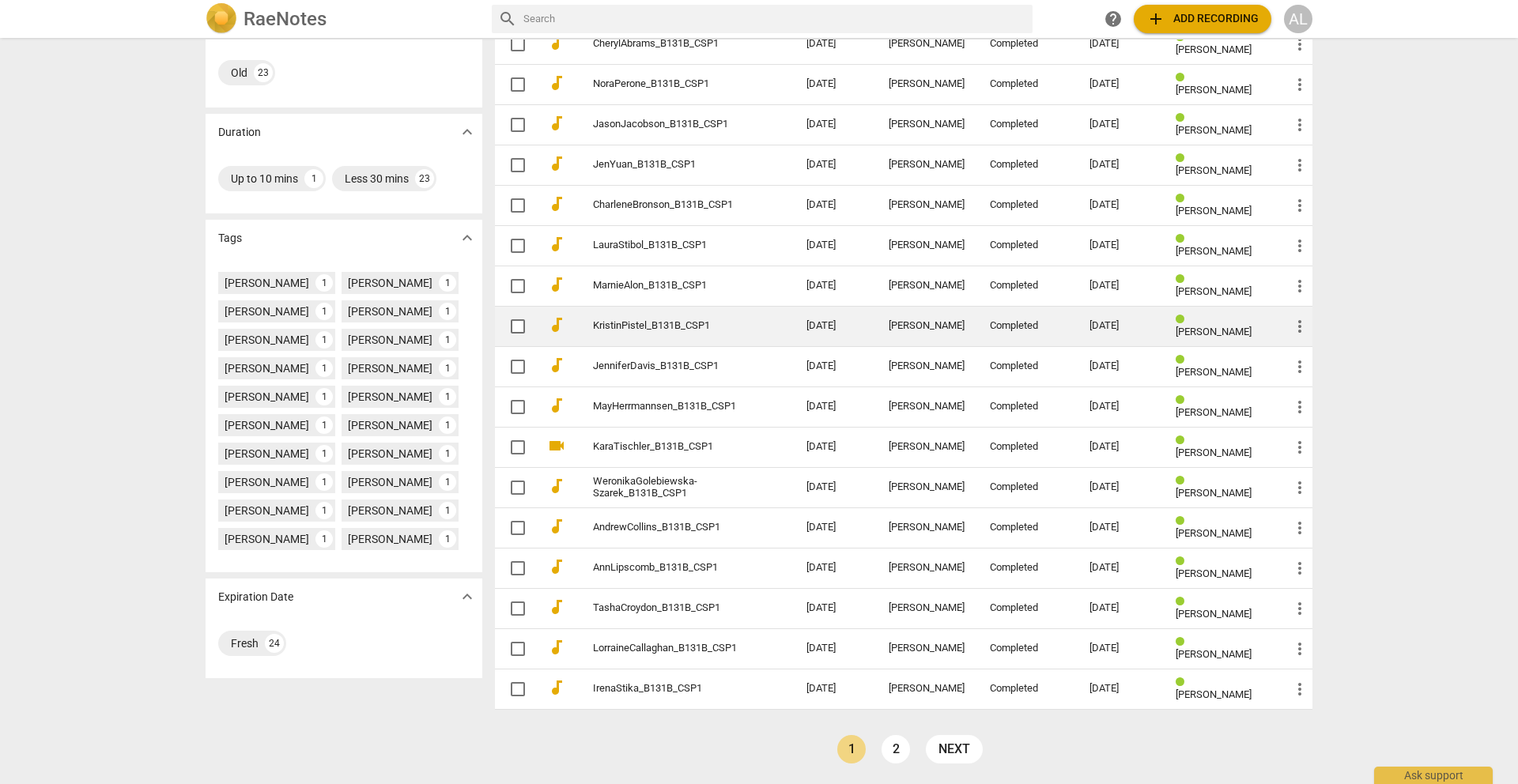
click at [640, 322] on link "KristinPistel_B131B_CSP1" at bounding box center [671, 326] width 156 height 12
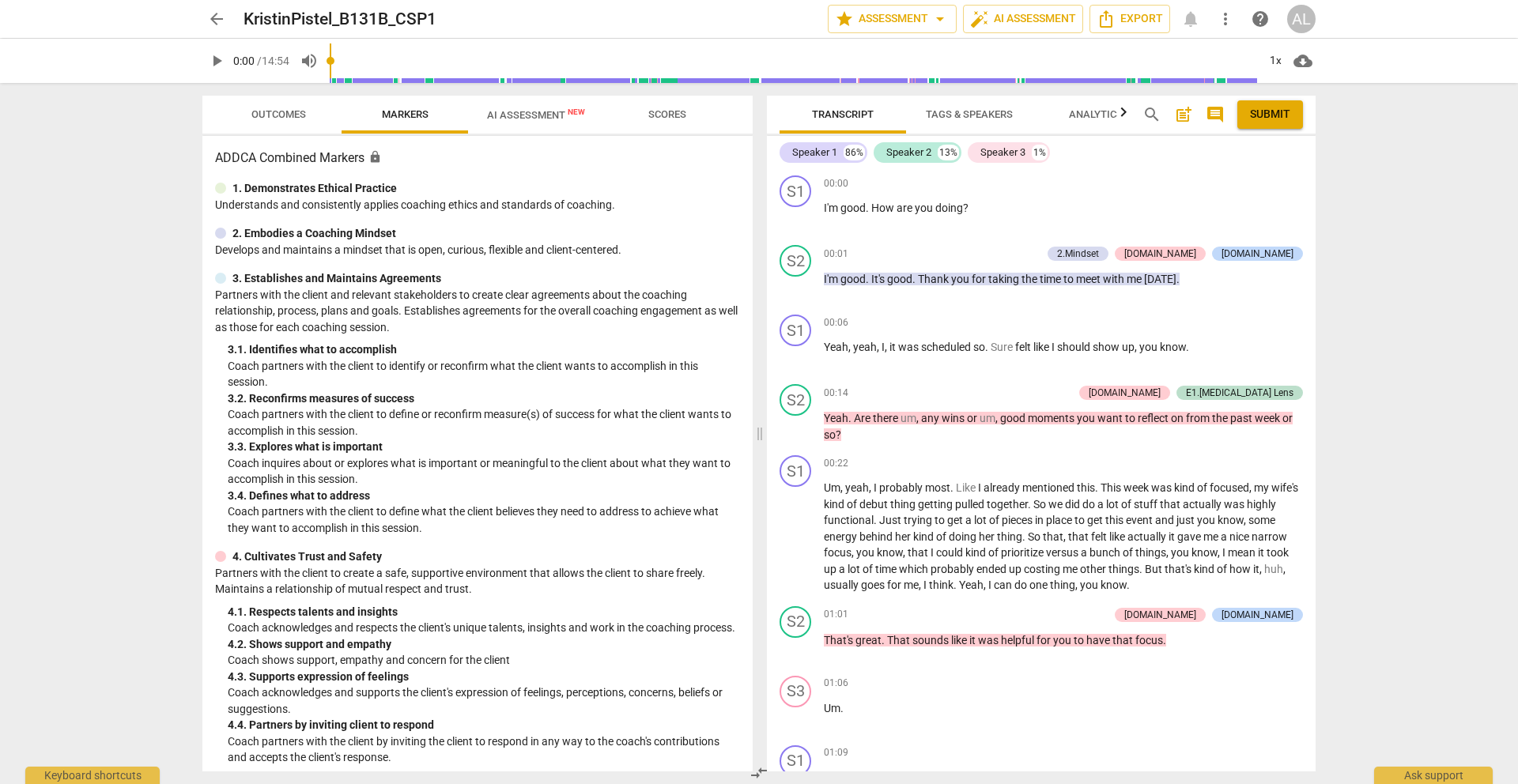
click at [259, 120] on span "Outcomes" at bounding box center [278, 115] width 92 height 22
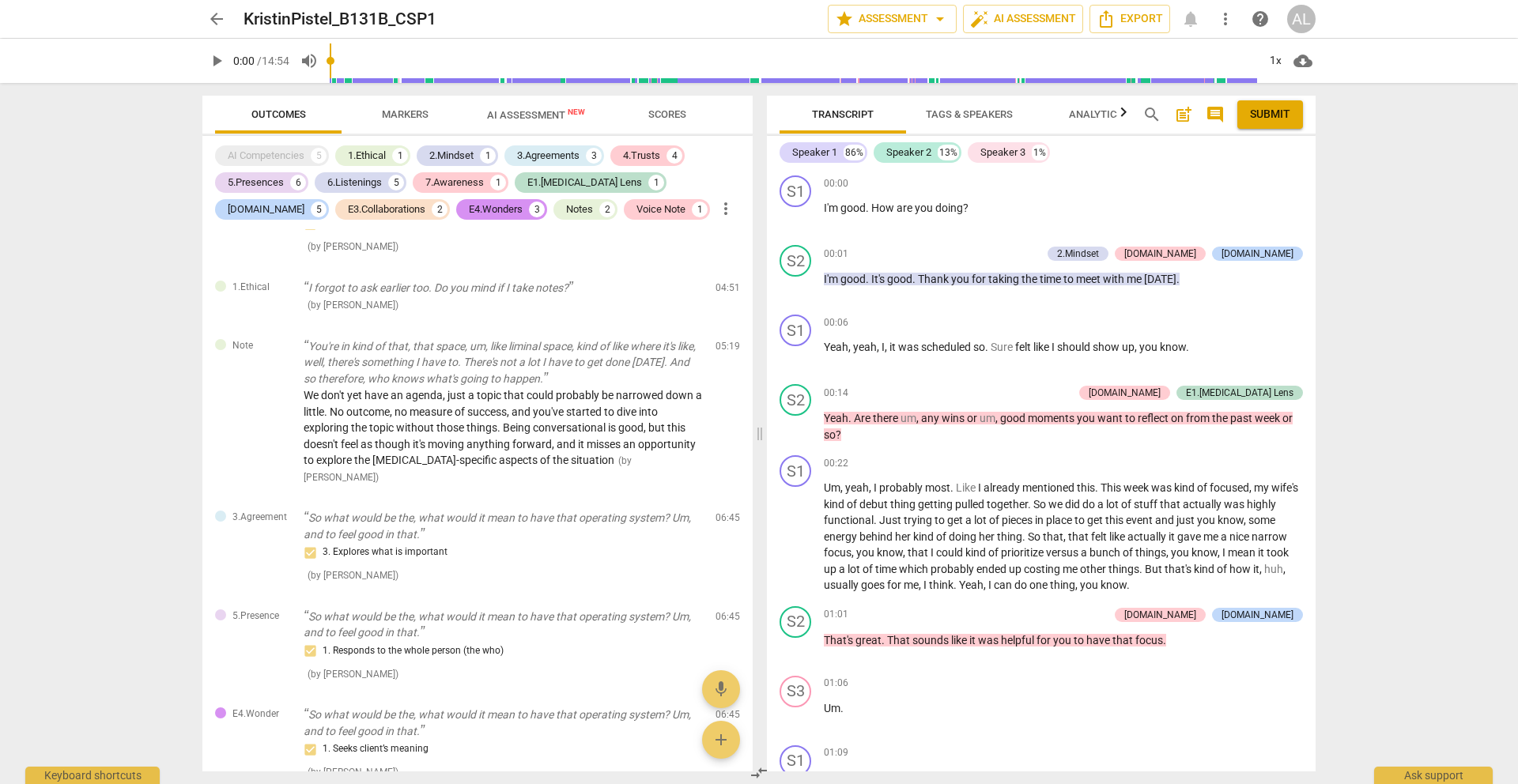
scroll to position [1077, 0]
click at [217, 19] on span "arrow_back" at bounding box center [217, 19] width 19 height 19
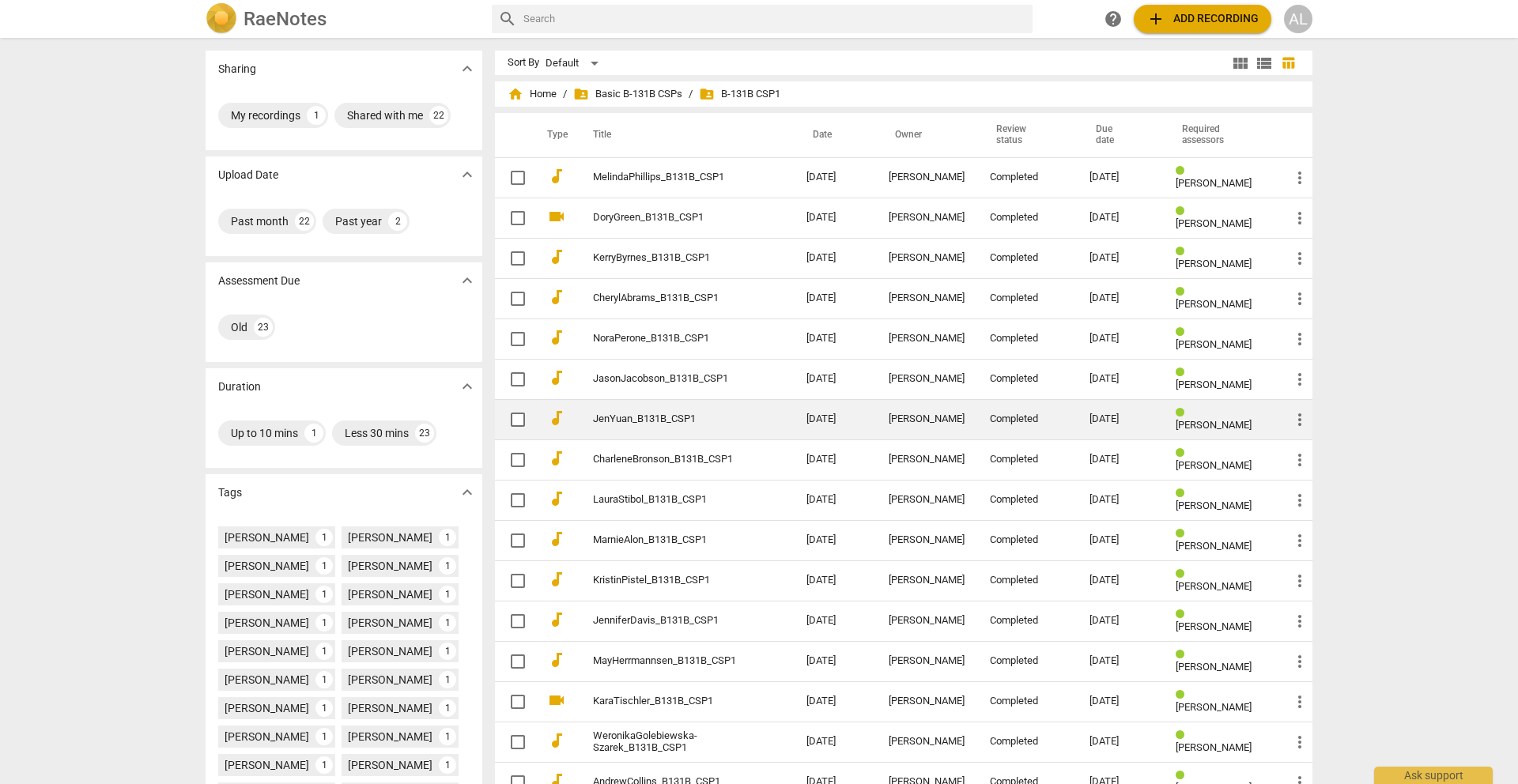
click at [733, 433] on td "JenYuan_B131B_CSP1" at bounding box center [684, 419] width 220 height 41
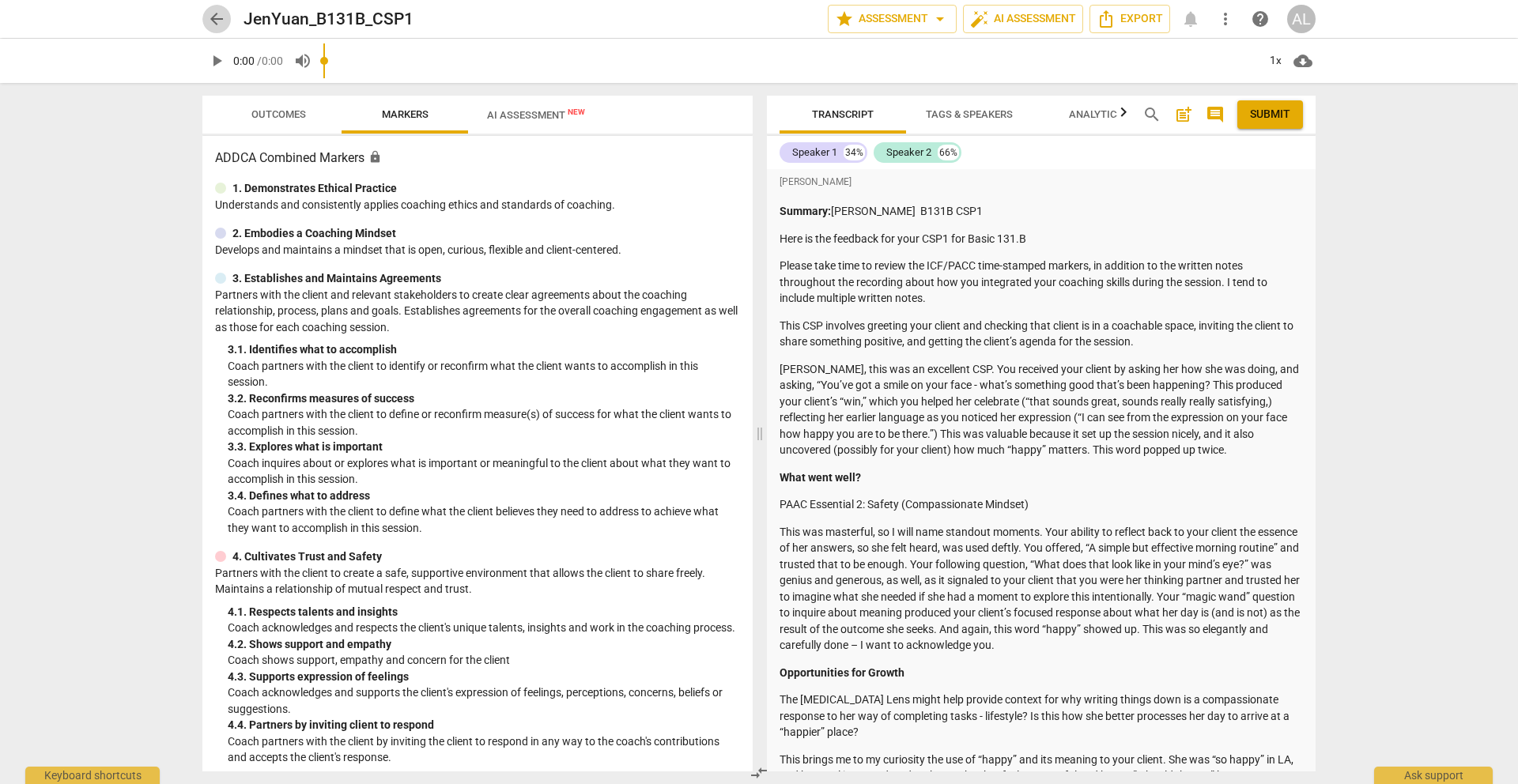
click at [216, 19] on span "arrow_back" at bounding box center [217, 19] width 19 height 19
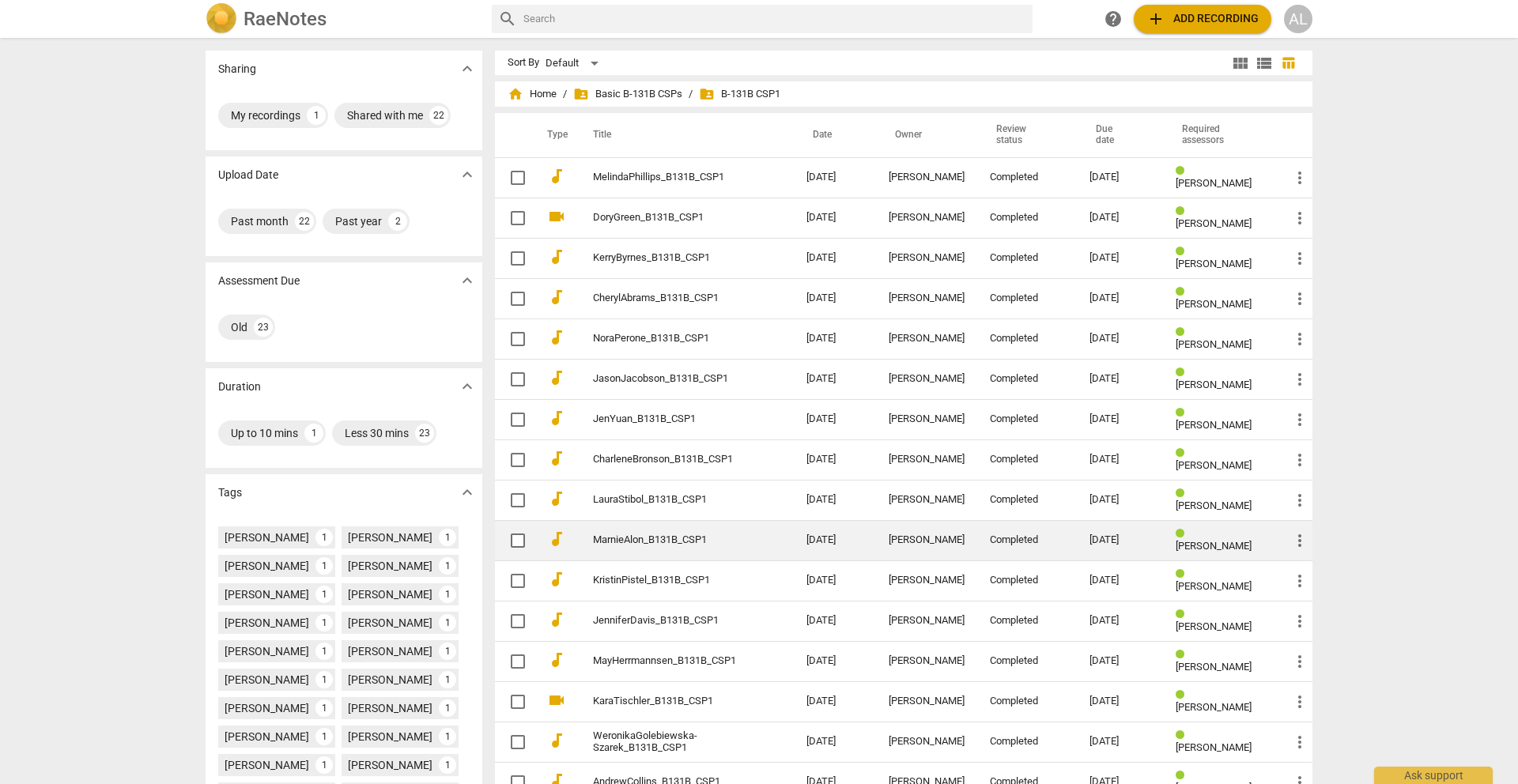
click at [654, 540] on link "MarnieAlon_B131B_CSP1" at bounding box center [671, 540] width 156 height 12
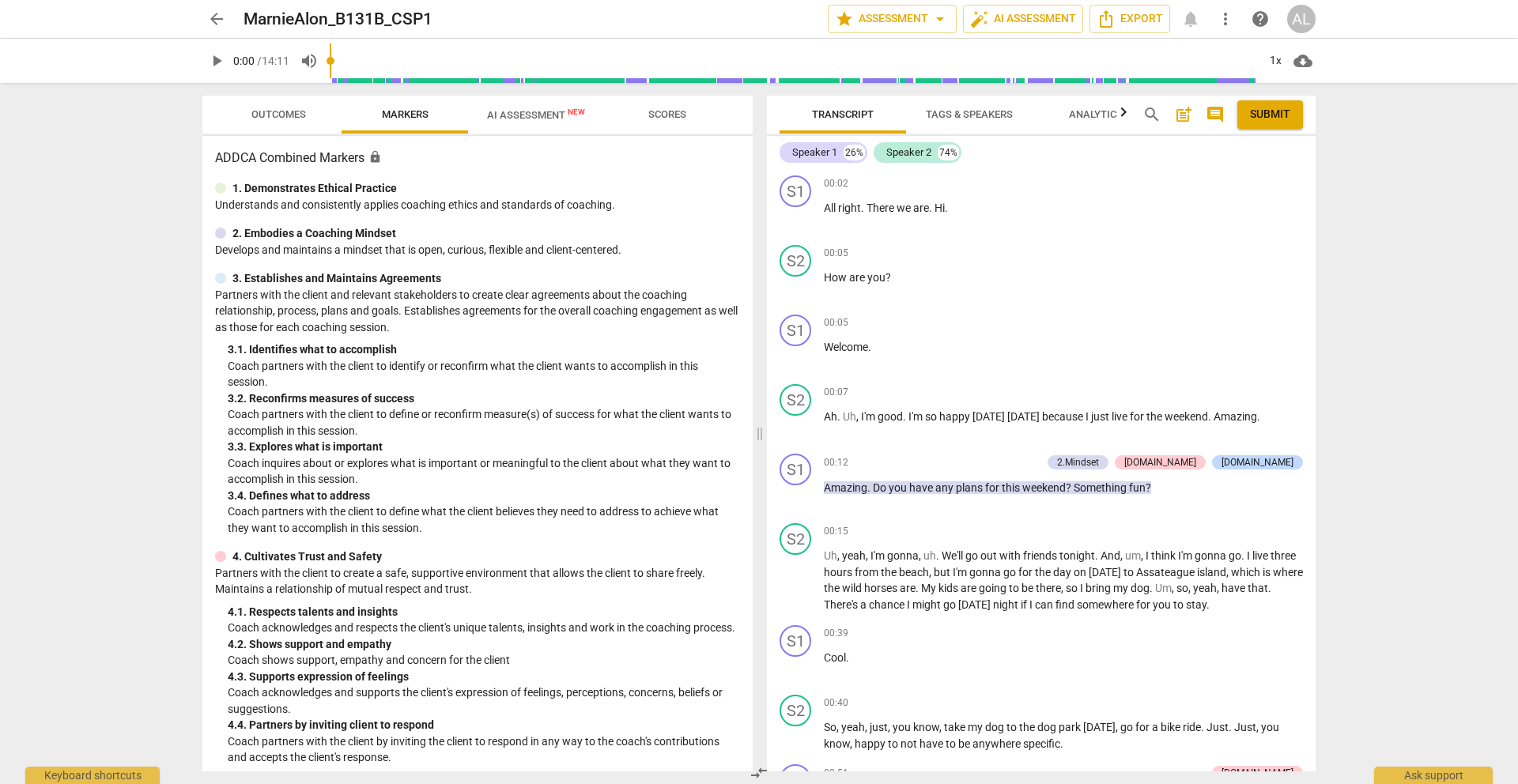
click at [302, 117] on span "Outcomes" at bounding box center [278, 114] width 54 height 12
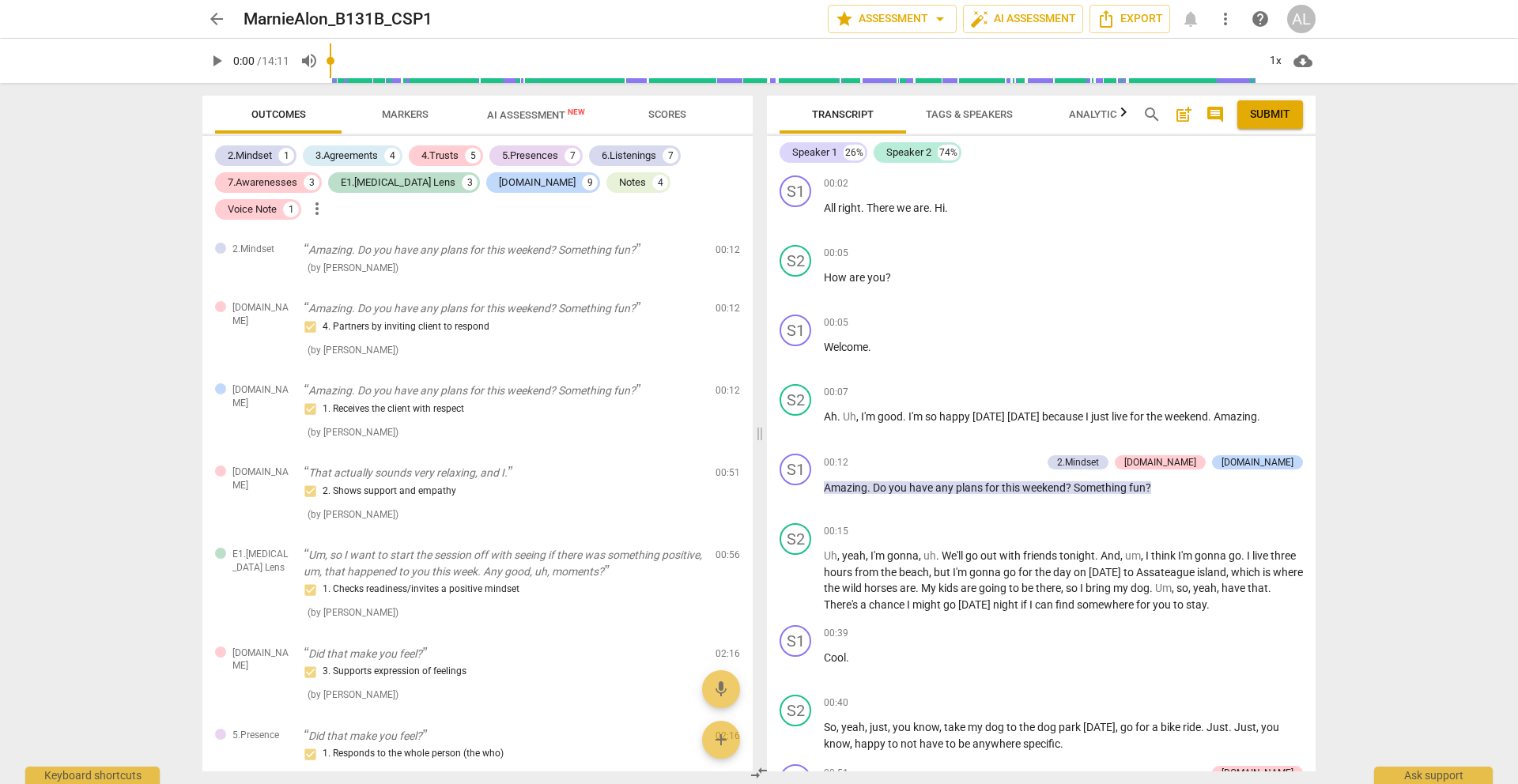
click at [215, 18] on span "arrow_back" at bounding box center [217, 19] width 19 height 19
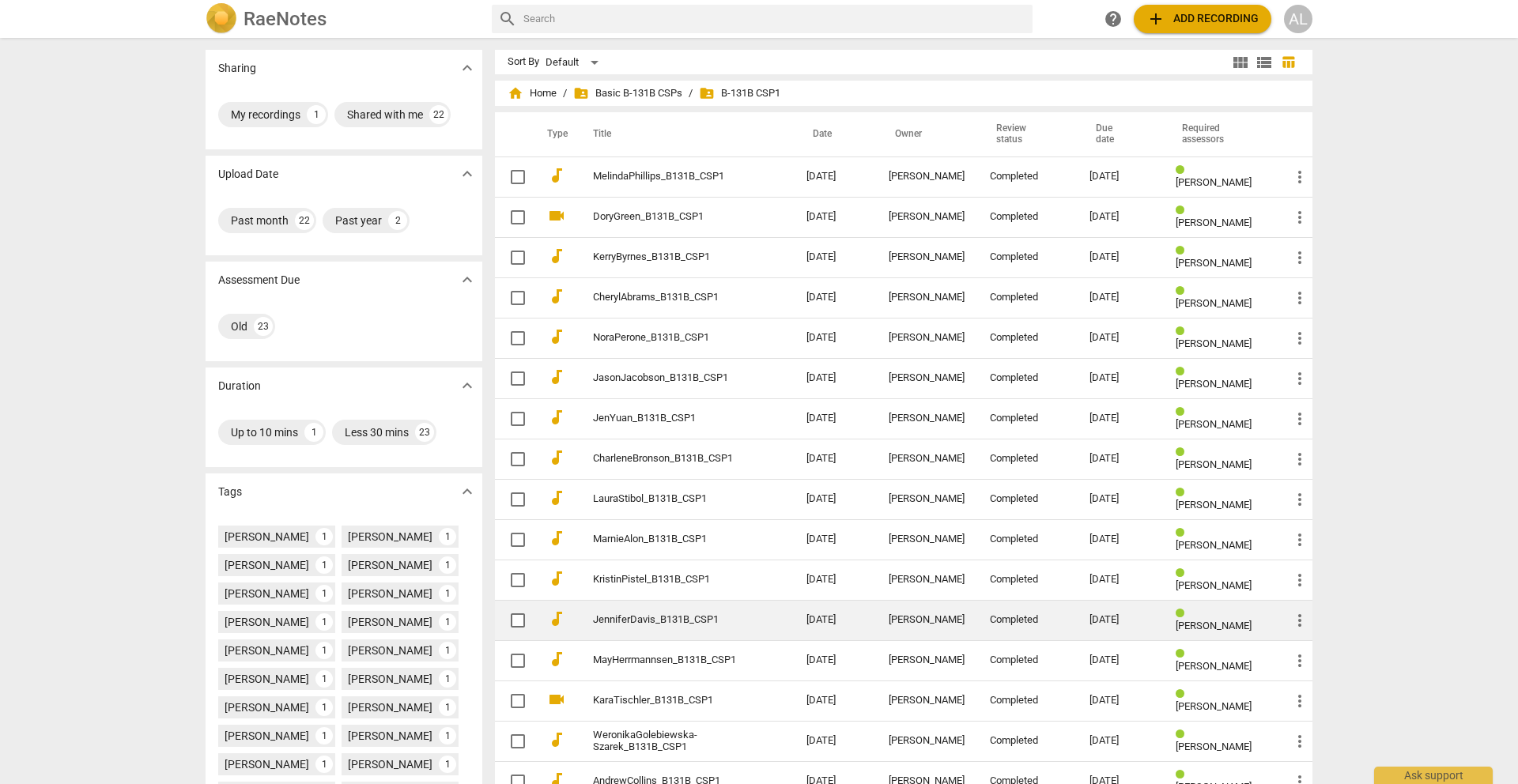
scroll to position [256, 0]
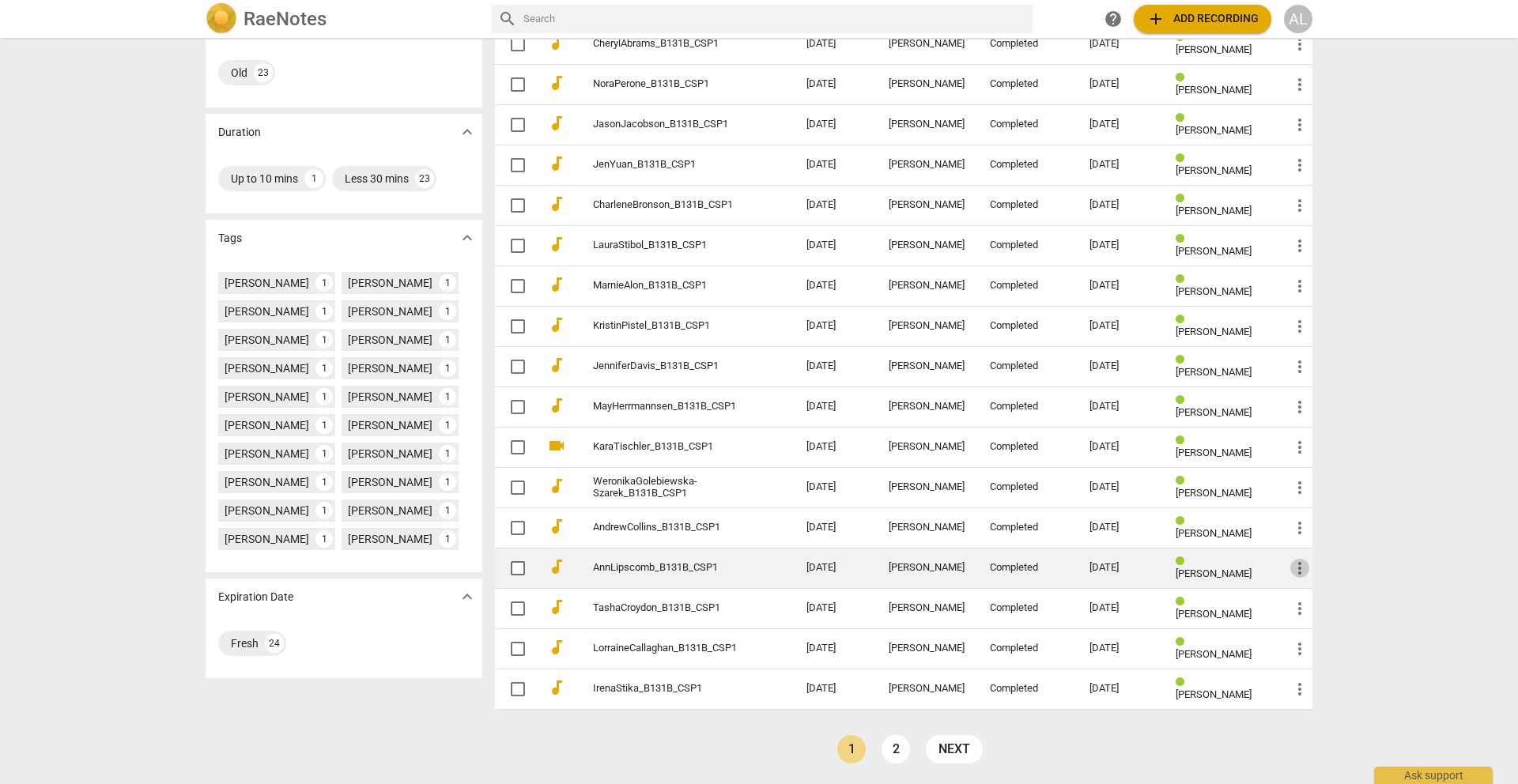
click at [1295, 568] on span "more_vert" at bounding box center [1300, 569] width 19 height 19
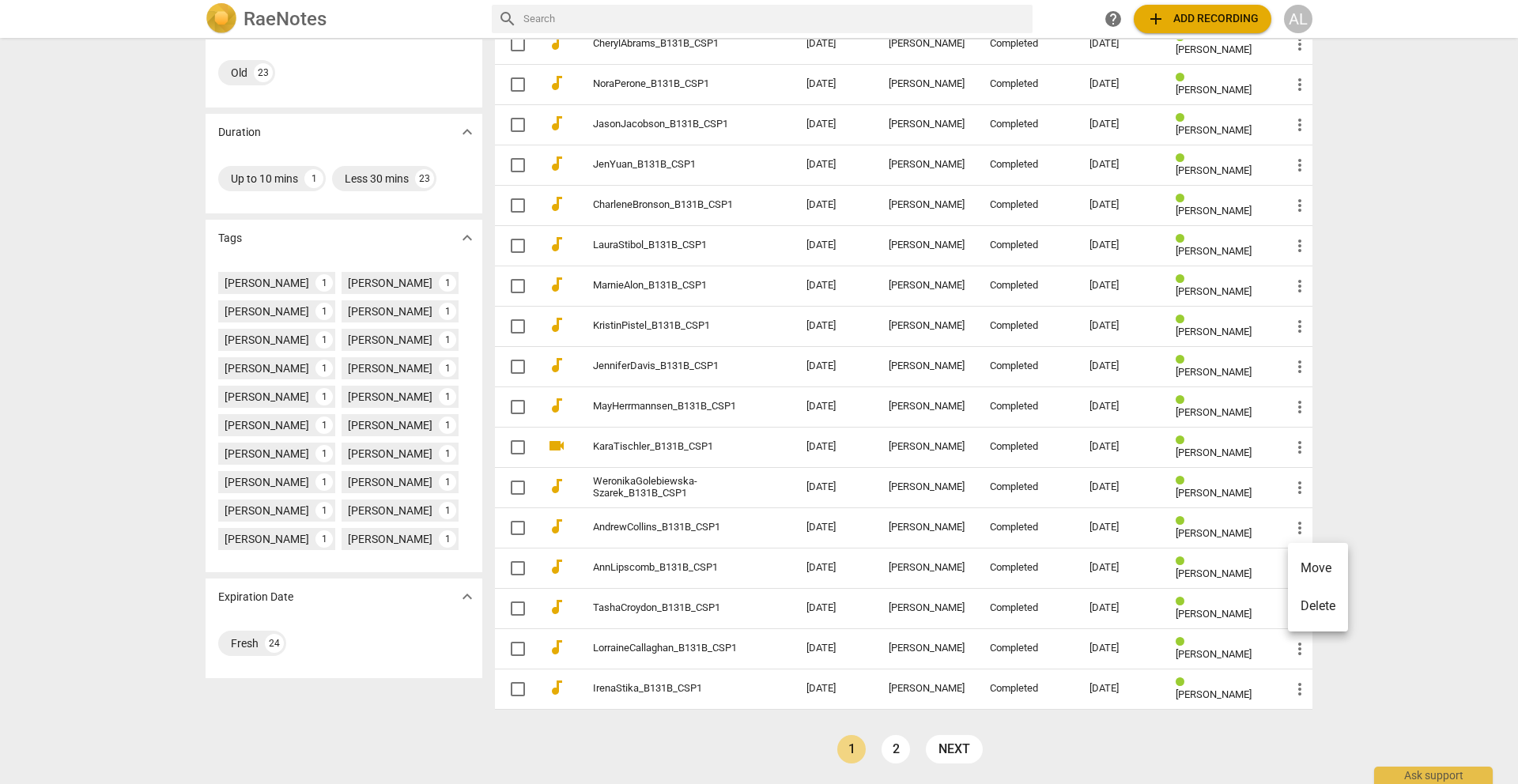
click at [610, 573] on div at bounding box center [759, 392] width 1518 height 784
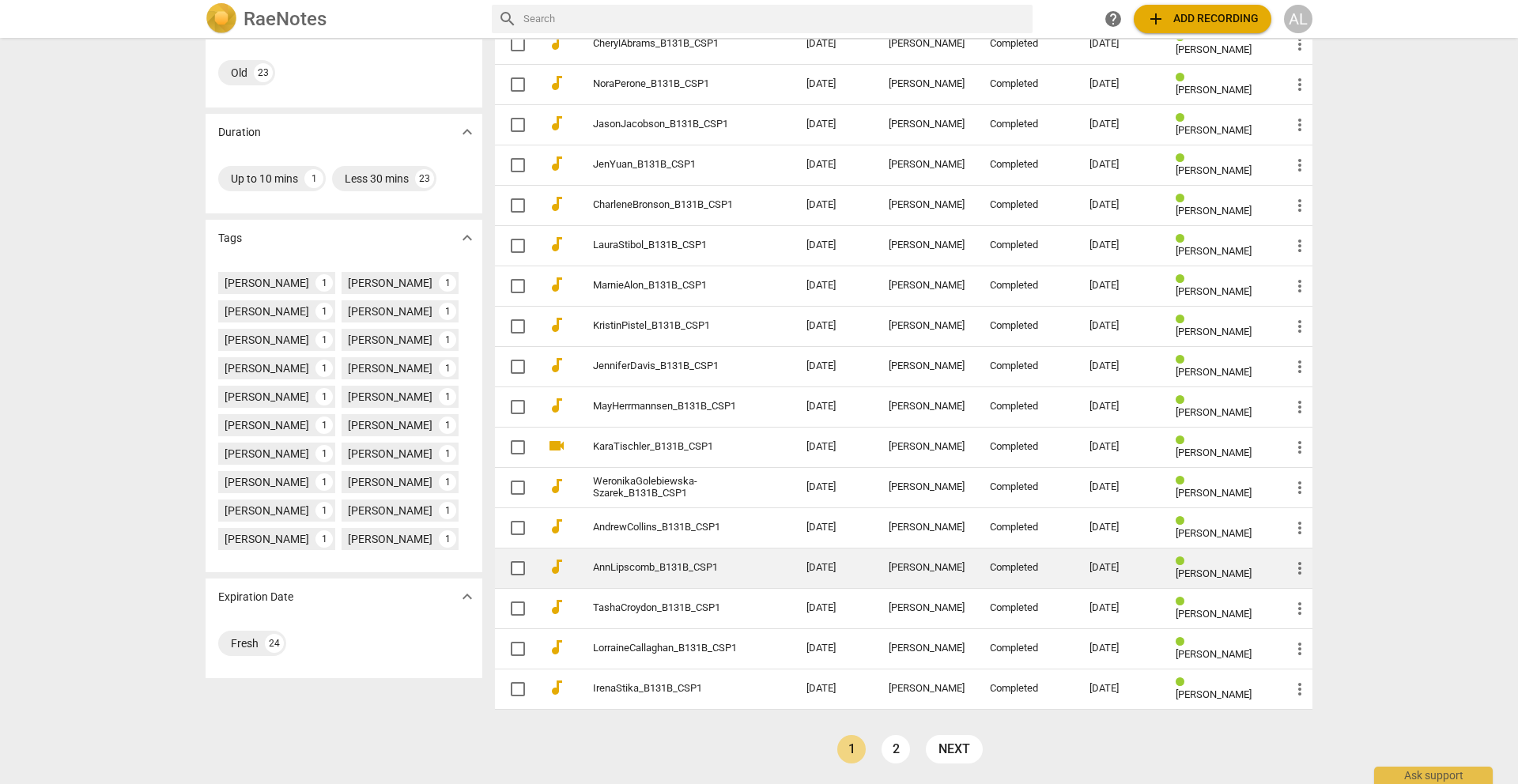
click at [615, 569] on link "AnnLipscomb_B131B_CSP1" at bounding box center [671, 568] width 156 height 12
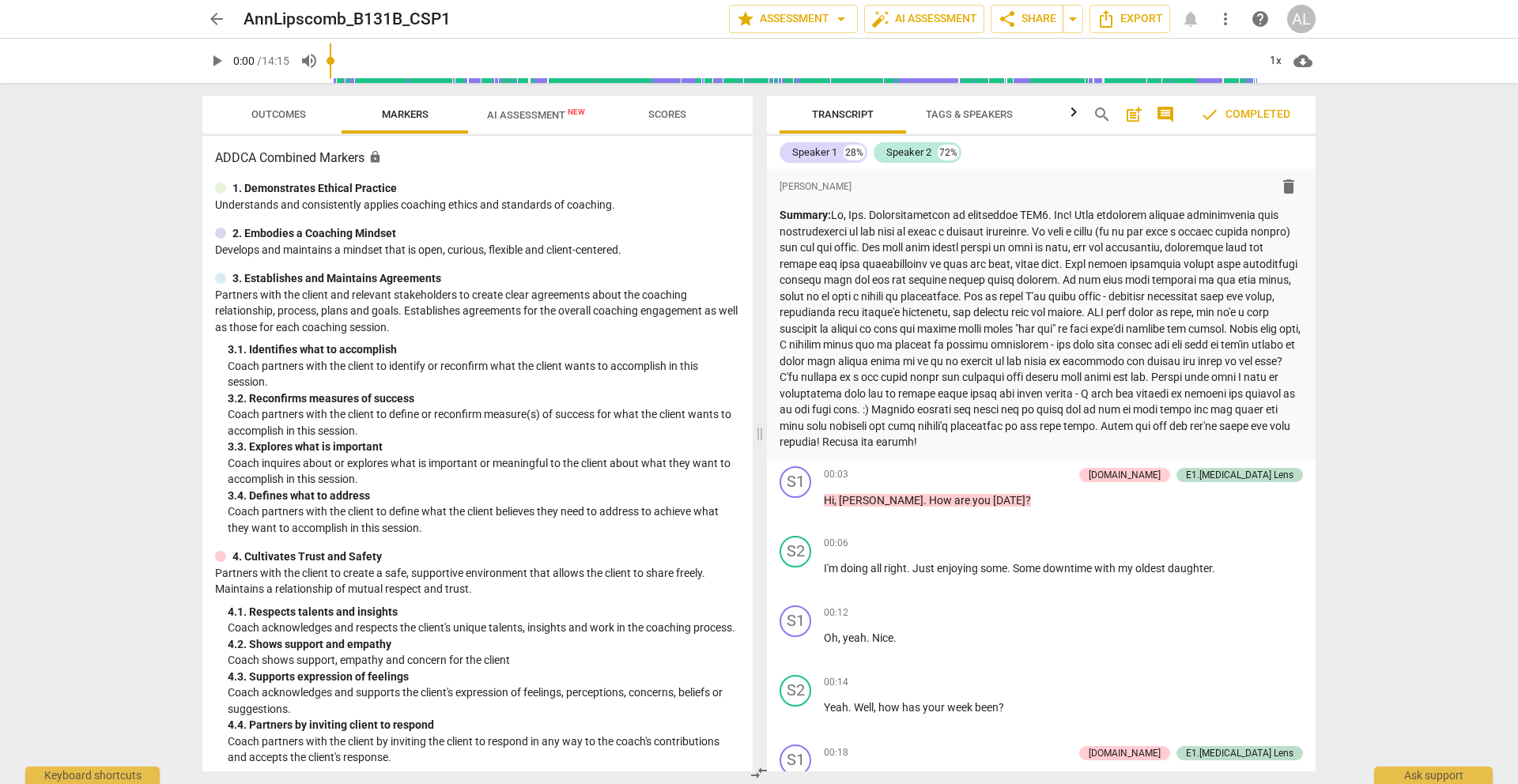
click at [296, 113] on span "Outcomes" at bounding box center [278, 114] width 54 height 12
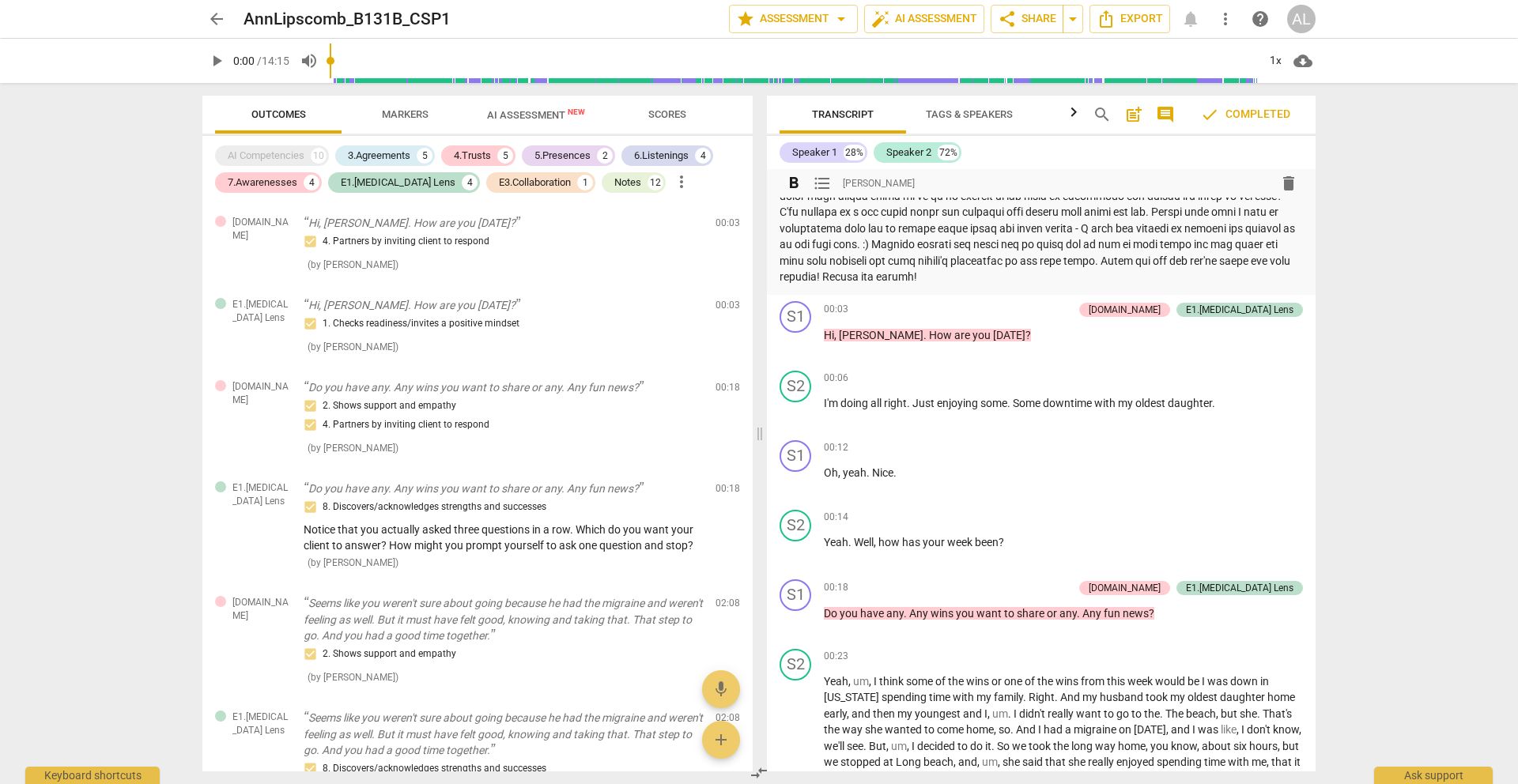
scroll to position [169, 0]
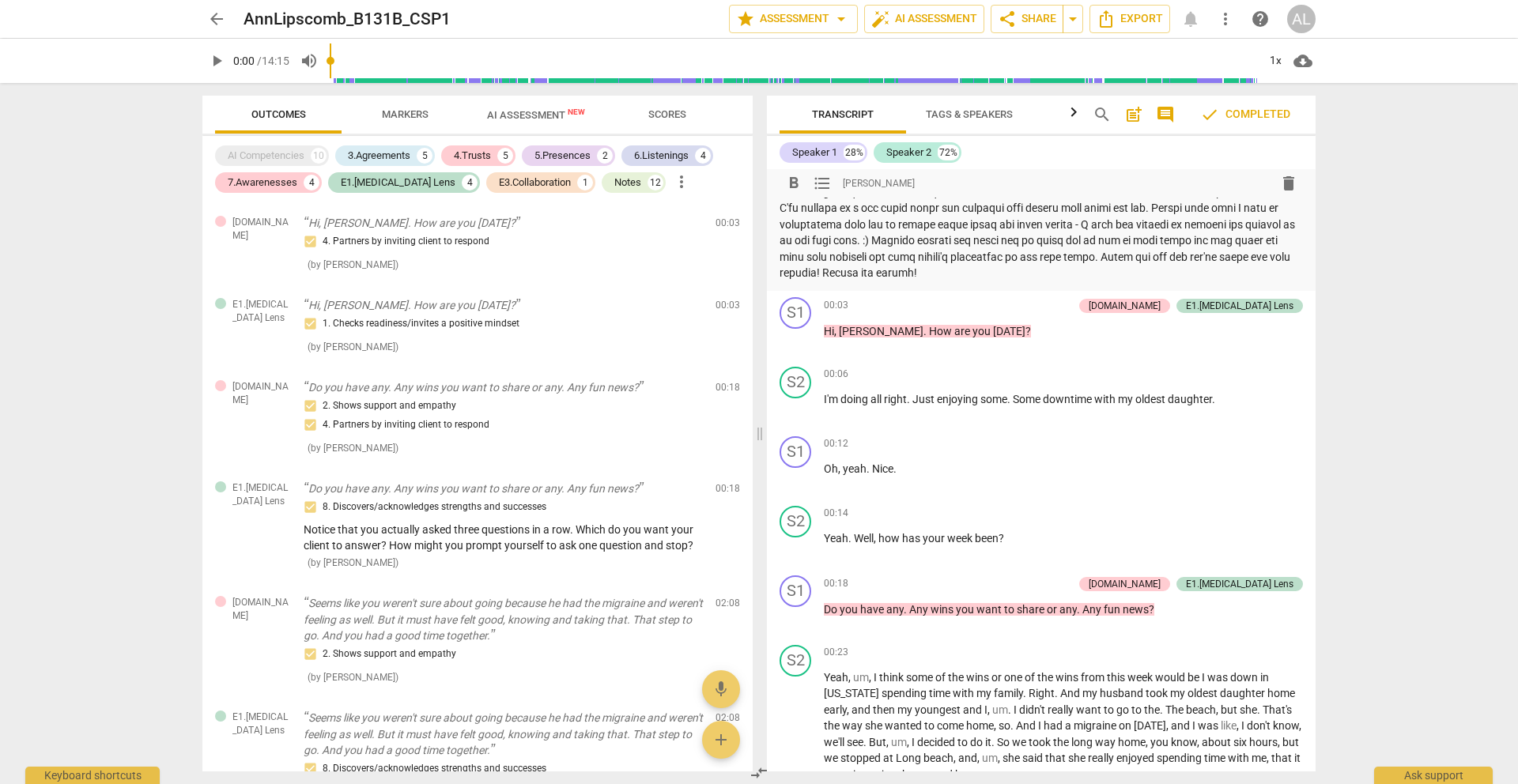
click at [1000, 239] on p "Summary:" at bounding box center [1041, 160] width 523 height 244
click at [218, 18] on span "arrow_back" at bounding box center [217, 19] width 19 height 19
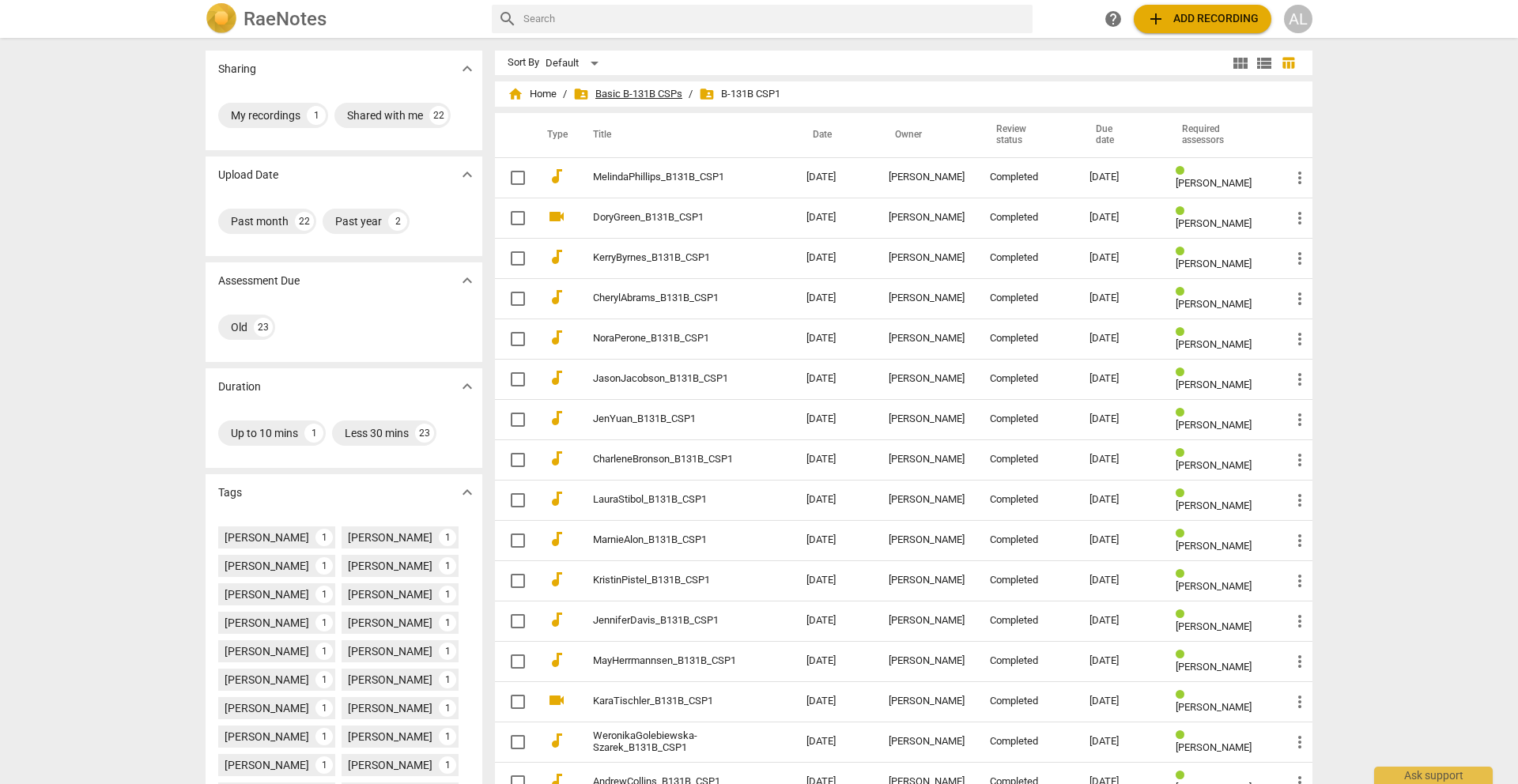
click at [642, 94] on span "folder_shared Basic B-131B CSPs" at bounding box center [628, 94] width 109 height 16
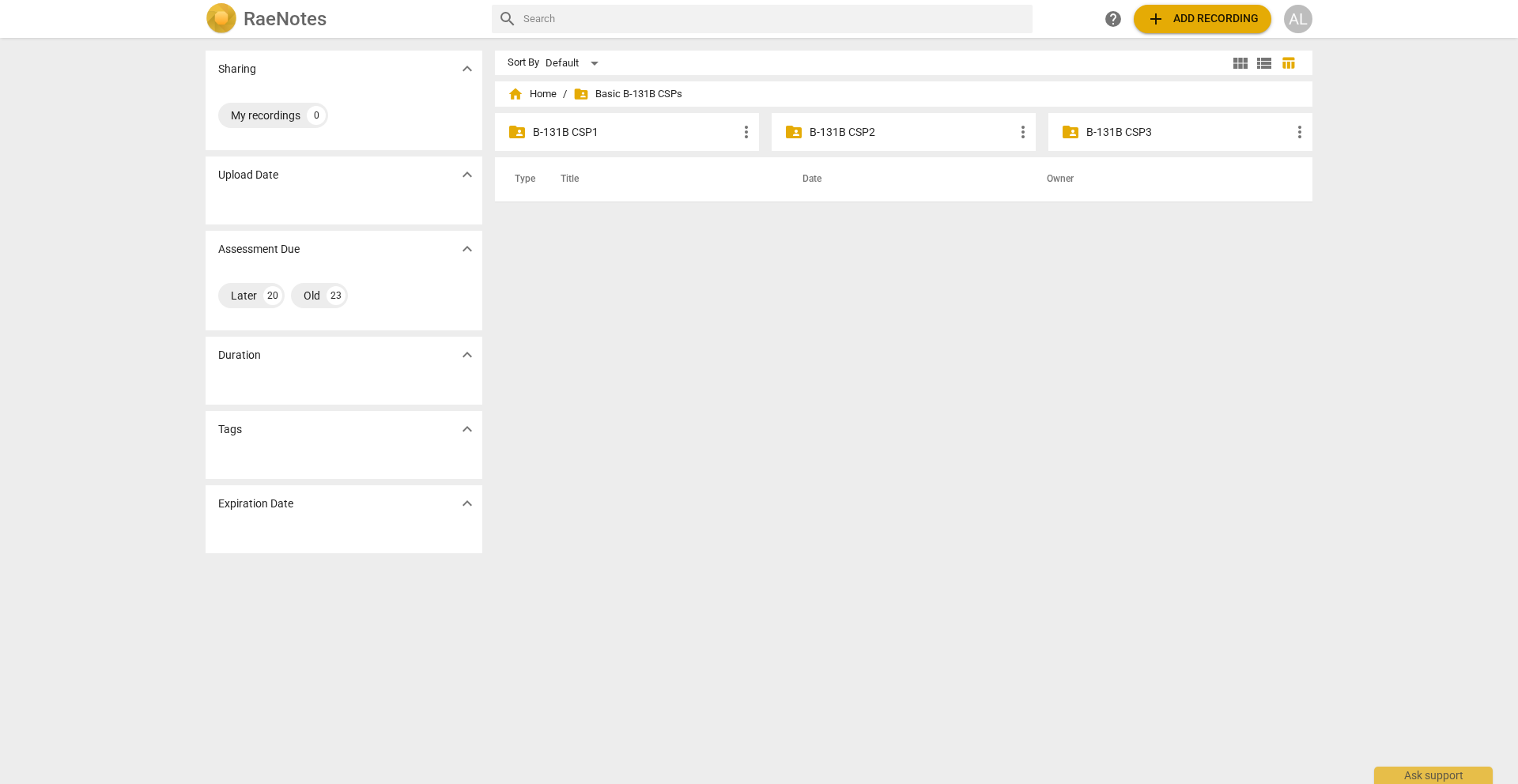
click at [843, 131] on p "B-131B CSP2" at bounding box center [912, 132] width 204 height 16
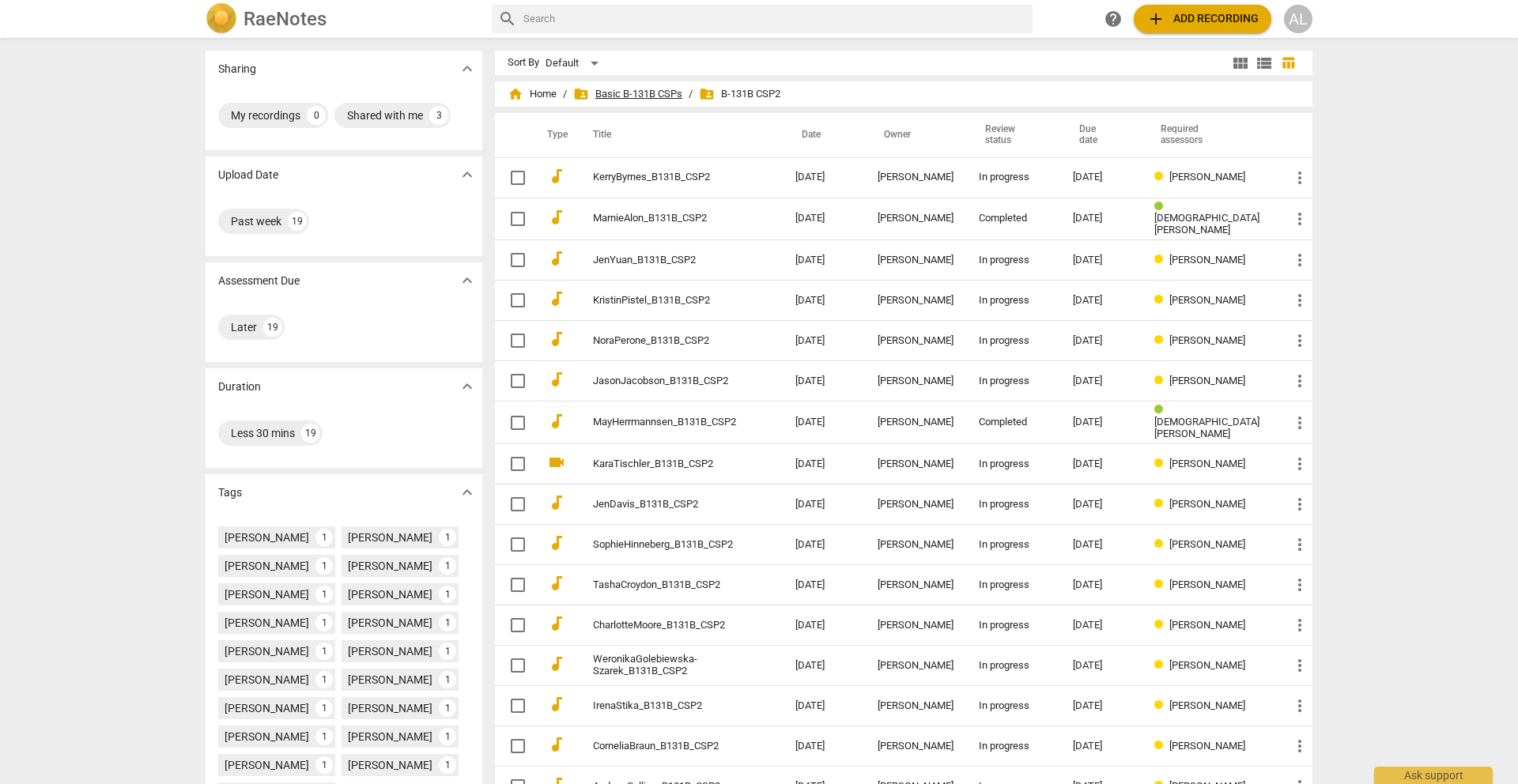
click at [629, 92] on span "folder_shared Basic B-131B CSPs" at bounding box center [628, 94] width 109 height 16
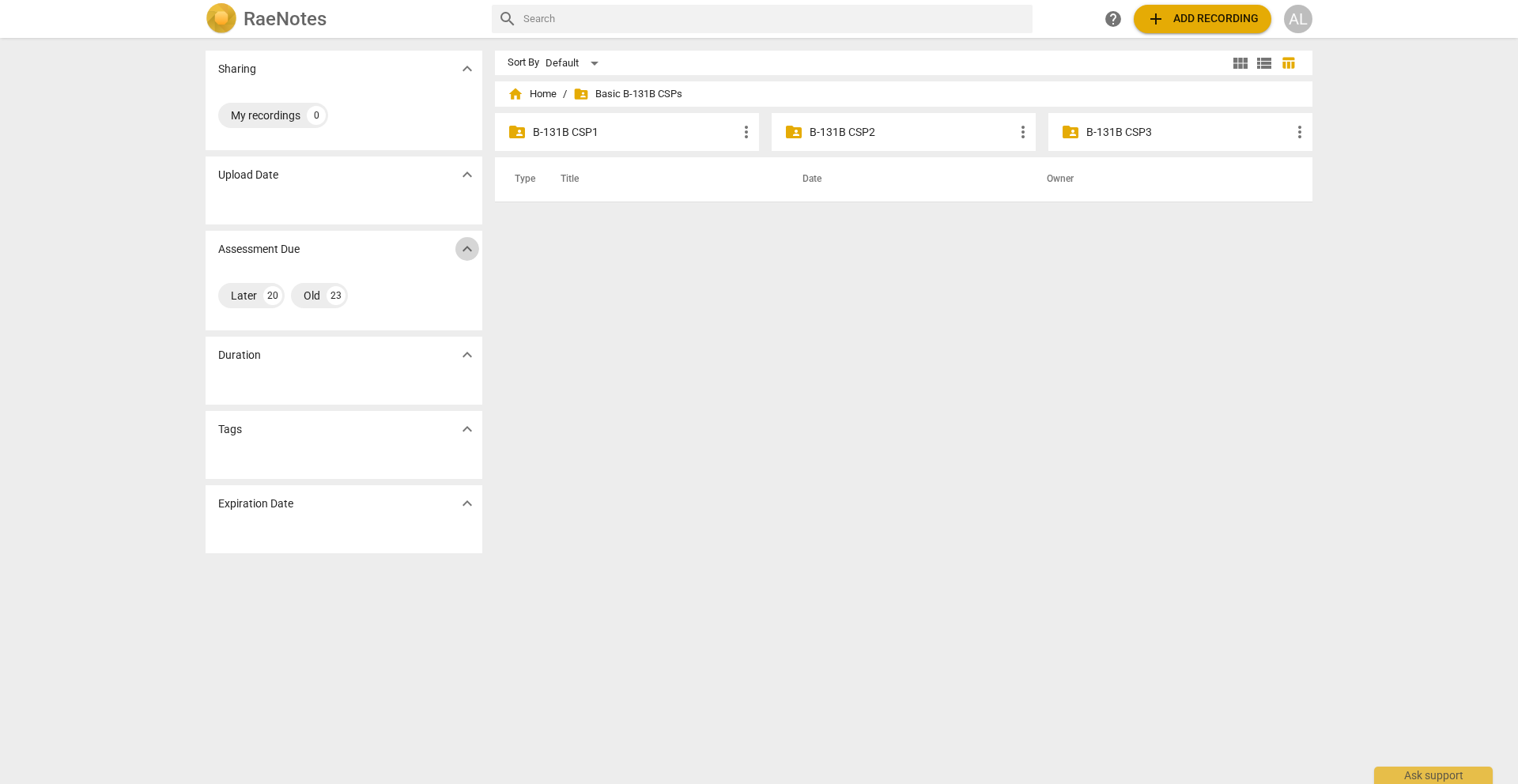
click at [463, 246] on span "expand_more" at bounding box center [468, 249] width 19 height 19
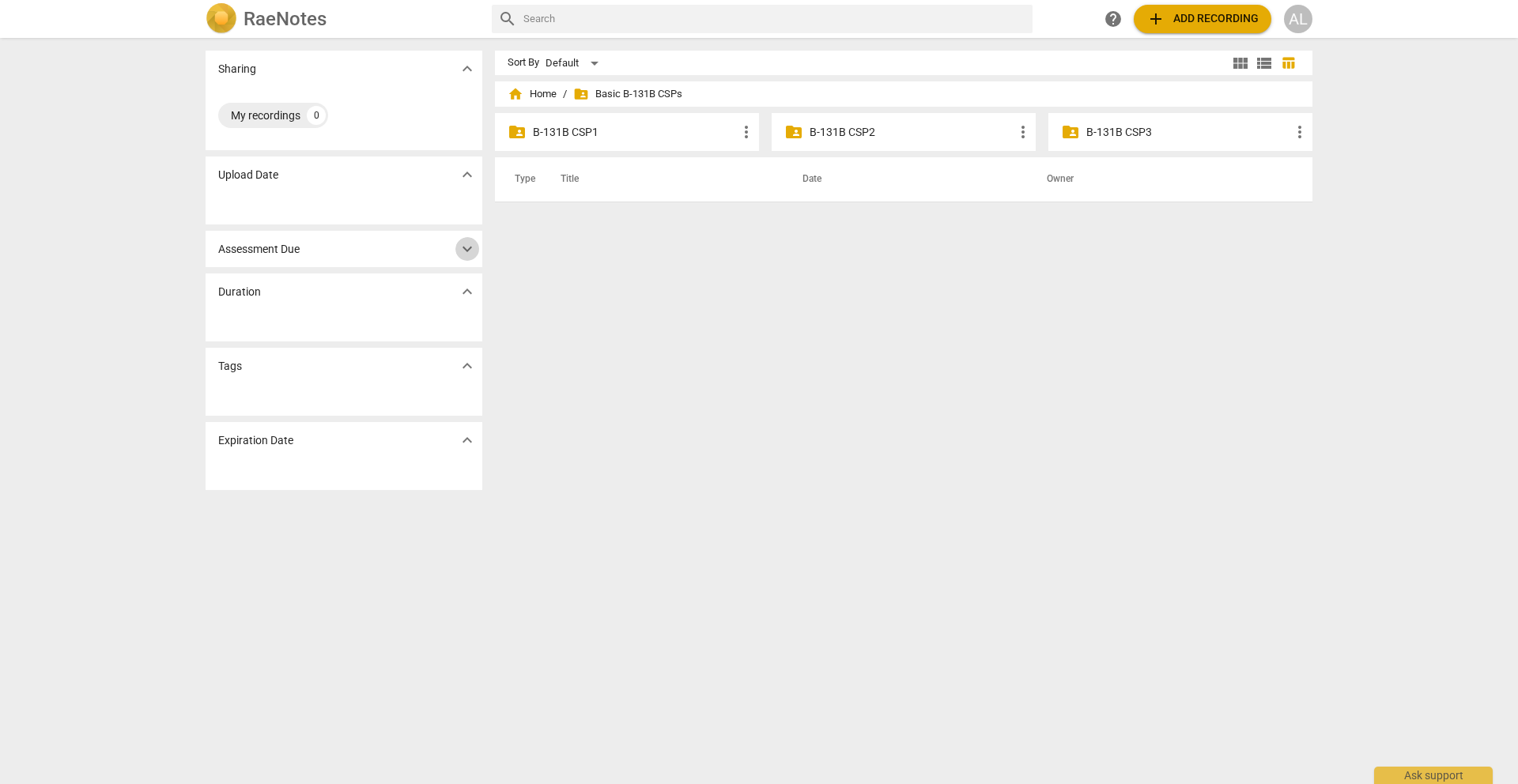
click at [463, 246] on span "expand_more" at bounding box center [468, 249] width 19 height 19
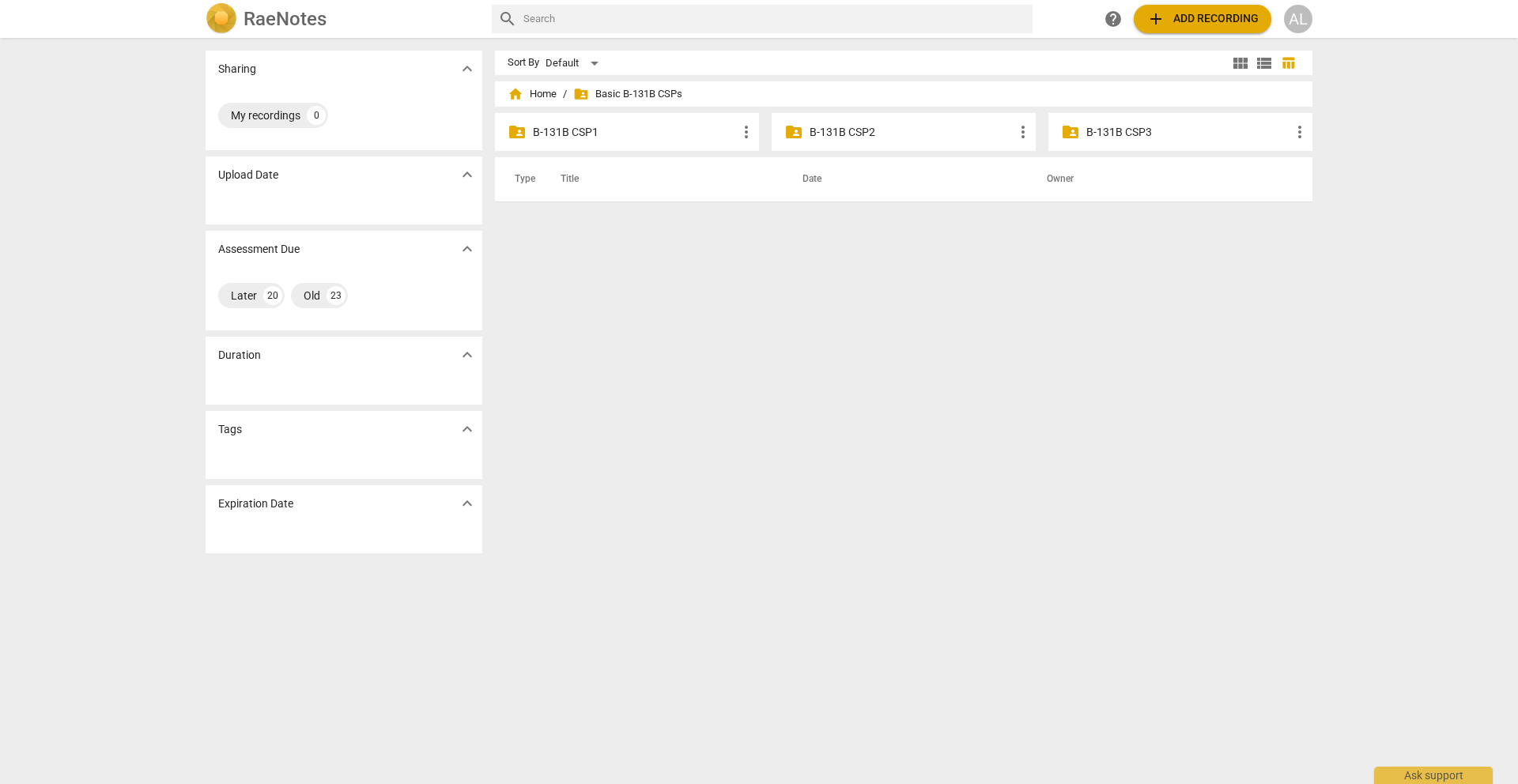
click at [654, 132] on p "B-131B CSP1" at bounding box center [635, 132] width 204 height 16
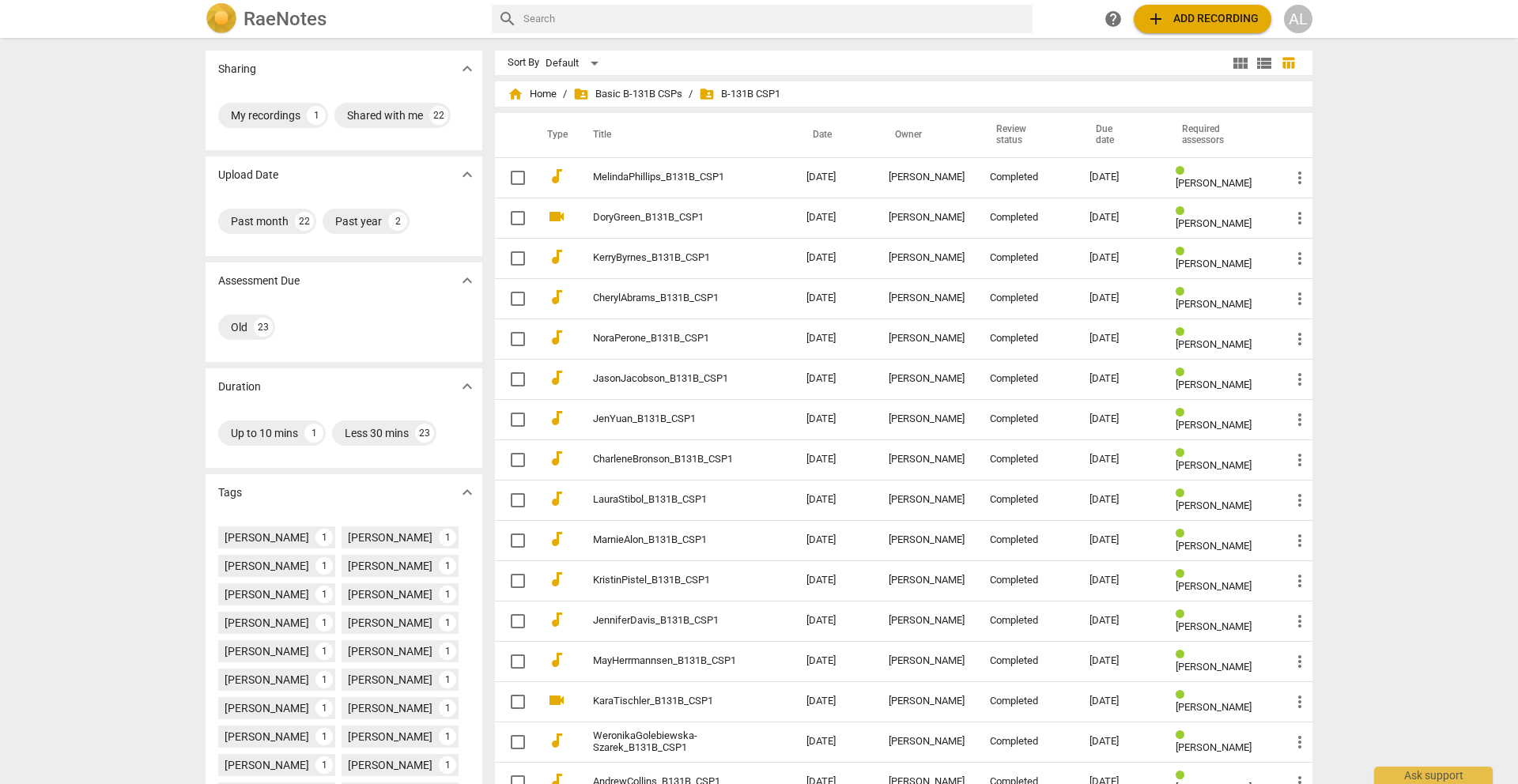
scroll to position [256, 0]
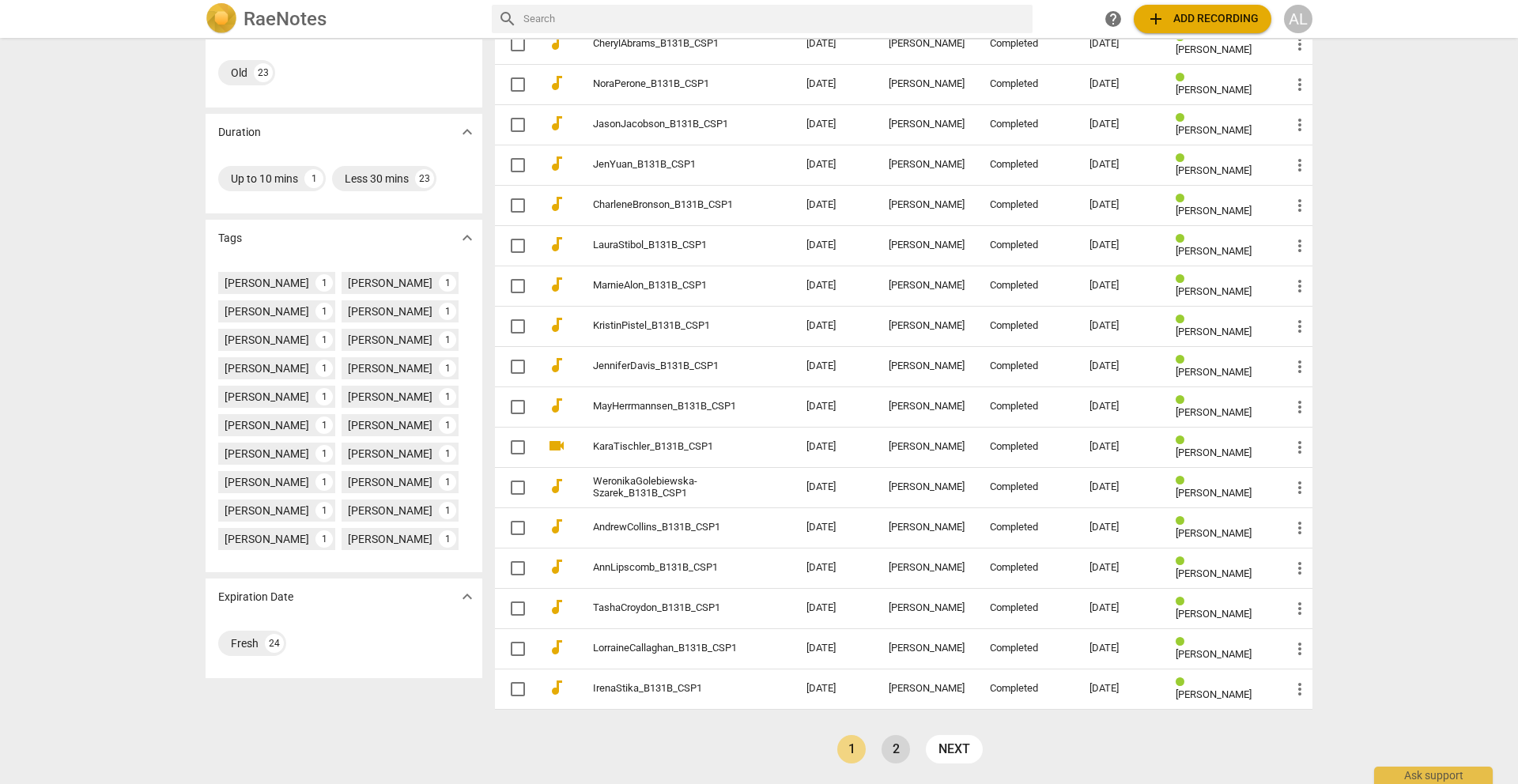
click at [902, 746] on link "2" at bounding box center [896, 749] width 29 height 29
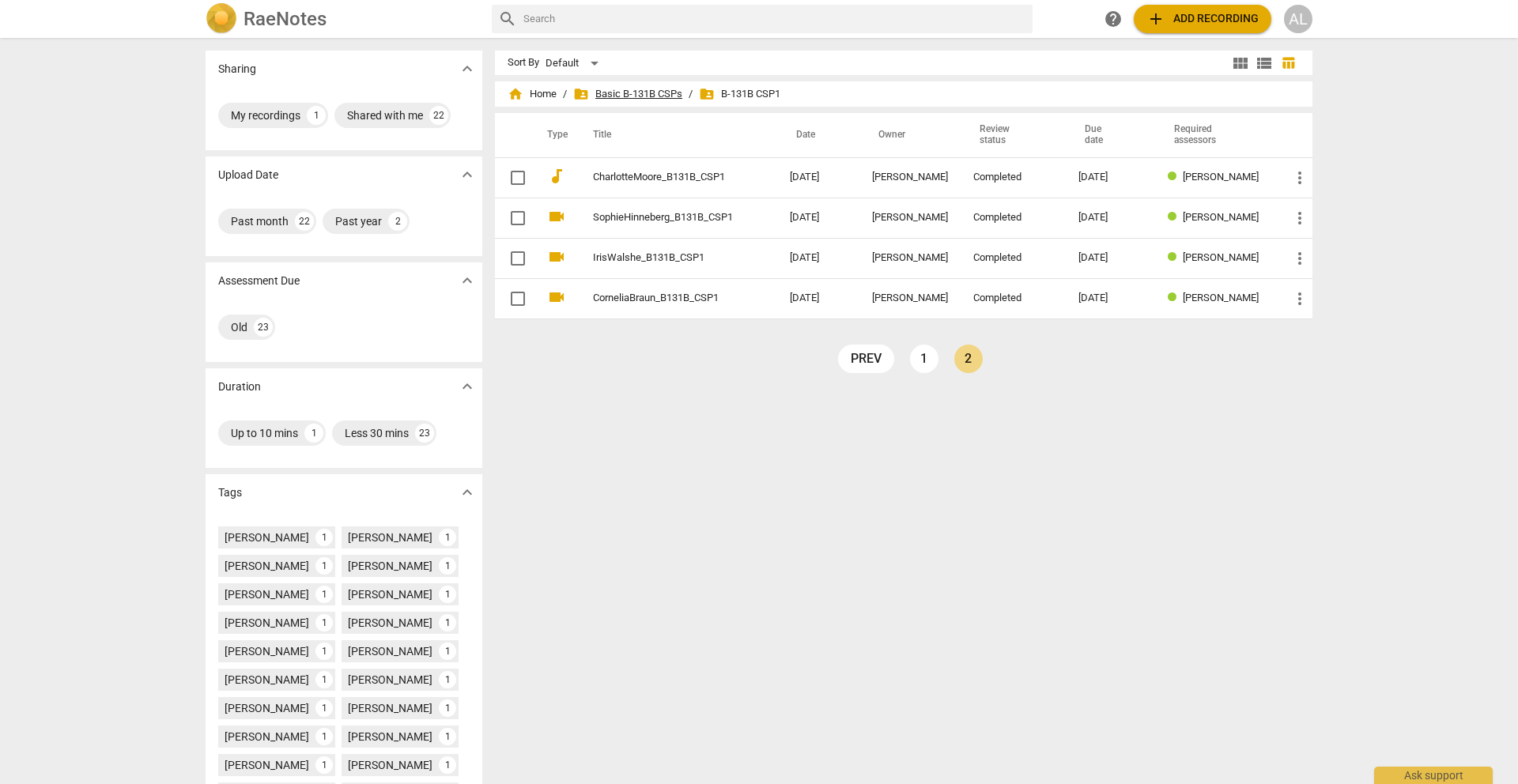
click at [643, 91] on span "folder_shared Basic B-131B CSPs" at bounding box center [628, 94] width 109 height 16
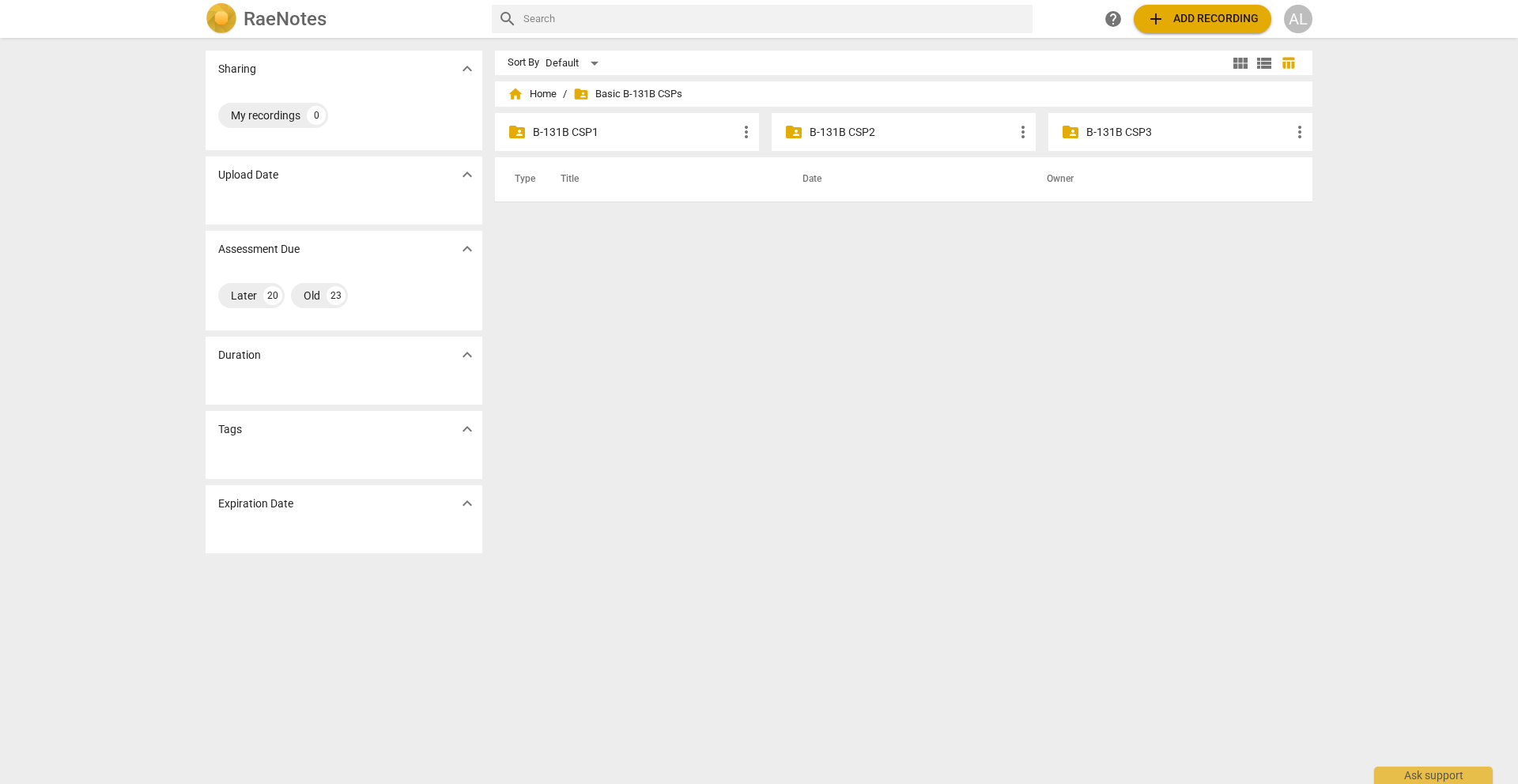
click at [851, 132] on p "B-131B CSP2" at bounding box center [912, 132] width 204 height 16
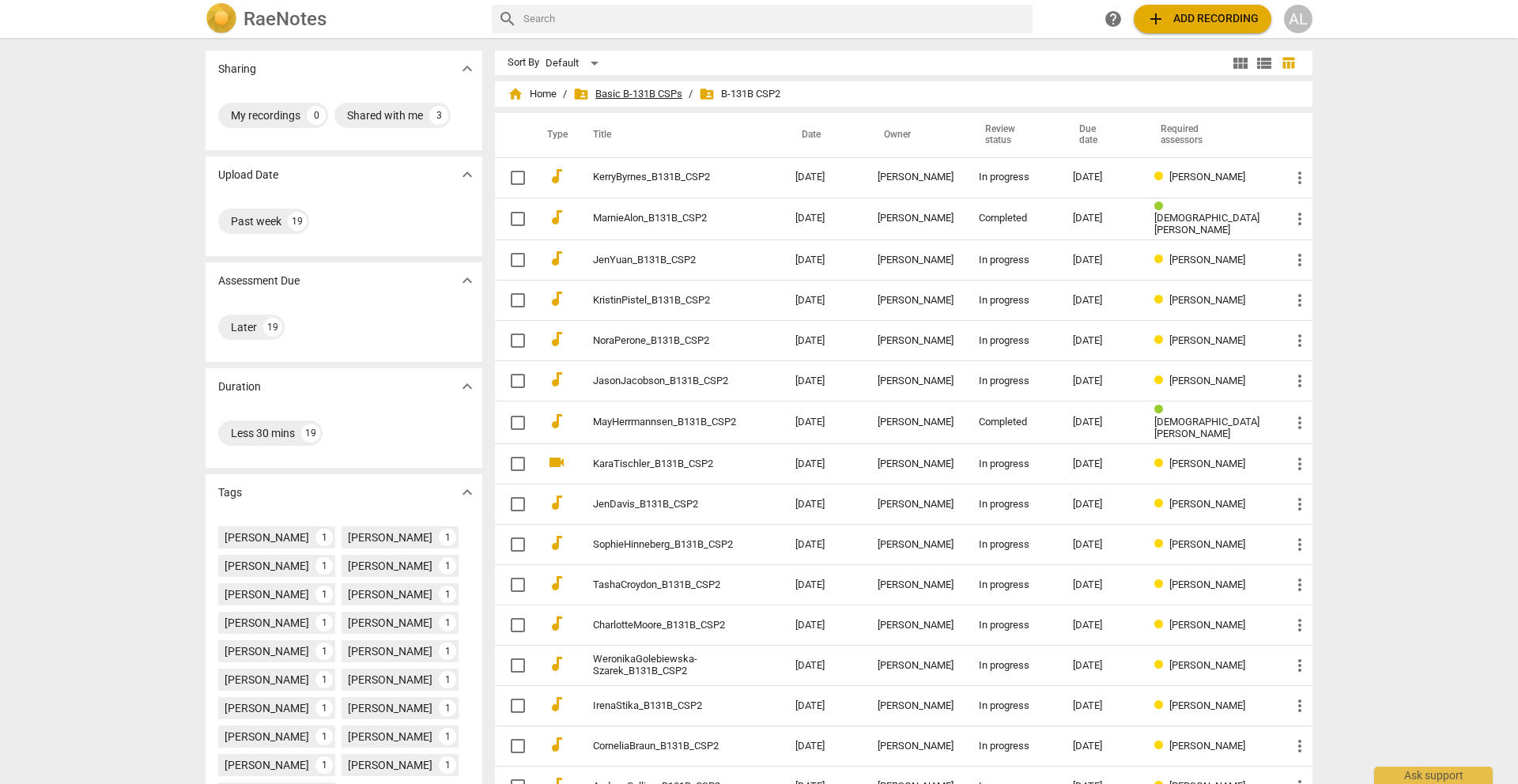
click at [666, 98] on span "folder_shared Basic B-131B CSPs" at bounding box center [628, 94] width 109 height 16
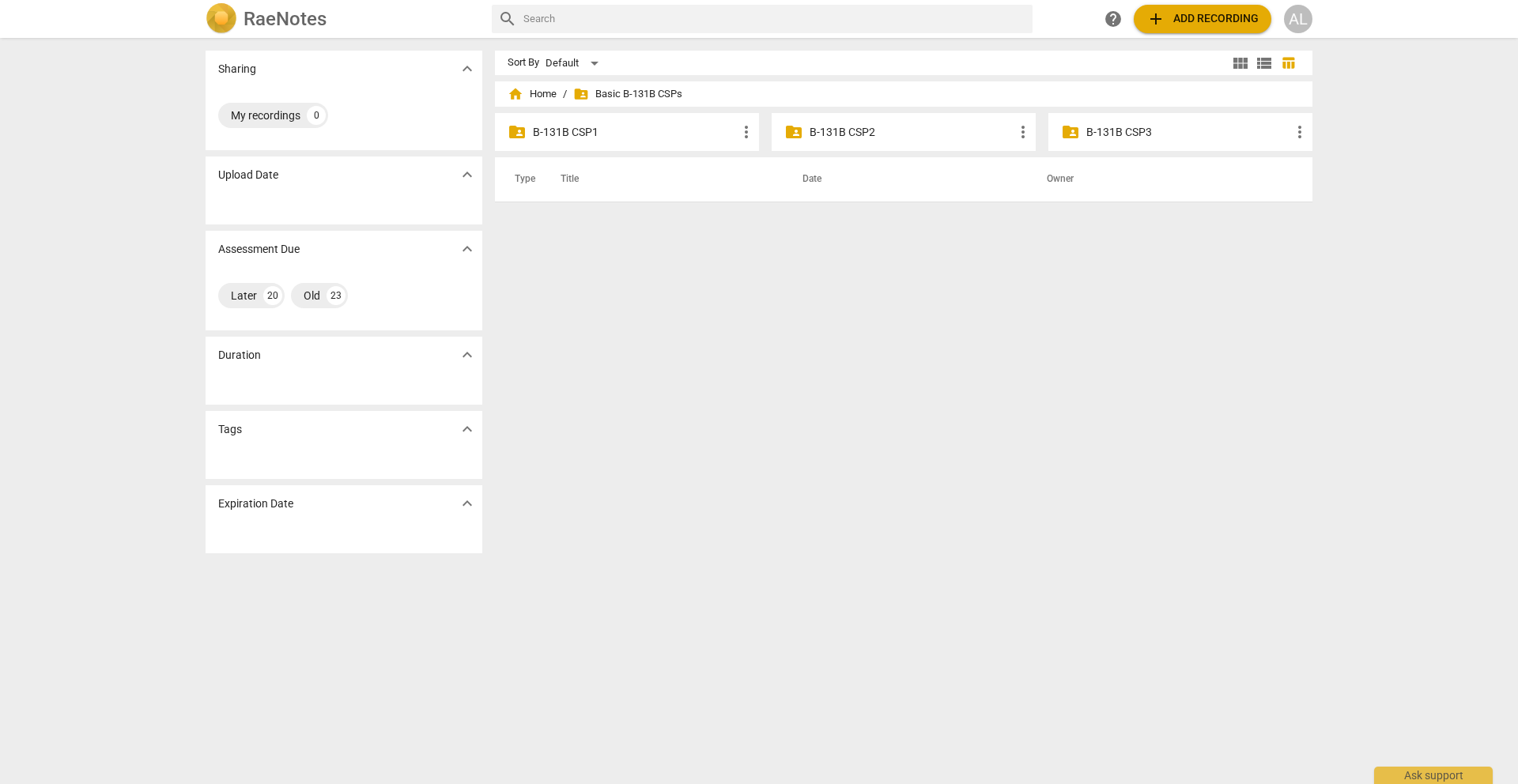
click at [681, 143] on div "folder_shared B-131B CSP1 more_vert" at bounding box center [627, 132] width 264 height 38
click at [849, 132] on p "B-131B CSP2" at bounding box center [912, 132] width 204 height 16
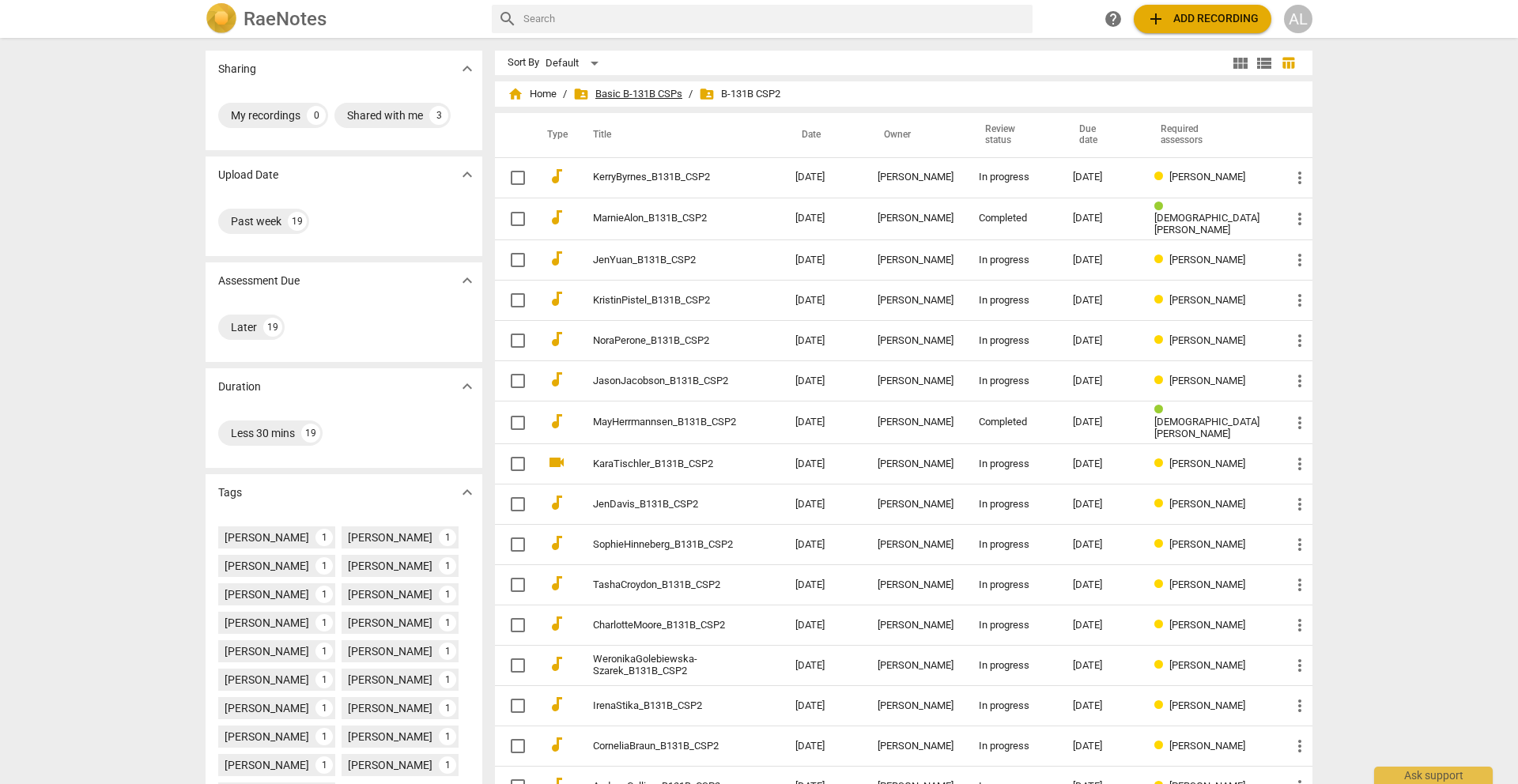
click at [665, 93] on span "folder_shared Basic B-131B CSPs" at bounding box center [628, 94] width 109 height 16
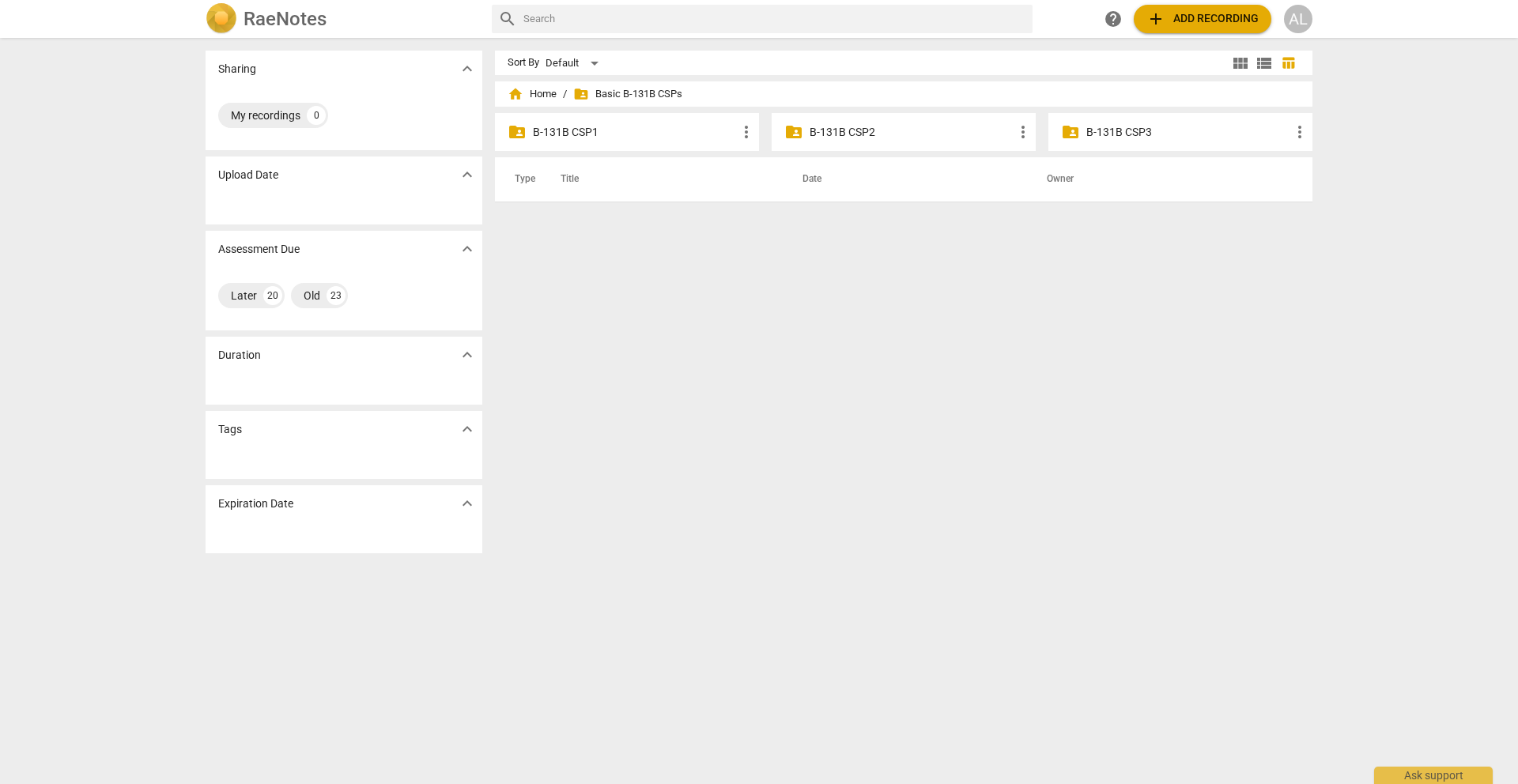
click at [571, 127] on p "B-131B CSP1" at bounding box center [635, 132] width 204 height 16
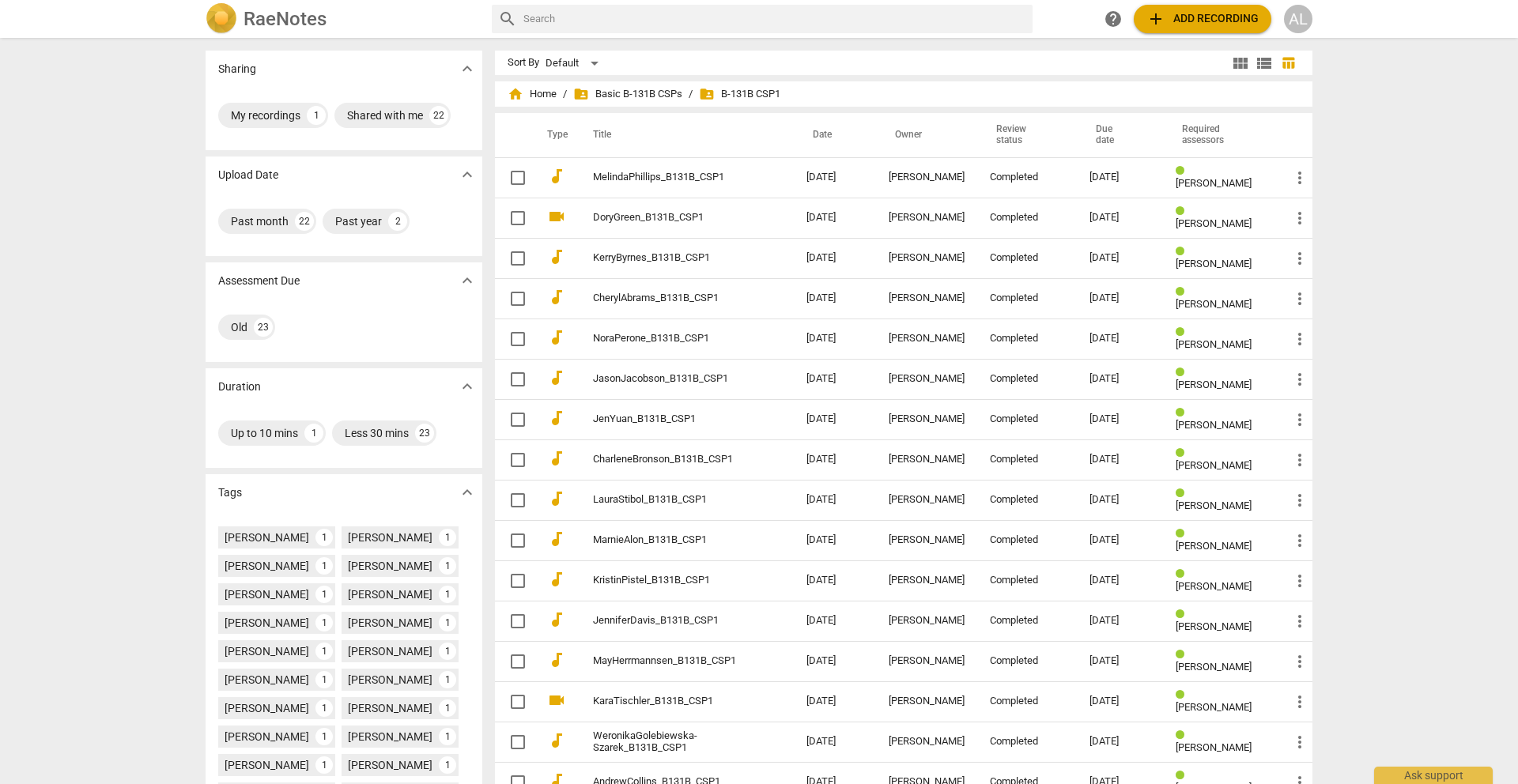
scroll to position [256, 0]
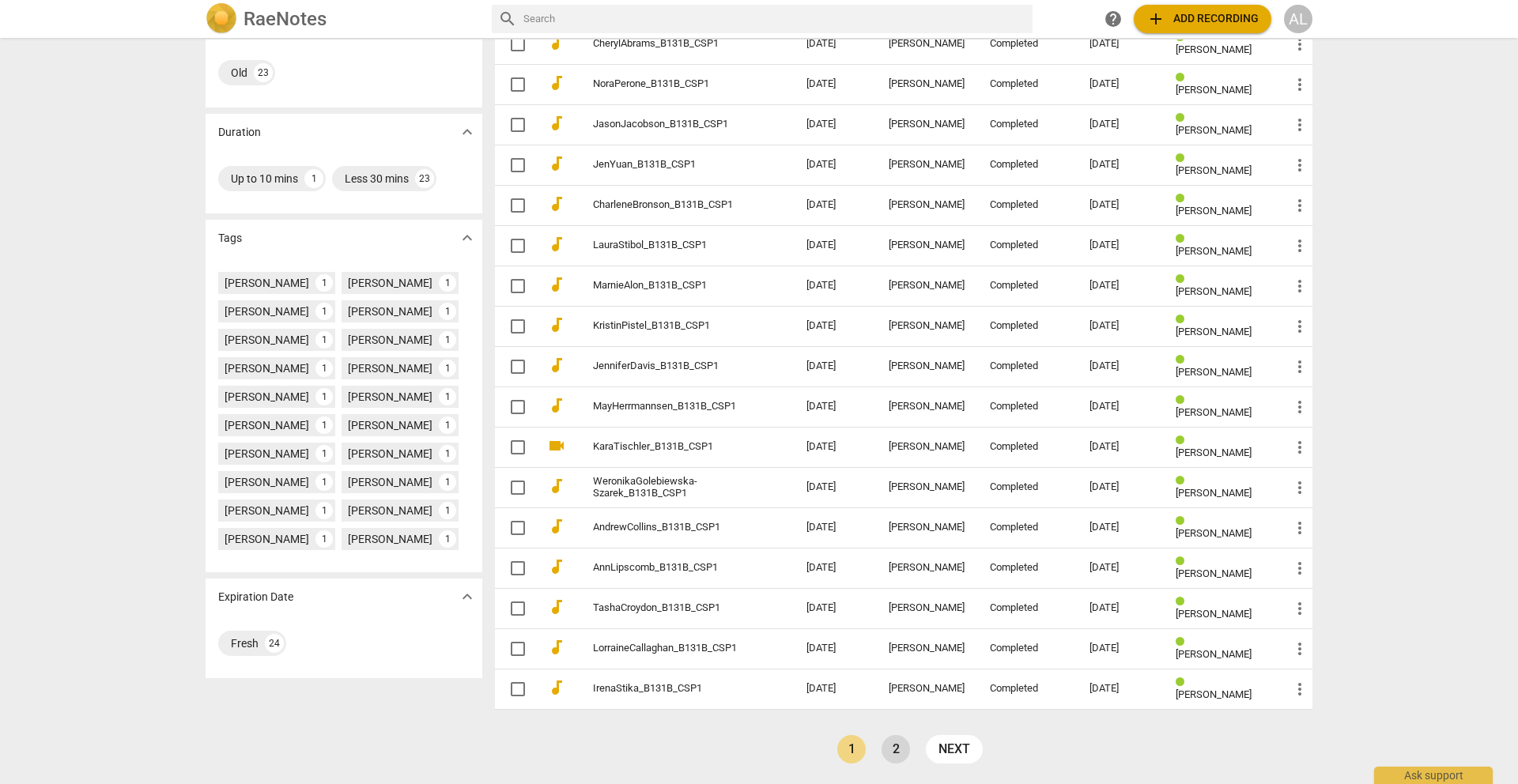
click at [889, 751] on link "2" at bounding box center [896, 749] width 29 height 29
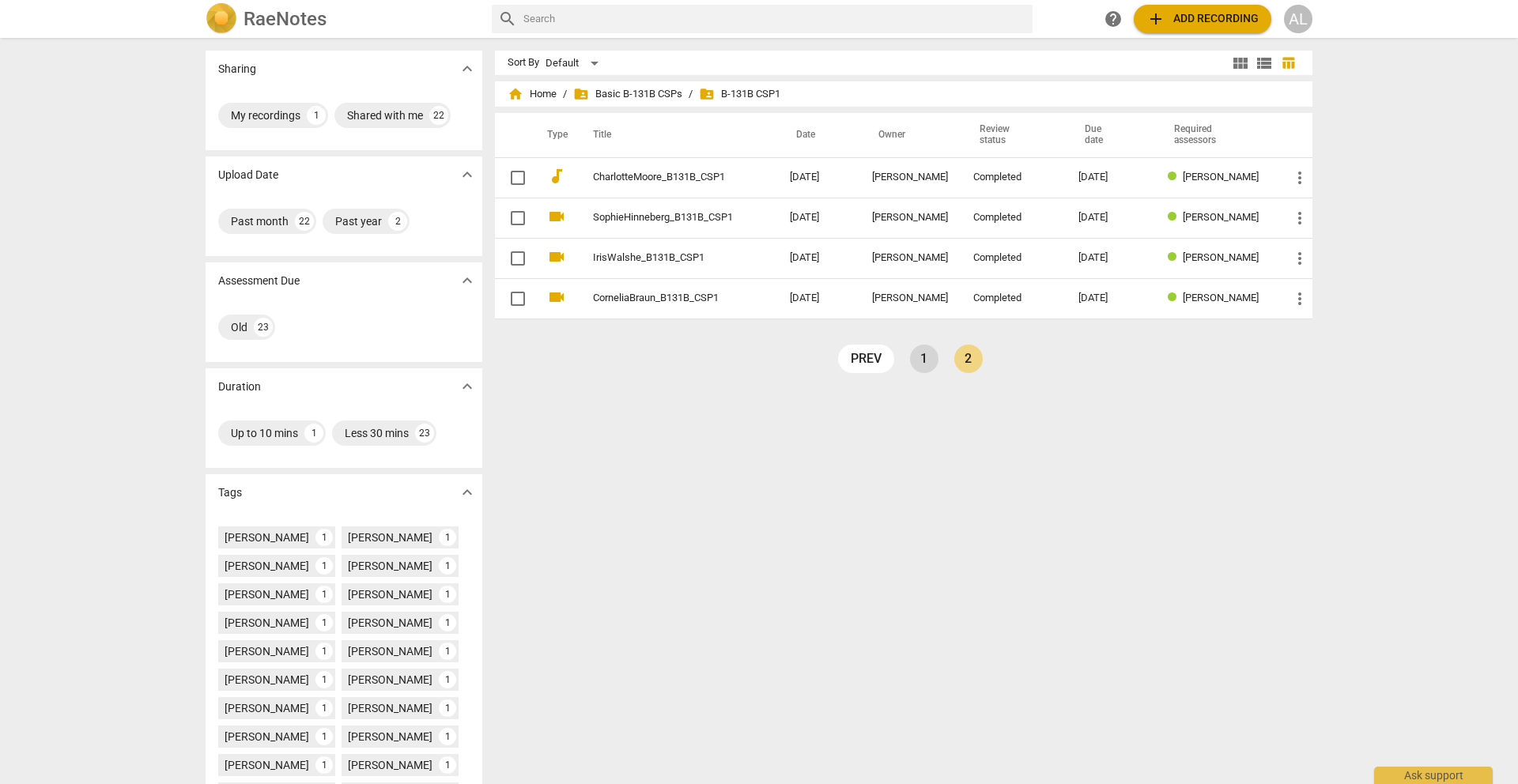
click at [920, 360] on link "1" at bounding box center [924, 359] width 29 height 29
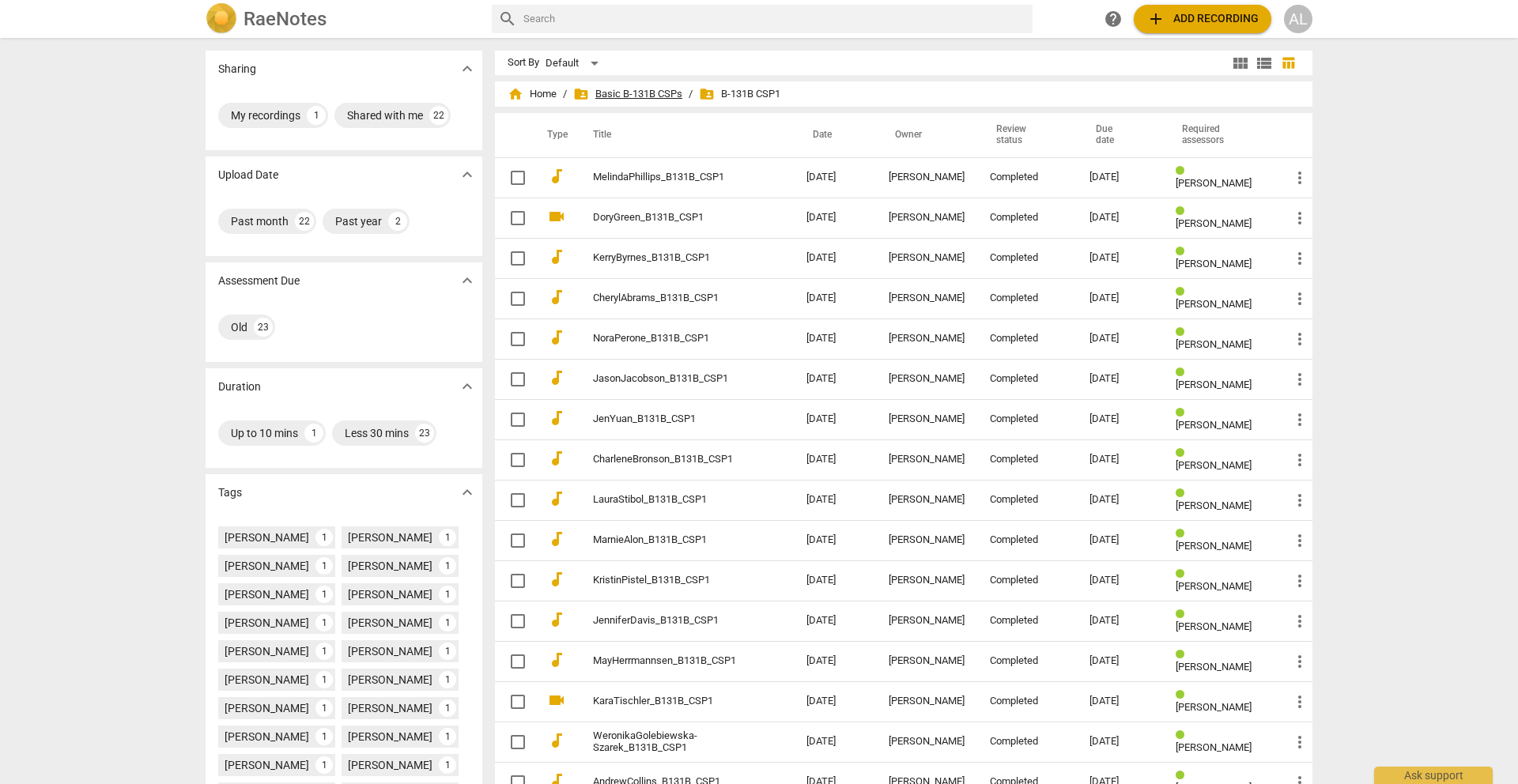
click at [659, 92] on span "folder_shared Basic B-131B CSPs" at bounding box center [628, 94] width 109 height 16
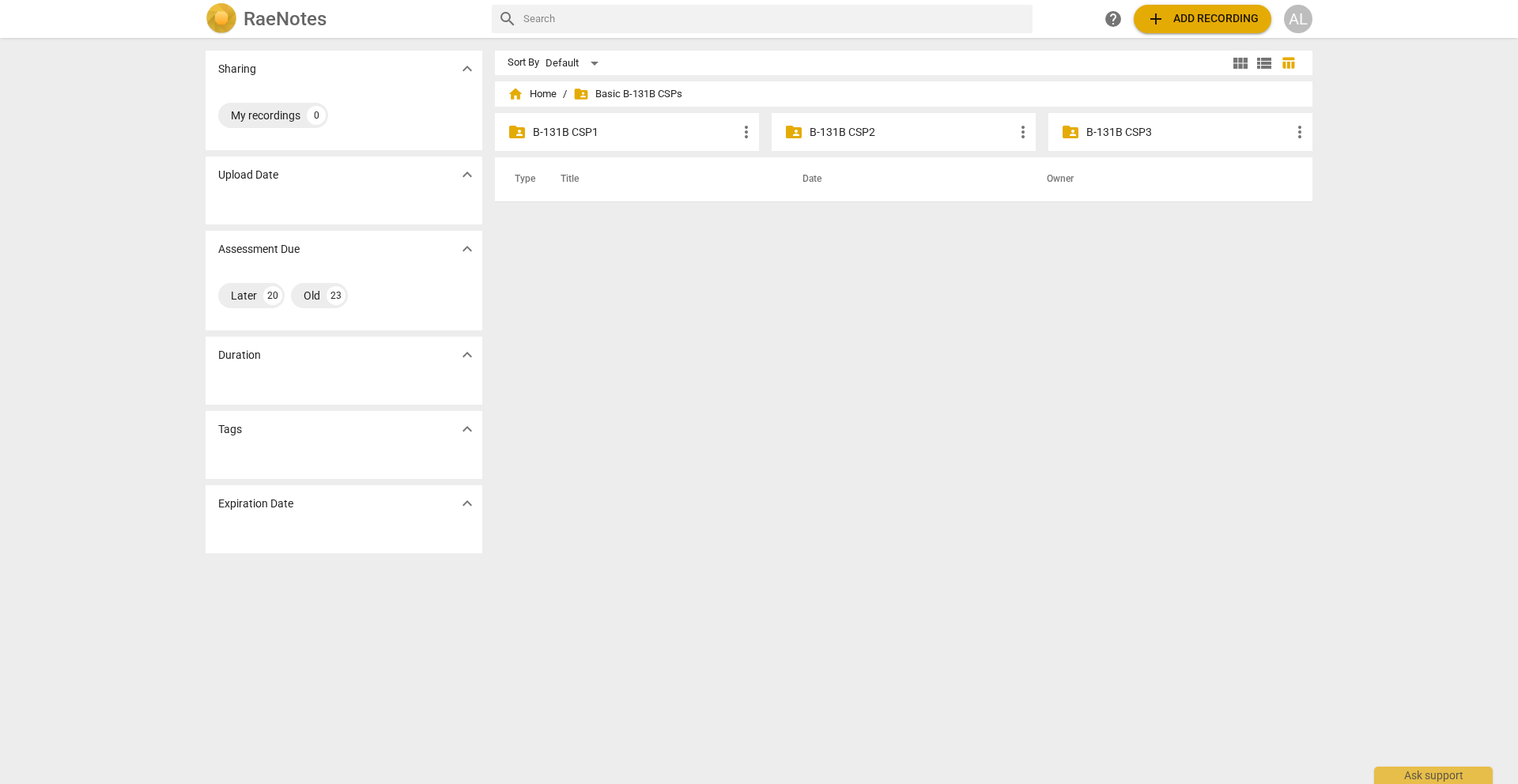
click at [645, 132] on p "B-131B CSP1" at bounding box center [635, 132] width 204 height 16
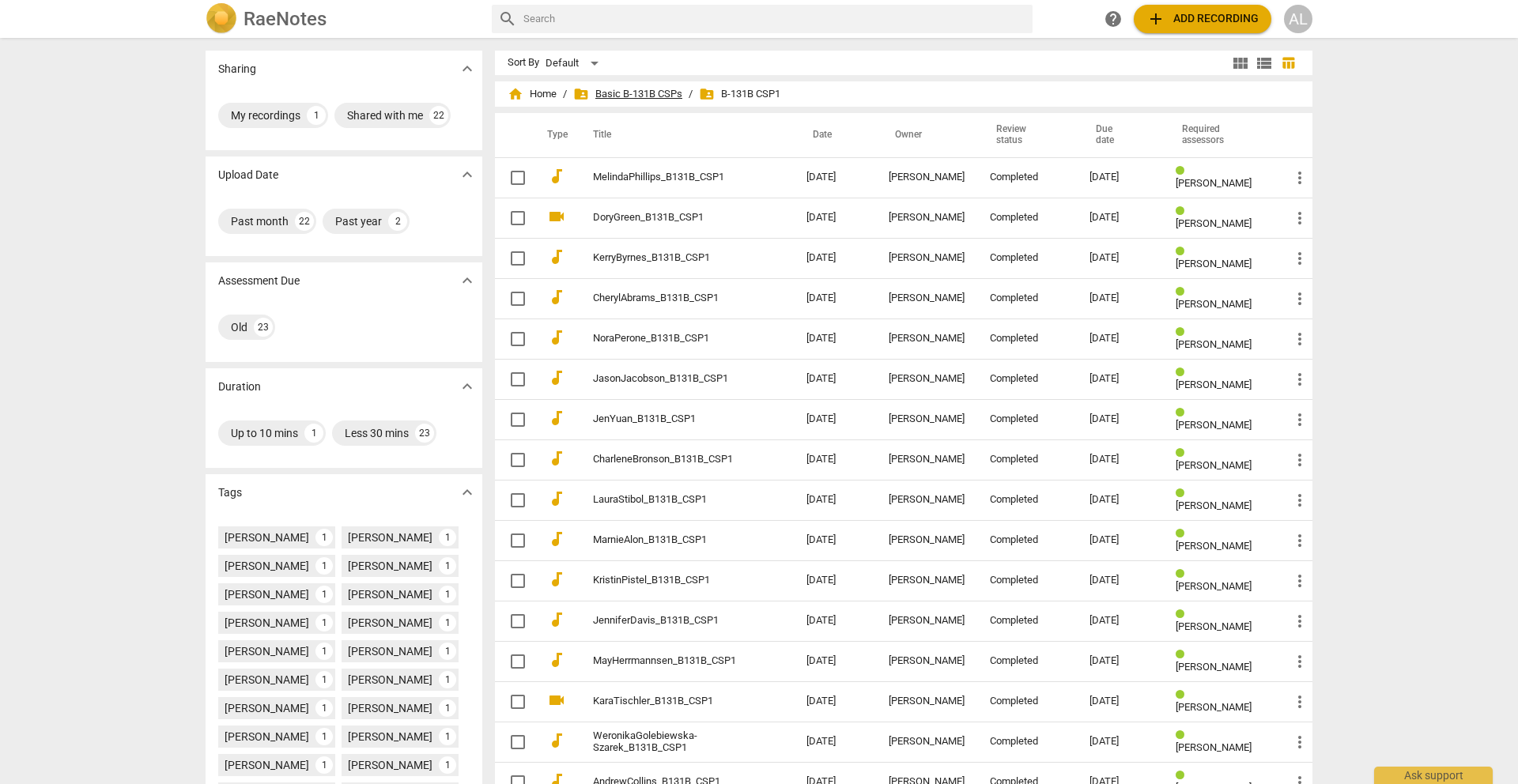
click at [662, 97] on span "folder_shared Basic B-131B CSPs" at bounding box center [628, 94] width 109 height 16
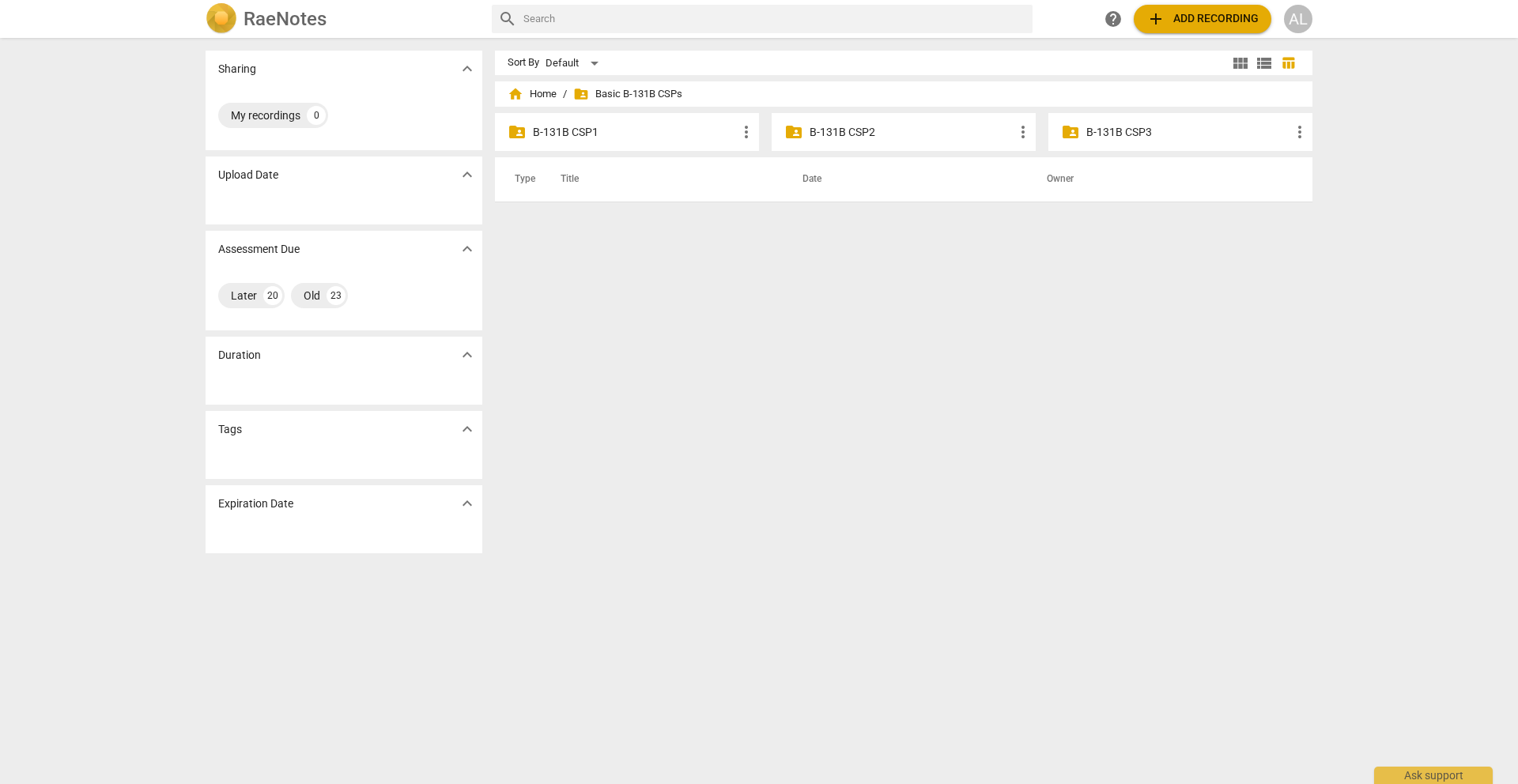
click at [858, 131] on p "B-131B CSP2" at bounding box center [912, 132] width 204 height 16
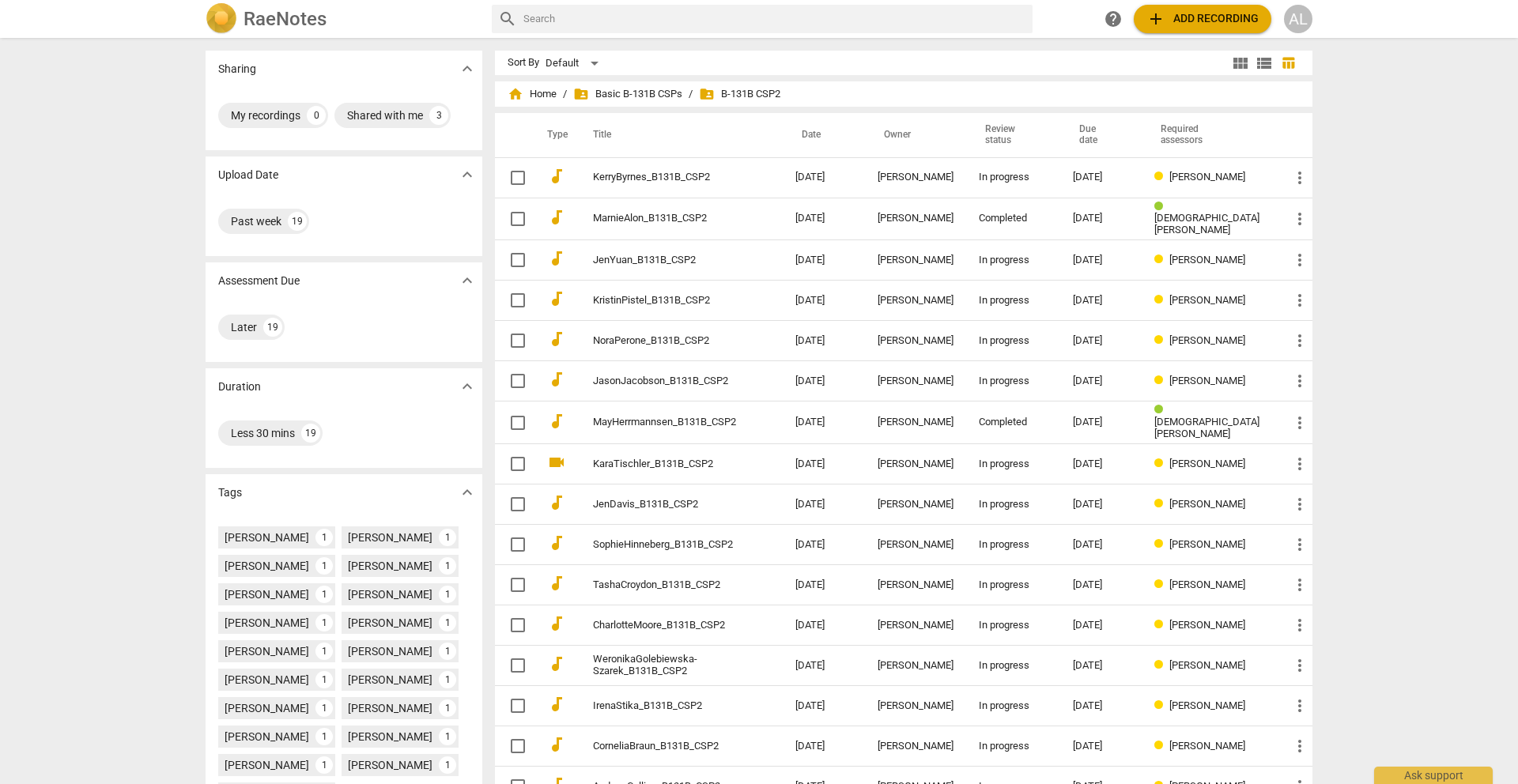
click at [662, 85] on div "home Home / folder_shared Basic B-131B CSPs / folder_shared B-131B CSP2" at bounding box center [903, 93] width 792 height 25
click at [662, 92] on span "folder_shared Basic B-131B CSPs" at bounding box center [628, 94] width 109 height 16
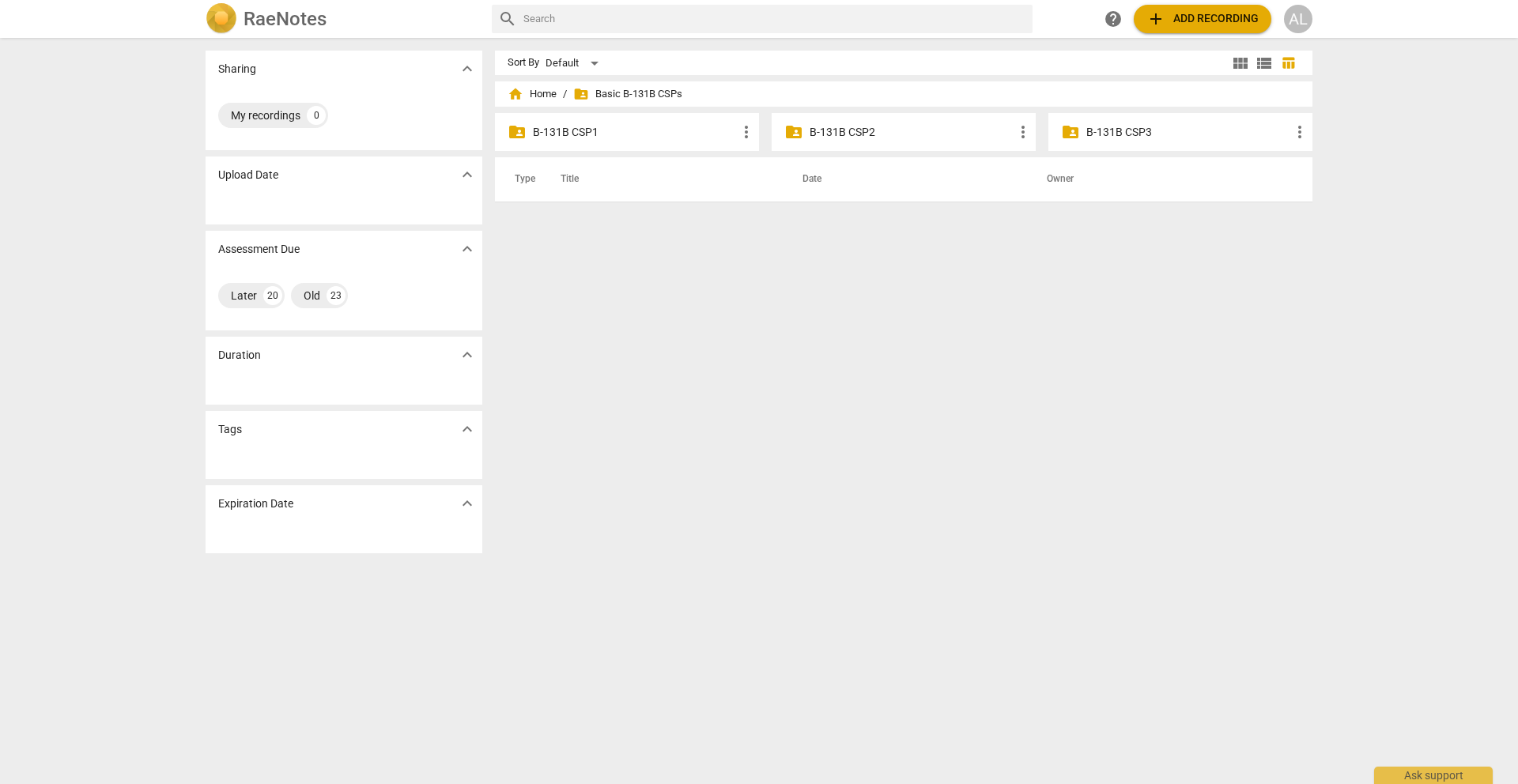
click at [855, 132] on p "B-131B CSP2" at bounding box center [912, 132] width 204 height 16
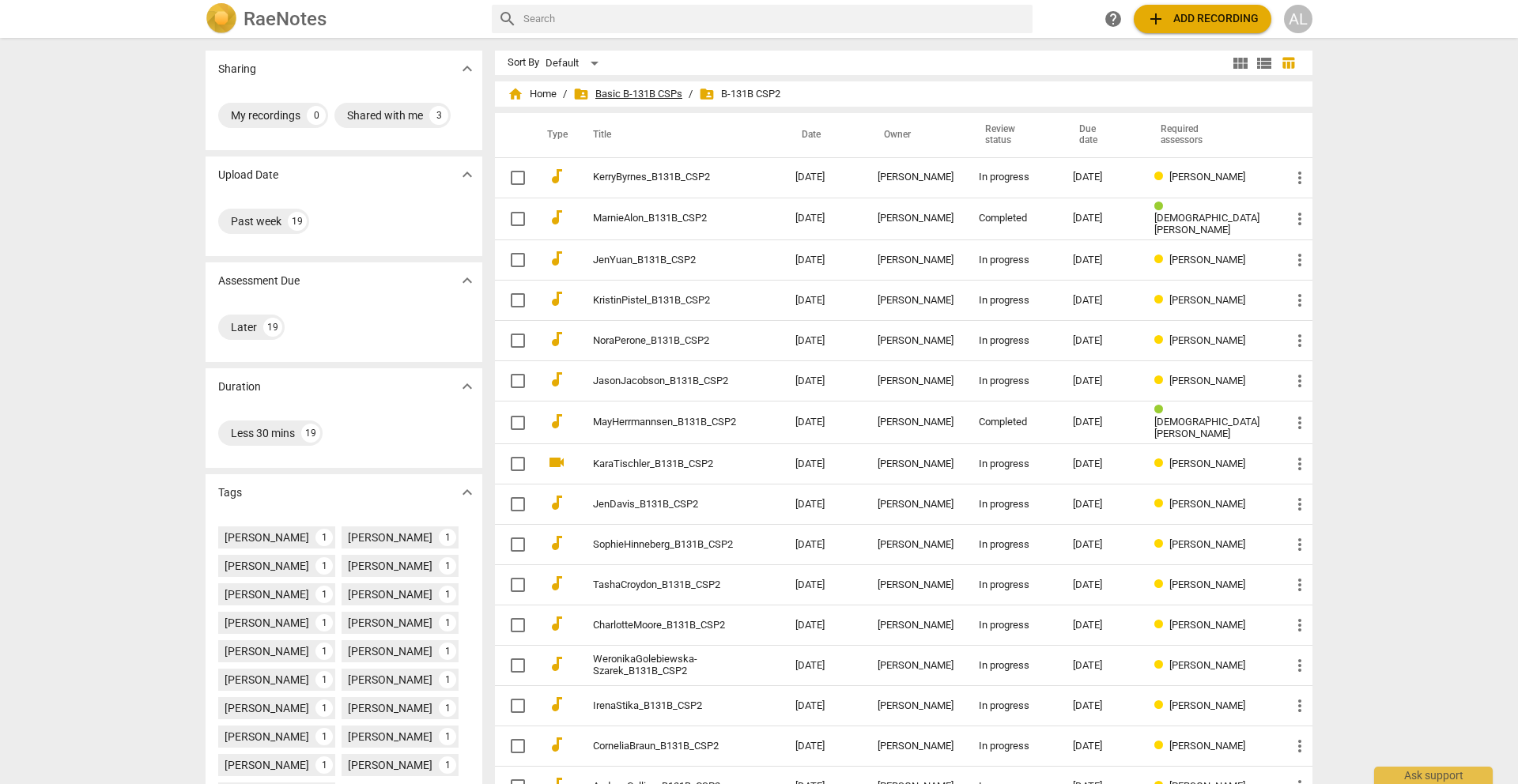
click at [653, 95] on span "folder_shared Basic B-131B CSPs" at bounding box center [628, 94] width 109 height 16
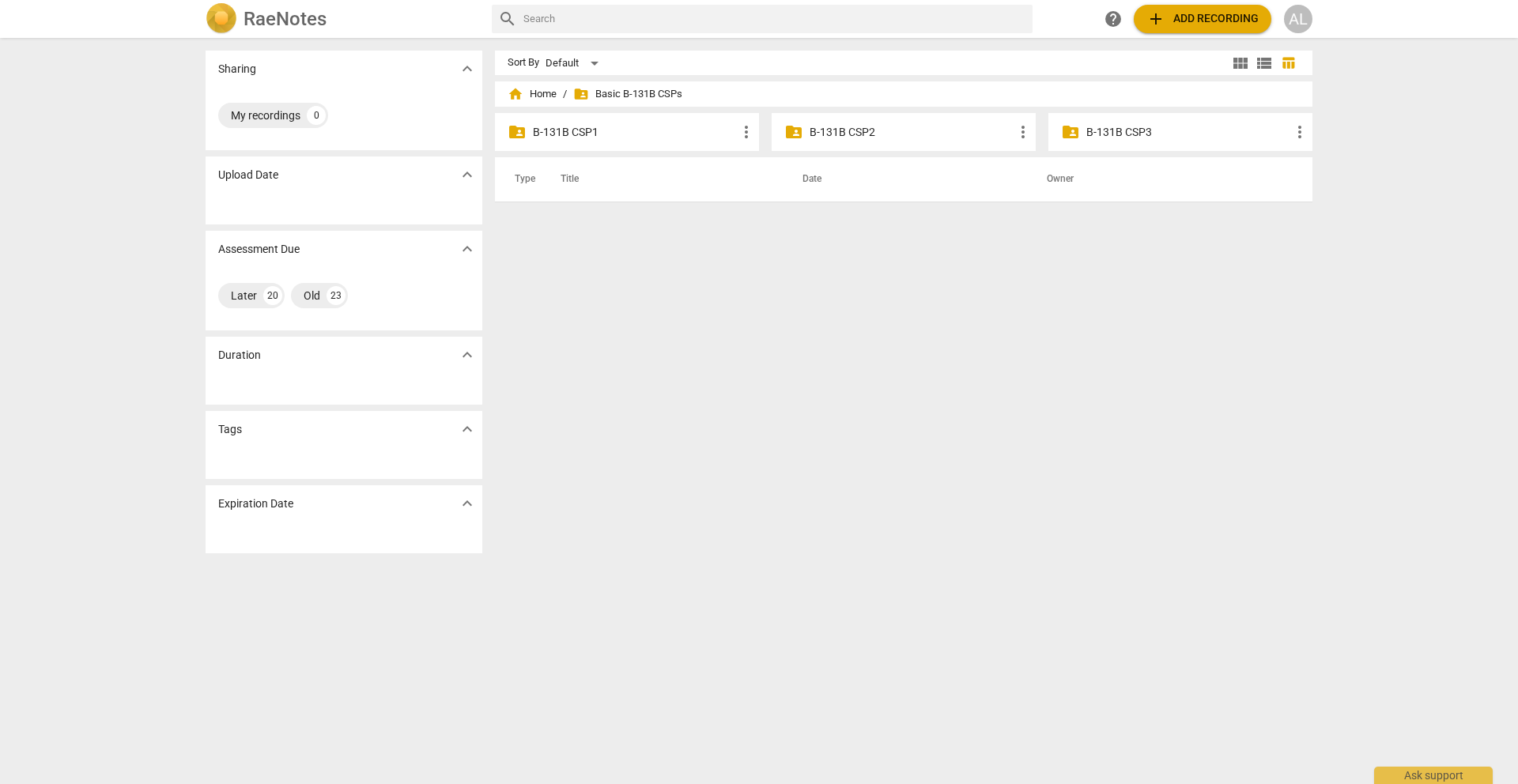
click at [585, 135] on p "B-131B CSP1" at bounding box center [635, 132] width 204 height 16
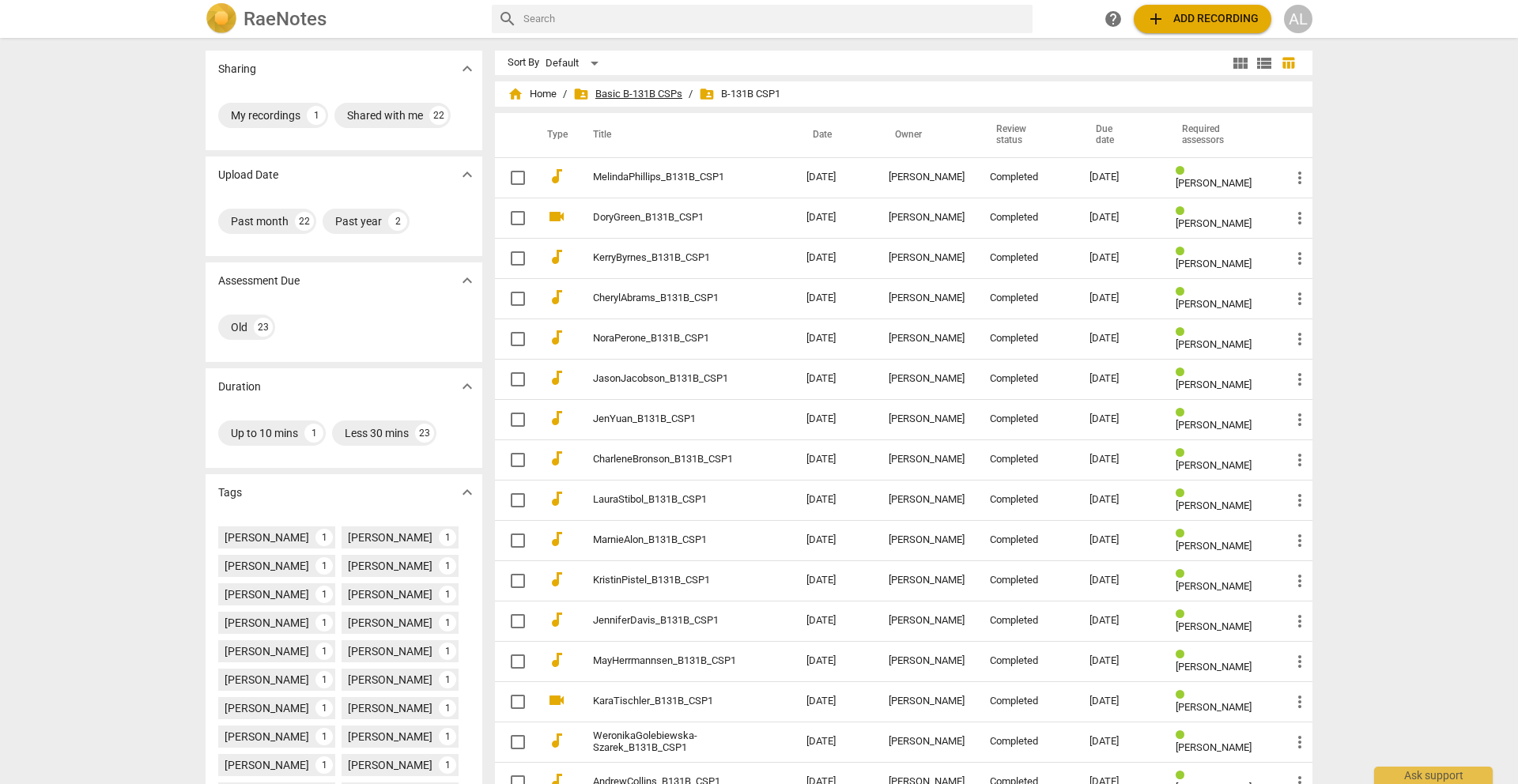
click at [625, 97] on span "folder_shared Basic B-131B CSPs" at bounding box center [628, 94] width 109 height 16
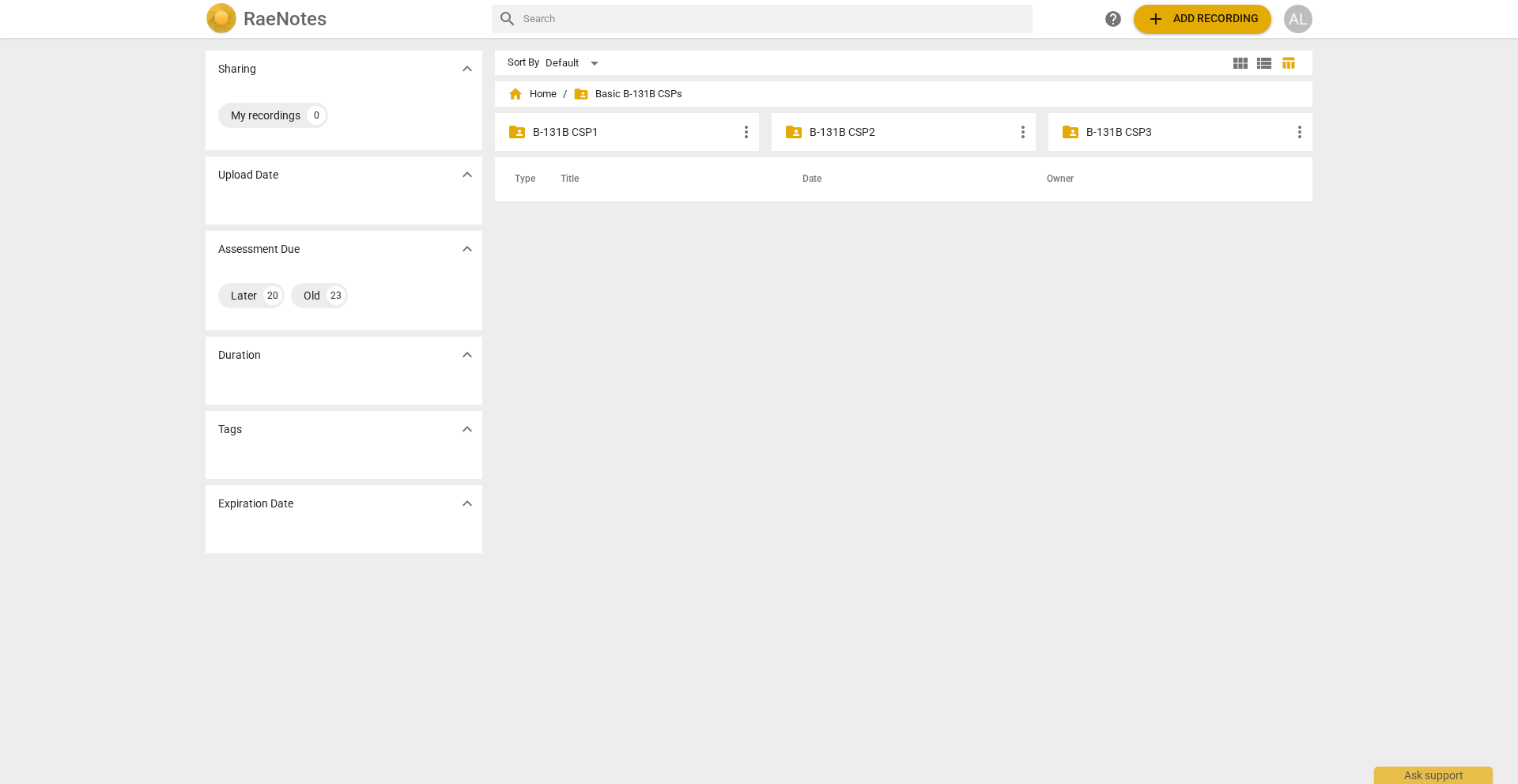
click at [596, 129] on p "B-131B CSP1" at bounding box center [635, 132] width 204 height 16
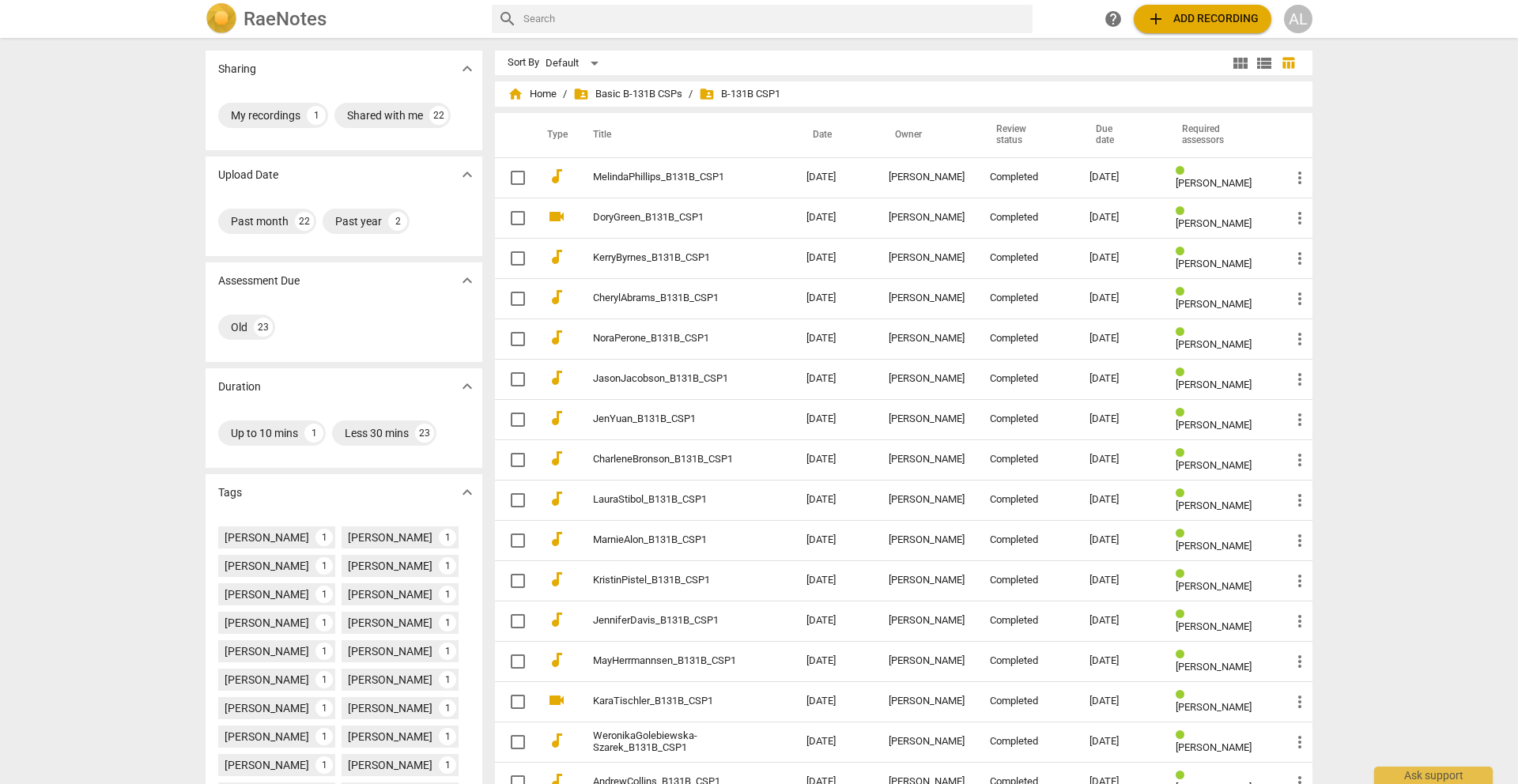
click at [215, 20] on img at bounding box center [221, 19] width 32 height 32
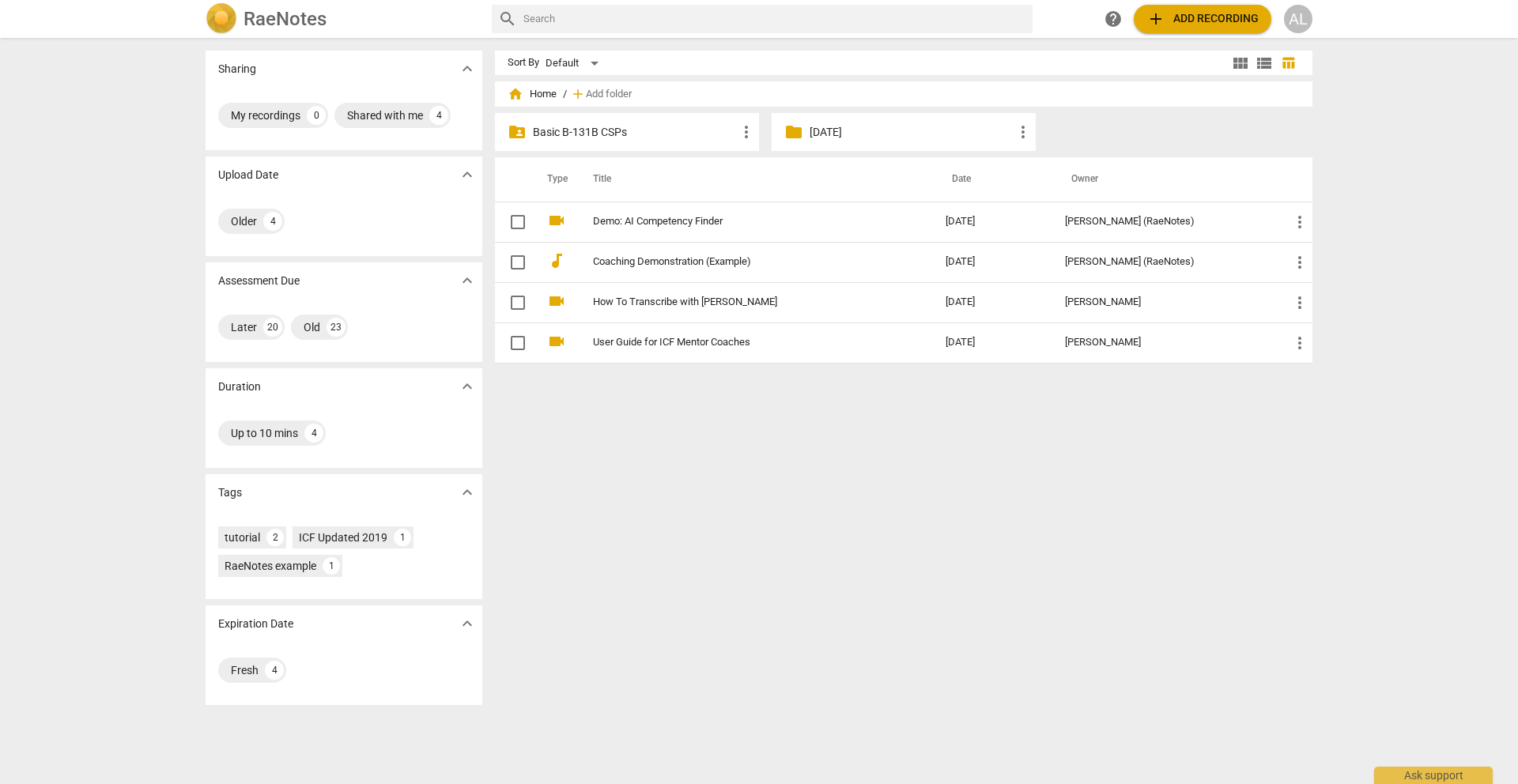
click at [615, 140] on div "folder_shared Basic B-131B CSPs more_vert" at bounding box center [627, 132] width 264 height 38
click at [615, 133] on p "Basic B-131B CSPs" at bounding box center [635, 132] width 204 height 16
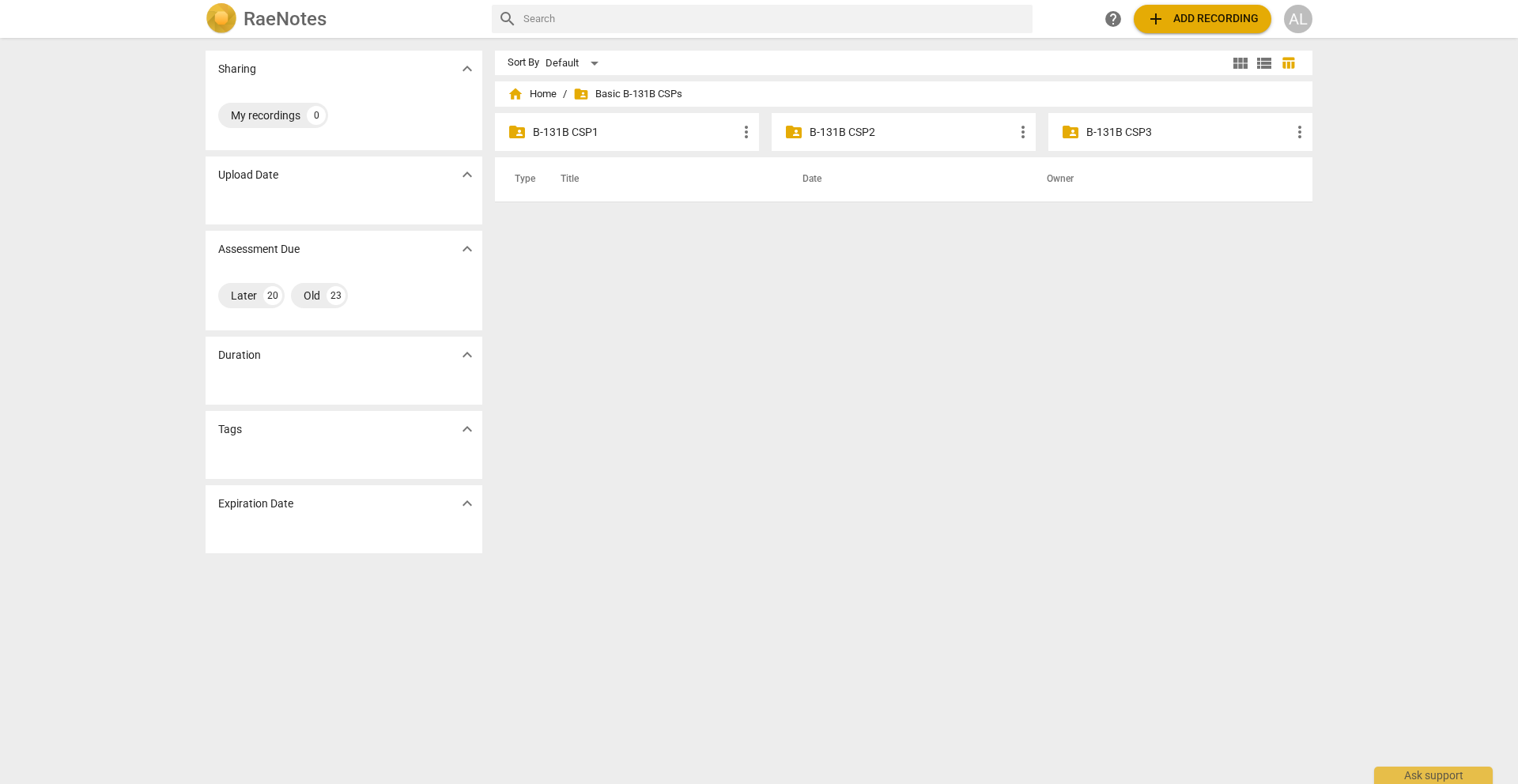
click at [877, 126] on p "B-131B CSP2" at bounding box center [912, 132] width 204 height 16
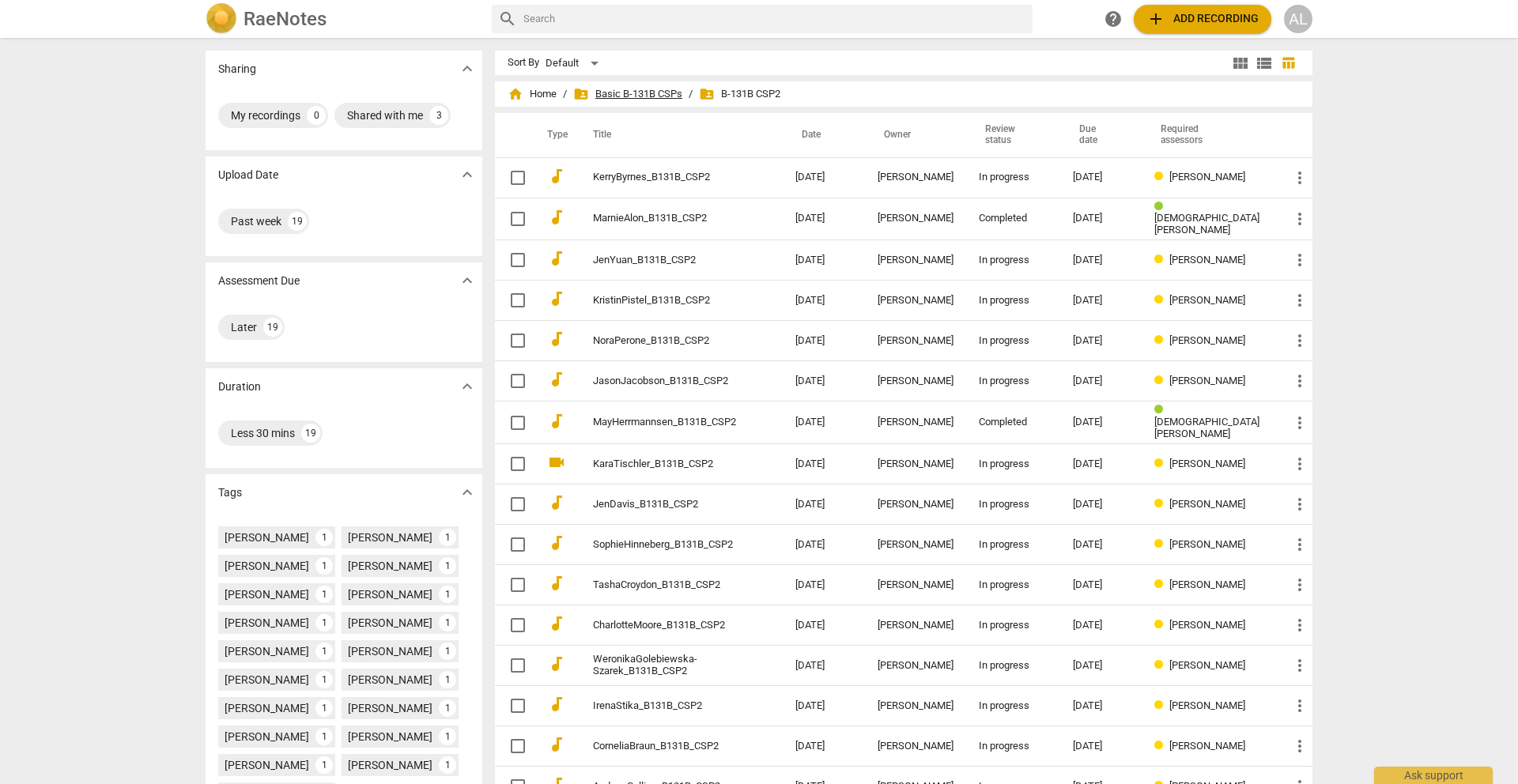
click at [654, 94] on span "folder_shared Basic B-131B CSPs" at bounding box center [628, 94] width 109 height 16
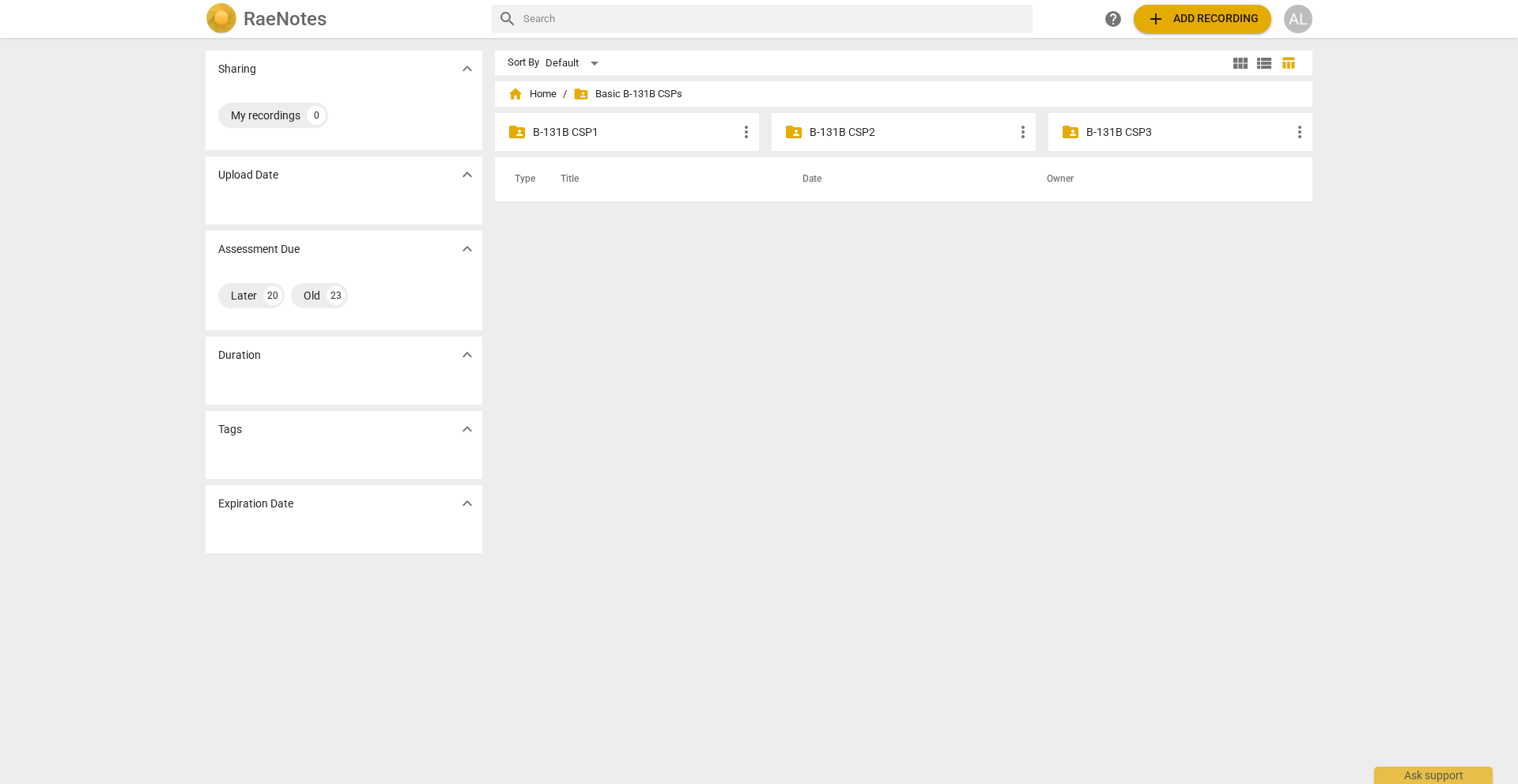
click at [668, 130] on p "B-131B CSP1" at bounding box center [635, 132] width 204 height 16
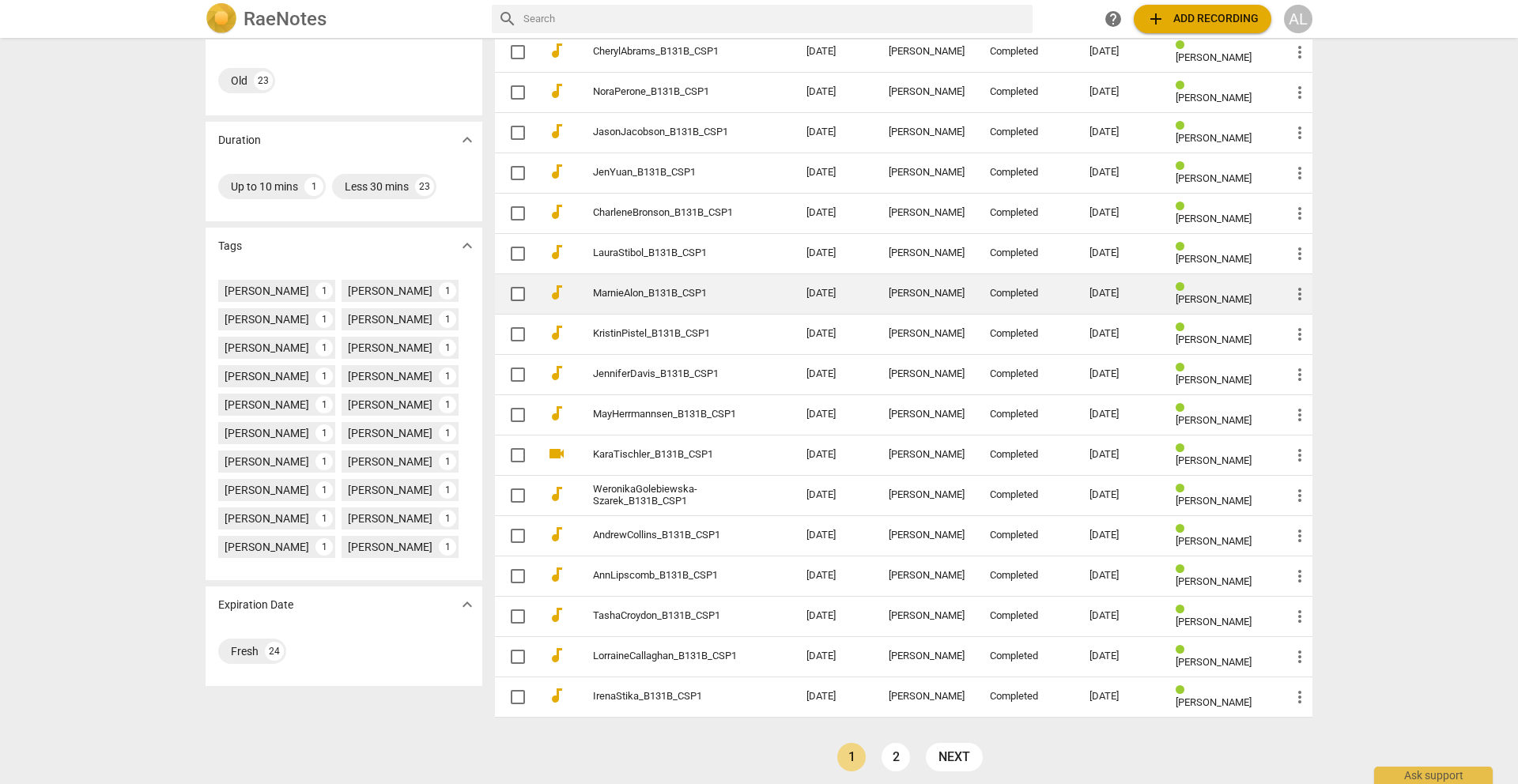
scroll to position [256, 0]
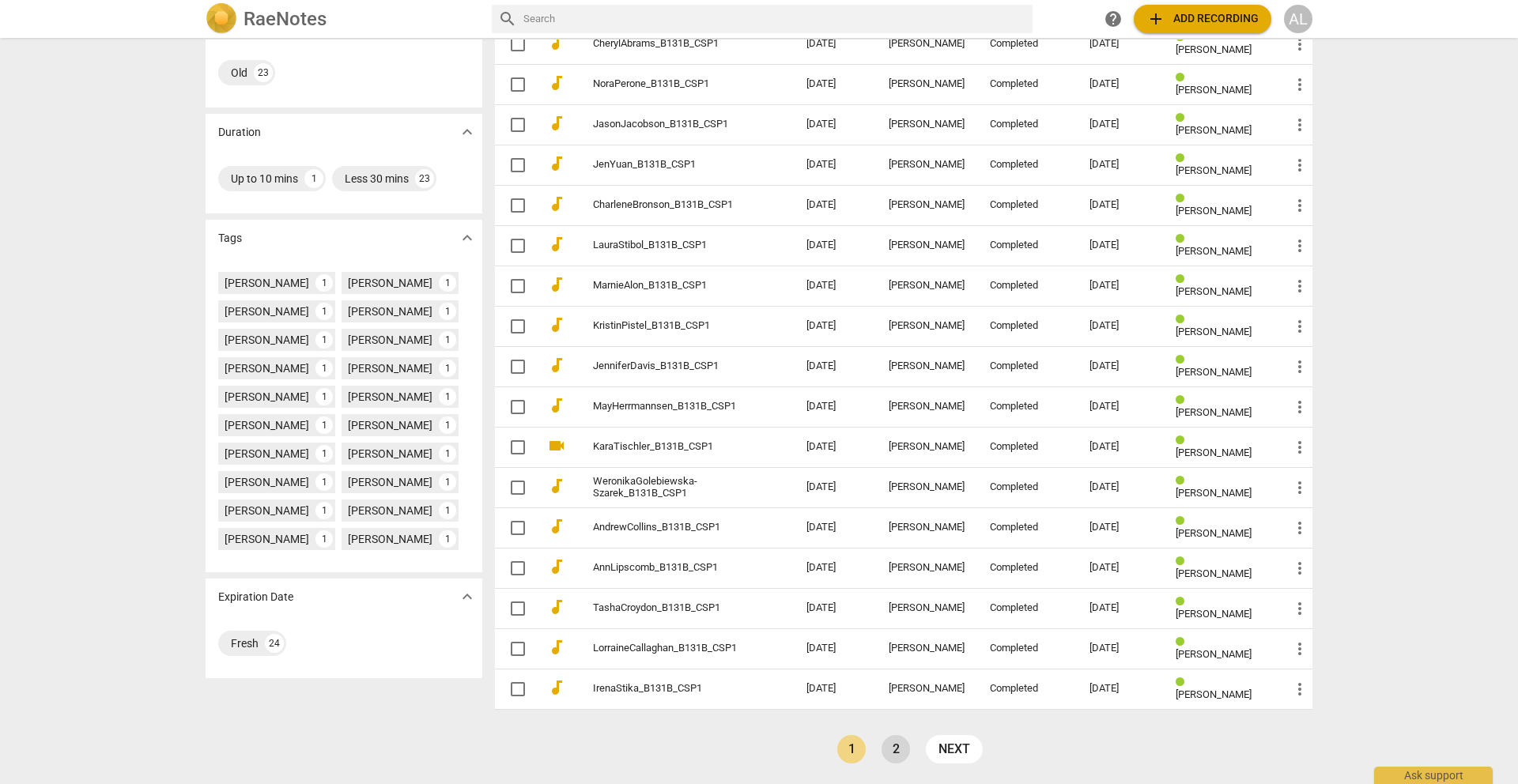
click at [898, 749] on link "2" at bounding box center [896, 749] width 29 height 29
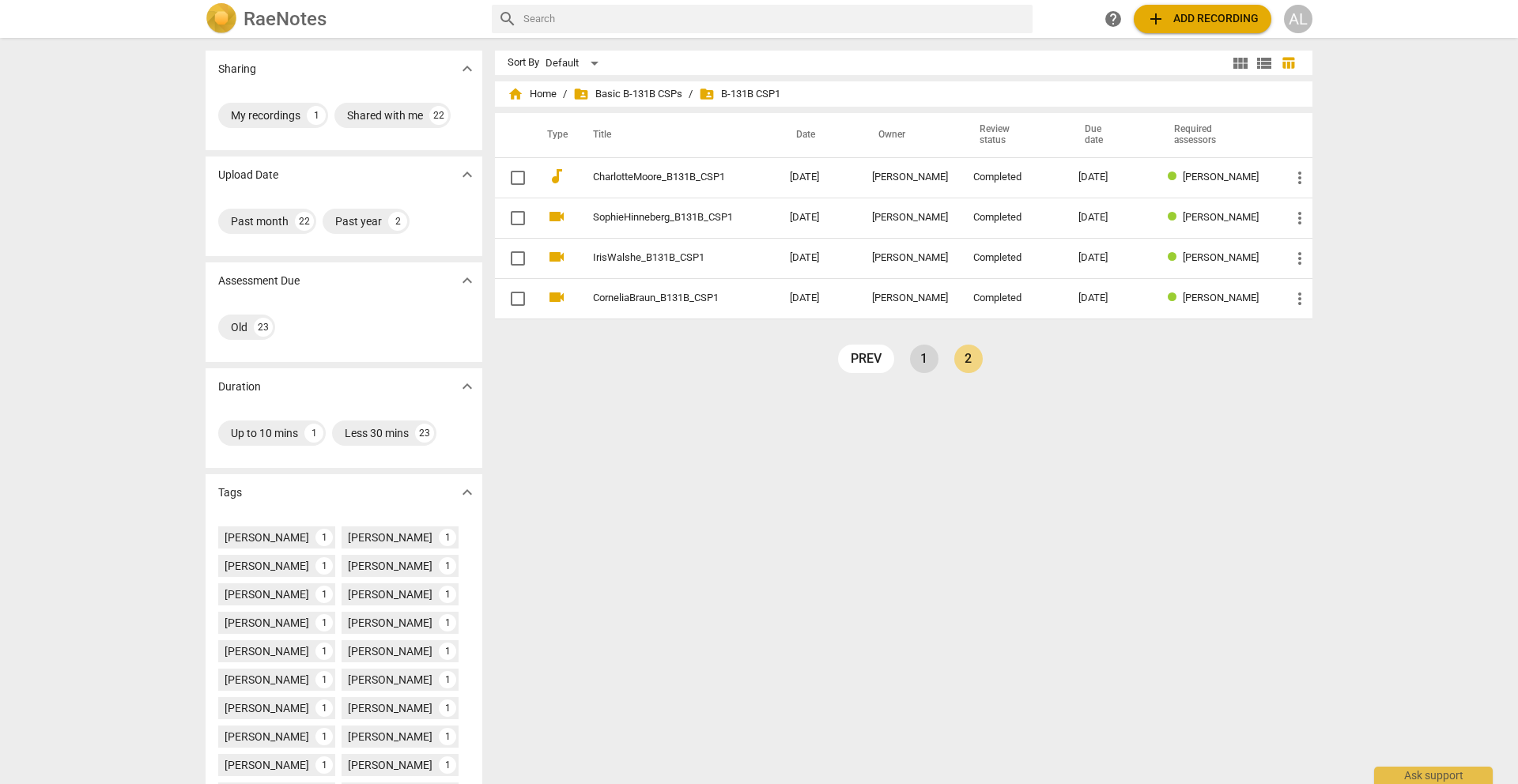
click at [924, 358] on link "1" at bounding box center [924, 359] width 29 height 29
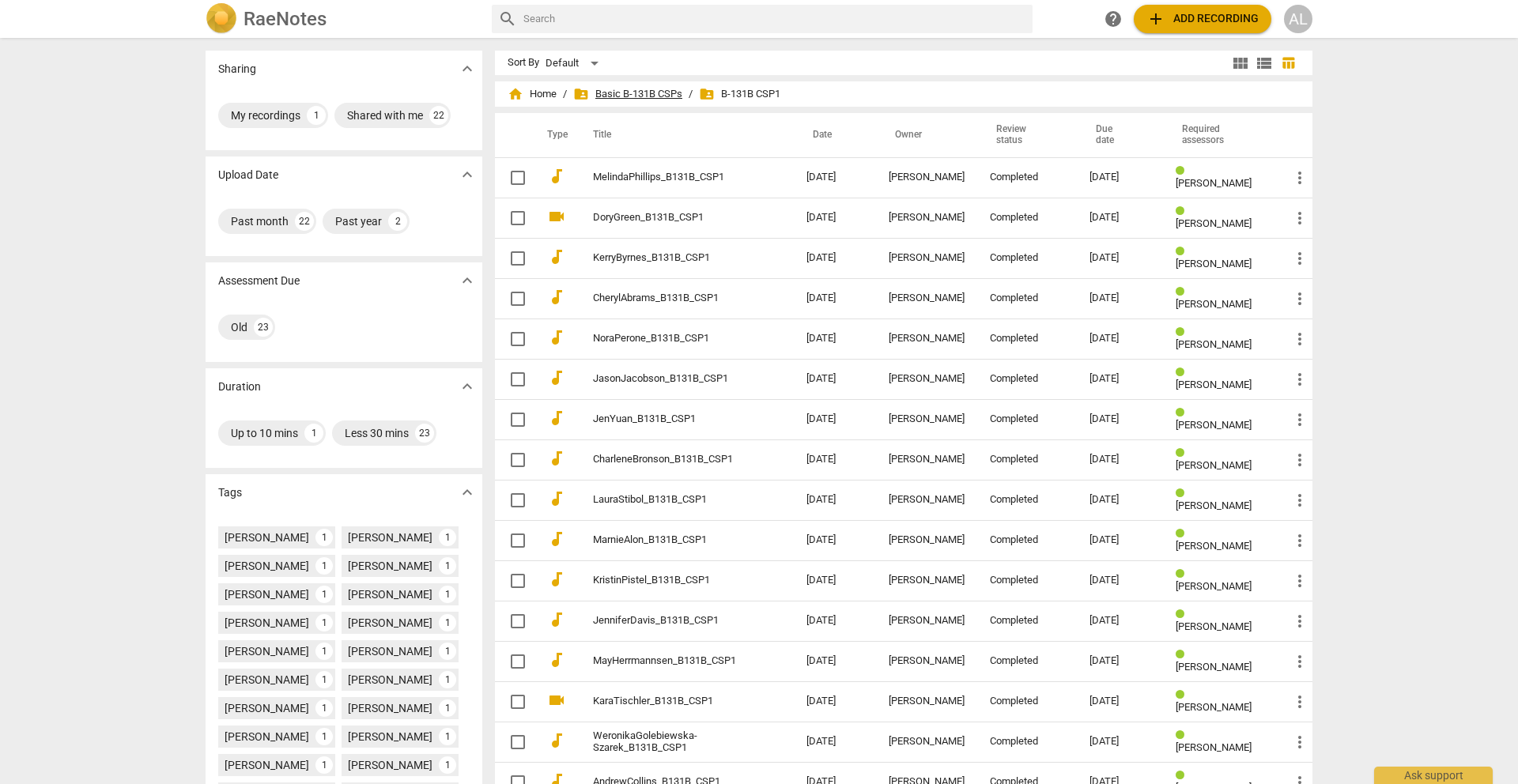
click at [662, 91] on span "folder_shared Basic B-131B CSPs" at bounding box center [628, 94] width 109 height 16
